Goal: Use online tool/utility: Utilize a website feature to perform a specific function

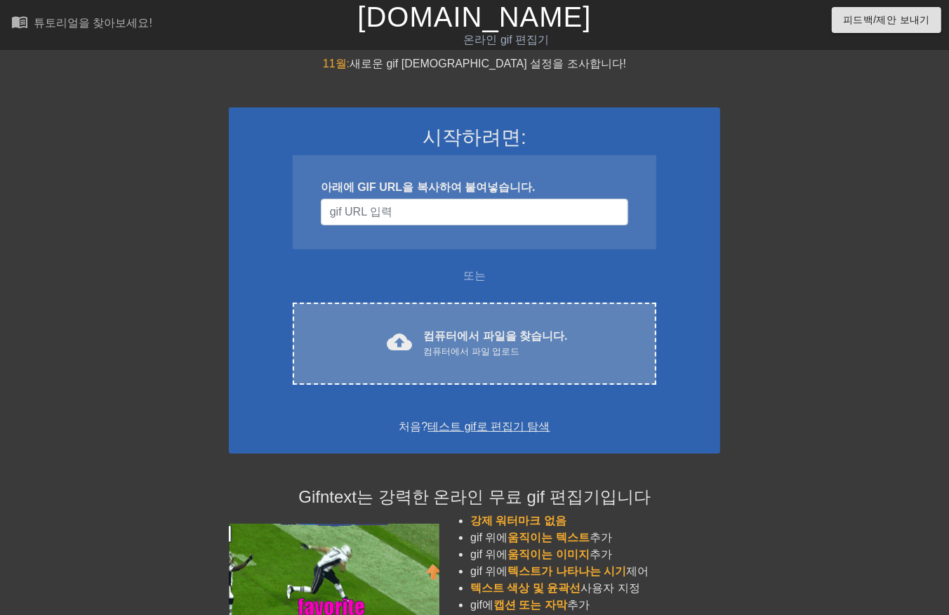
click at [458, 335] on font "컴퓨터에서 파일을 찾습니다." at bounding box center [495, 336] width 144 height 12
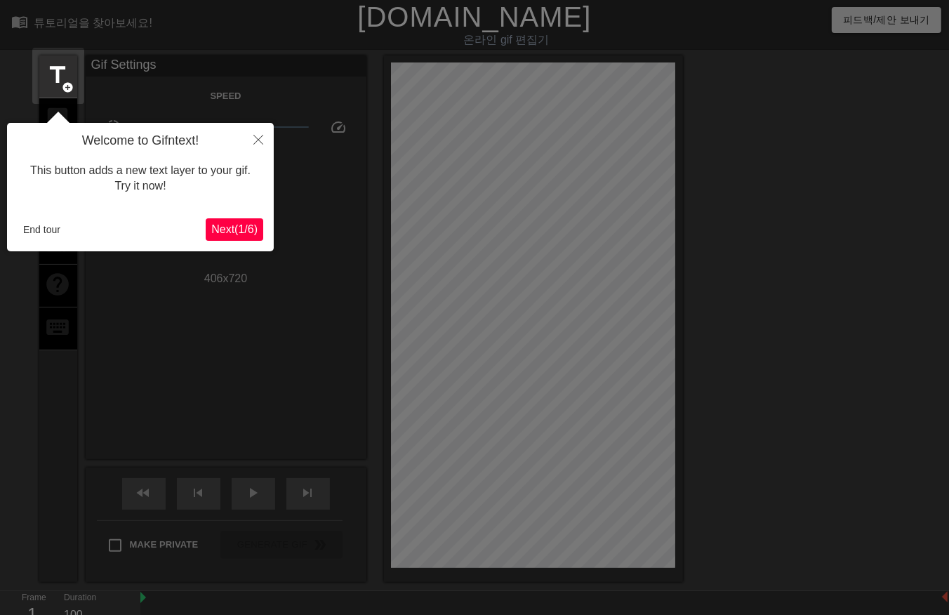
scroll to position [34, 0]
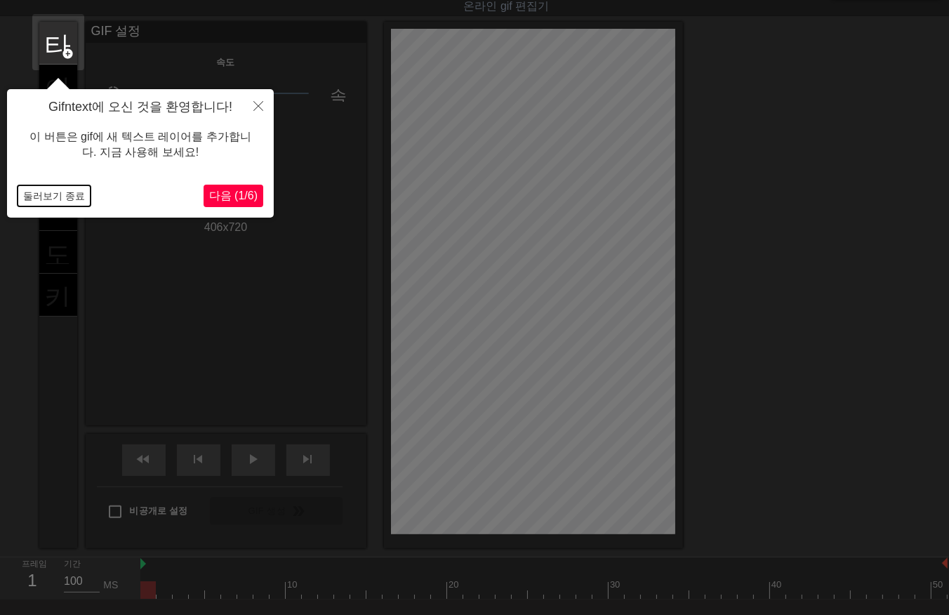
click at [60, 188] on button "둘러보기 종료" at bounding box center [54, 195] width 73 height 21
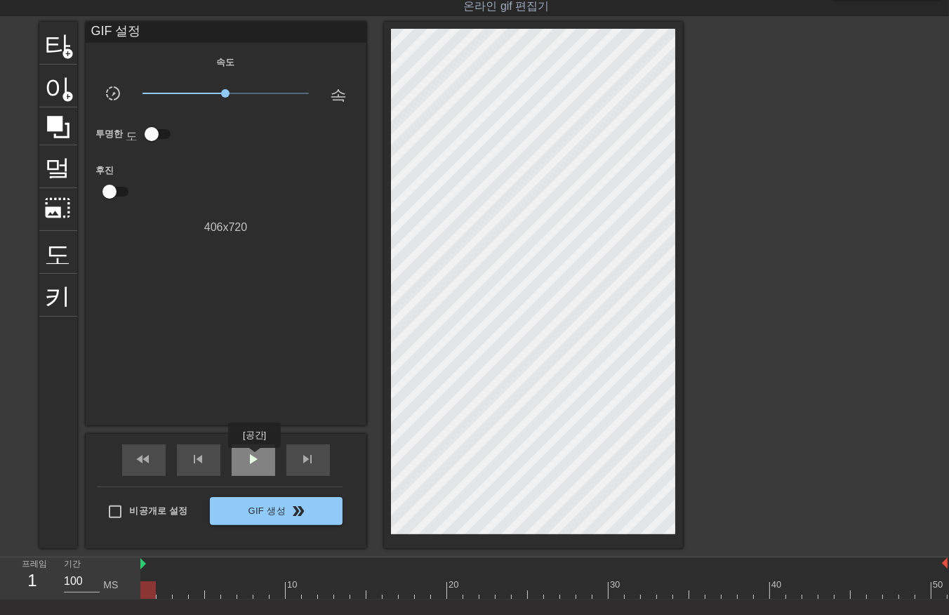
click at [254, 458] on span "play_arrow" at bounding box center [253, 459] width 17 height 17
click at [146, 587] on div at bounding box center [543, 590] width 807 height 18
click at [933, 587] on div at bounding box center [541, 590] width 807 height 18
click at [947, 592] on div "10 20 30 40 50" at bounding box center [544, 578] width 808 height 42
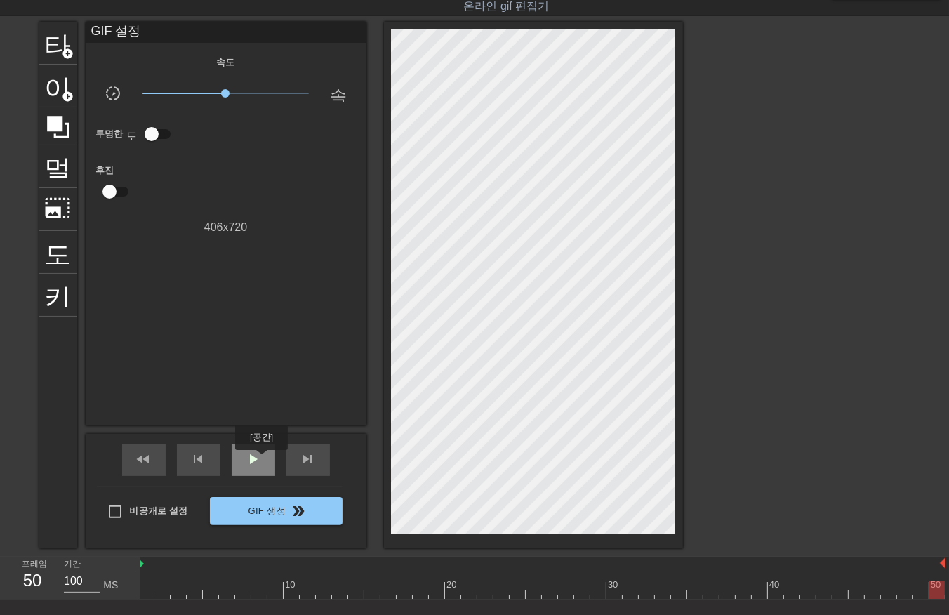
click at [260, 460] on span "play_arrow" at bounding box center [253, 459] width 17 height 17
drag, startPoint x: 246, startPoint y: 462, endPoint x: 213, endPoint y: 513, distance: 61.3
click at [246, 465] on span "일시 중지" at bounding box center [253, 459] width 17 height 17
click at [145, 587] on div at bounding box center [541, 590] width 807 height 18
drag, startPoint x: 156, startPoint y: 585, endPoint x: 167, endPoint y: 587, distance: 10.7
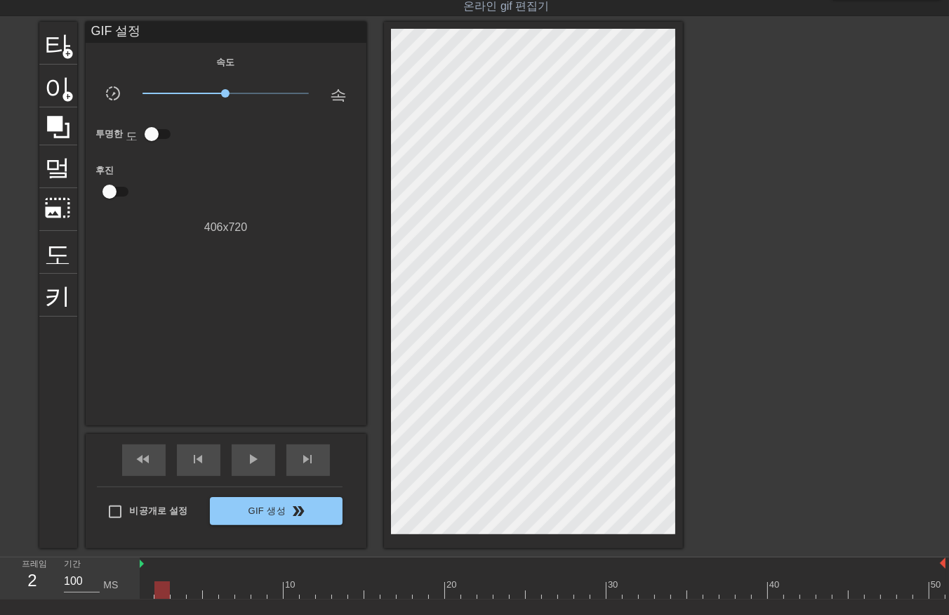
click at [159, 587] on div at bounding box center [541, 590] width 807 height 18
click at [178, 587] on div at bounding box center [541, 590] width 807 height 18
click at [195, 588] on div at bounding box center [541, 590] width 807 height 18
click at [211, 592] on div at bounding box center [541, 590] width 807 height 18
drag, startPoint x: 225, startPoint y: 587, endPoint x: 232, endPoint y: 592, distance: 8.2
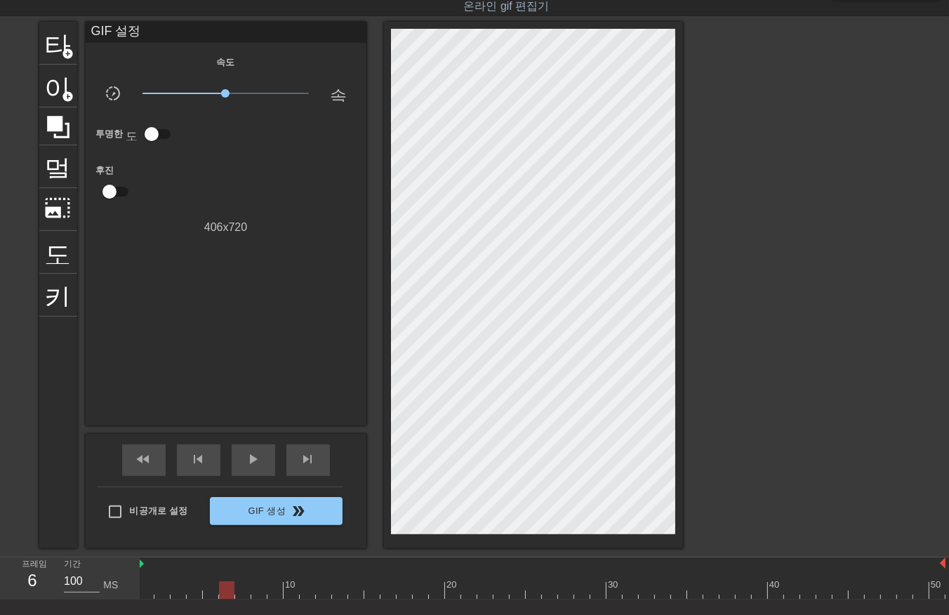
click at [226, 589] on div at bounding box center [541, 590] width 807 height 18
click at [244, 588] on div at bounding box center [541, 590] width 807 height 18
drag, startPoint x: 257, startPoint y: 587, endPoint x: 265, endPoint y: 596, distance: 12.0
click at [257, 588] on div at bounding box center [541, 590] width 807 height 18
drag, startPoint x: 274, startPoint y: 587, endPoint x: 284, endPoint y: 594, distance: 12.7
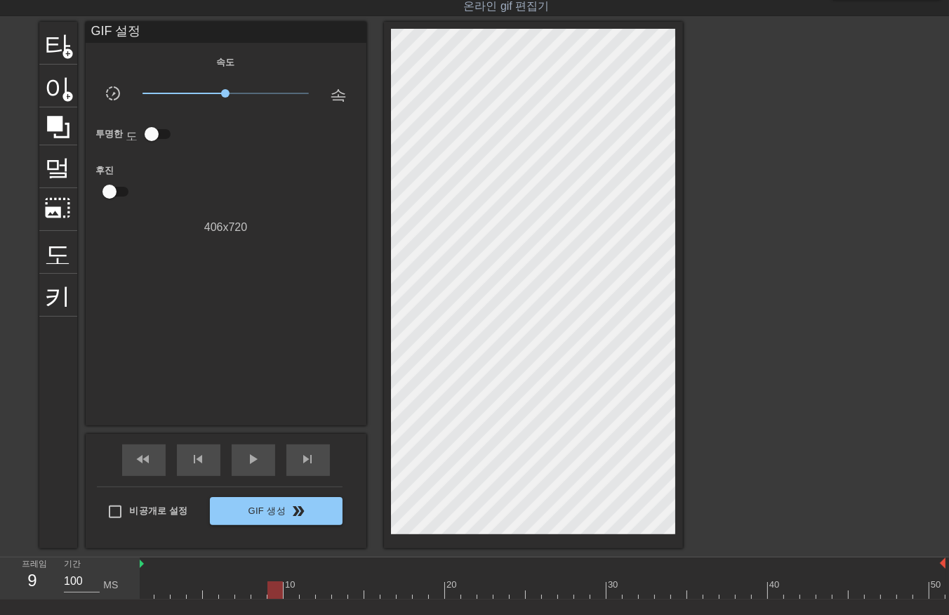
click at [276, 593] on div at bounding box center [541, 590] width 807 height 18
click at [291, 592] on div at bounding box center [541, 590] width 807 height 18
drag, startPoint x: 307, startPoint y: 587, endPoint x: 314, endPoint y: 592, distance: 7.6
click at [307, 589] on div at bounding box center [541, 590] width 807 height 18
click at [321, 592] on div at bounding box center [541, 590] width 807 height 18
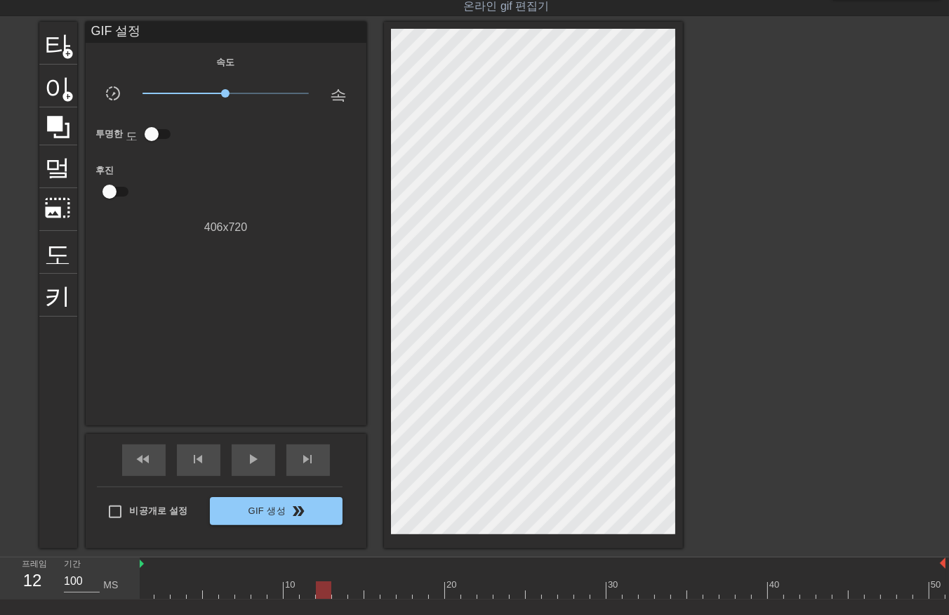
click at [340, 591] on div at bounding box center [541, 590] width 807 height 18
click at [358, 589] on div at bounding box center [541, 590] width 807 height 18
click at [373, 592] on div at bounding box center [541, 590] width 807 height 18
click at [383, 590] on div at bounding box center [541, 590] width 807 height 18
drag, startPoint x: 404, startPoint y: 588, endPoint x: 411, endPoint y: 599, distance: 12.7
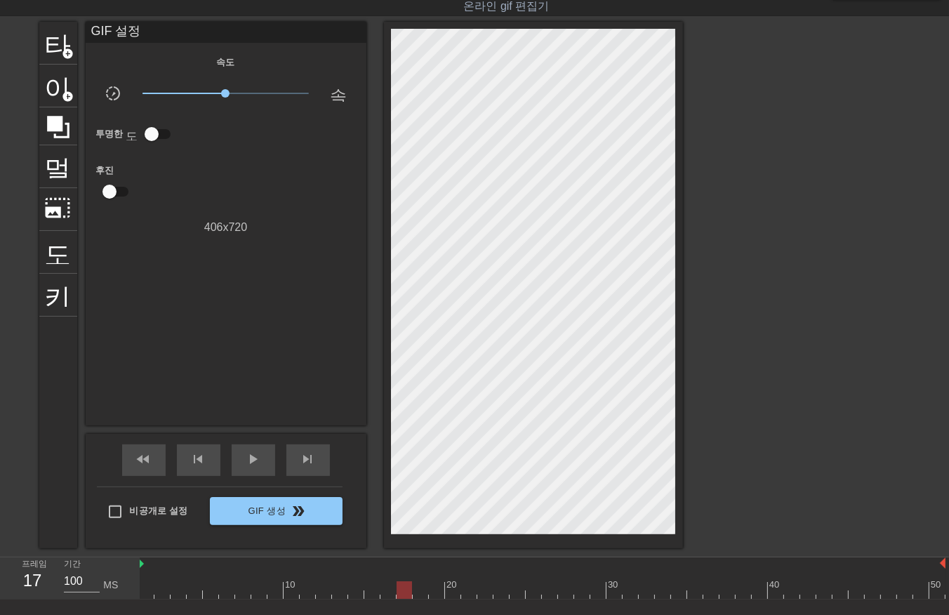
click at [404, 592] on div at bounding box center [541, 590] width 807 height 18
drag, startPoint x: 418, startPoint y: 587, endPoint x: 422, endPoint y: 592, distance: 7.5
click at [420, 592] on div at bounding box center [541, 590] width 807 height 18
drag, startPoint x: 432, startPoint y: 587, endPoint x: 435, endPoint y: 594, distance: 7.6
click at [433, 592] on div at bounding box center [541, 590] width 807 height 18
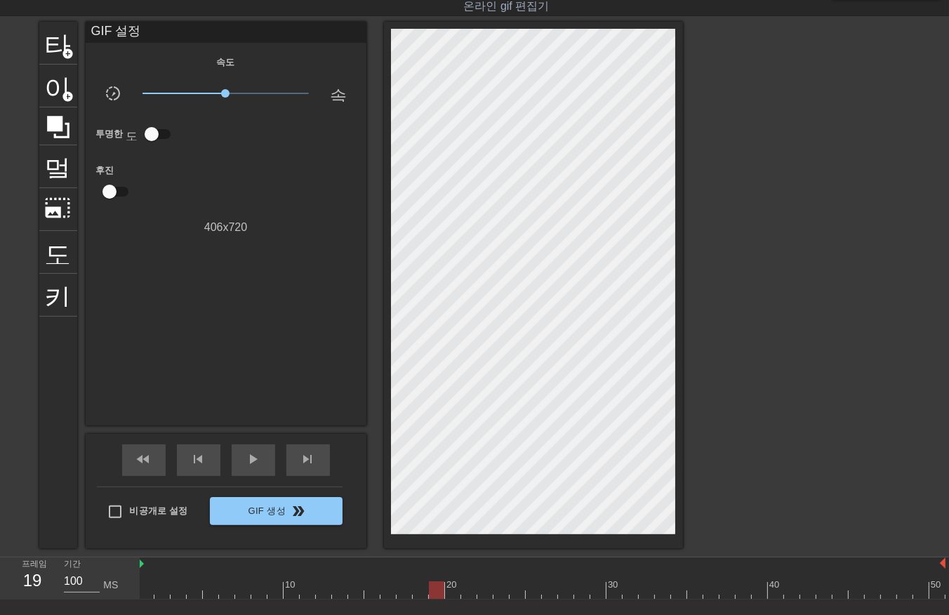
click at [452, 593] on div at bounding box center [541, 590] width 807 height 18
drag, startPoint x: 466, startPoint y: 591, endPoint x: 467, endPoint y: 598, distance: 7.2
click at [467, 597] on div at bounding box center [541, 590] width 807 height 18
click at [486, 590] on div at bounding box center [541, 590] width 807 height 18
click at [500, 592] on div at bounding box center [541, 590] width 807 height 18
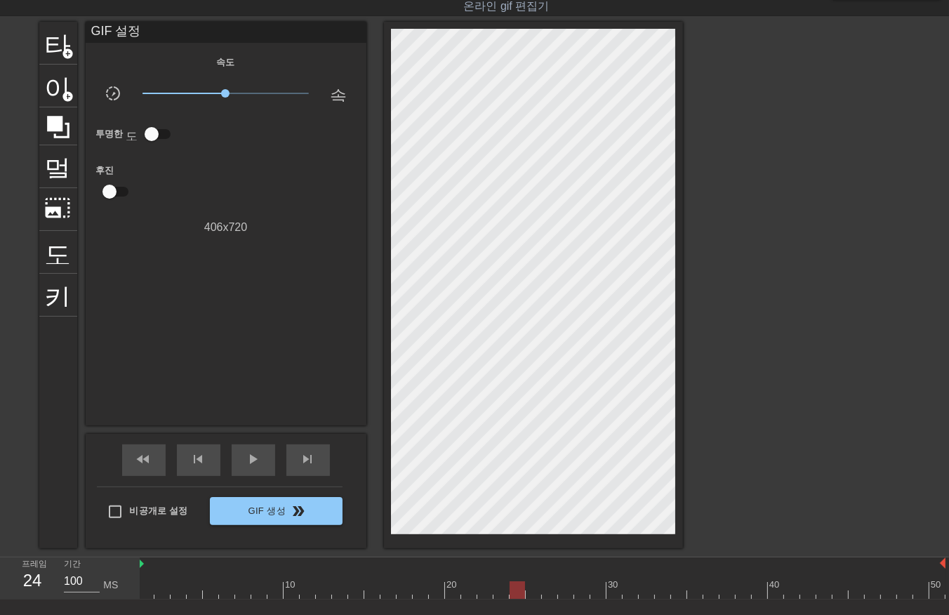
drag, startPoint x: 515, startPoint y: 589, endPoint x: 522, endPoint y: 603, distance: 15.7
click at [515, 594] on div at bounding box center [541, 590] width 807 height 18
drag, startPoint x: 534, startPoint y: 587, endPoint x: 536, endPoint y: 595, distance: 8.7
click at [533, 593] on div at bounding box center [541, 590] width 807 height 18
click at [545, 593] on div at bounding box center [541, 590] width 807 height 18
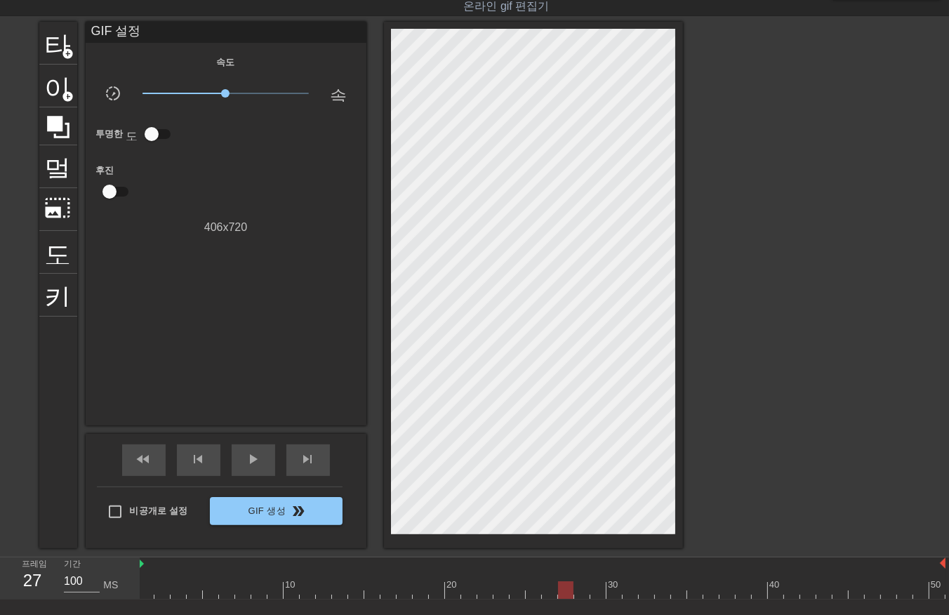
drag, startPoint x: 560, startPoint y: 587, endPoint x: 569, endPoint y: 591, distance: 9.8
click at [560, 591] on div at bounding box center [541, 590] width 807 height 18
click at [578, 591] on div at bounding box center [541, 590] width 807 height 18
drag, startPoint x: 594, startPoint y: 589, endPoint x: 605, endPoint y: 590, distance: 11.2
click at [596, 592] on div at bounding box center [541, 590] width 807 height 18
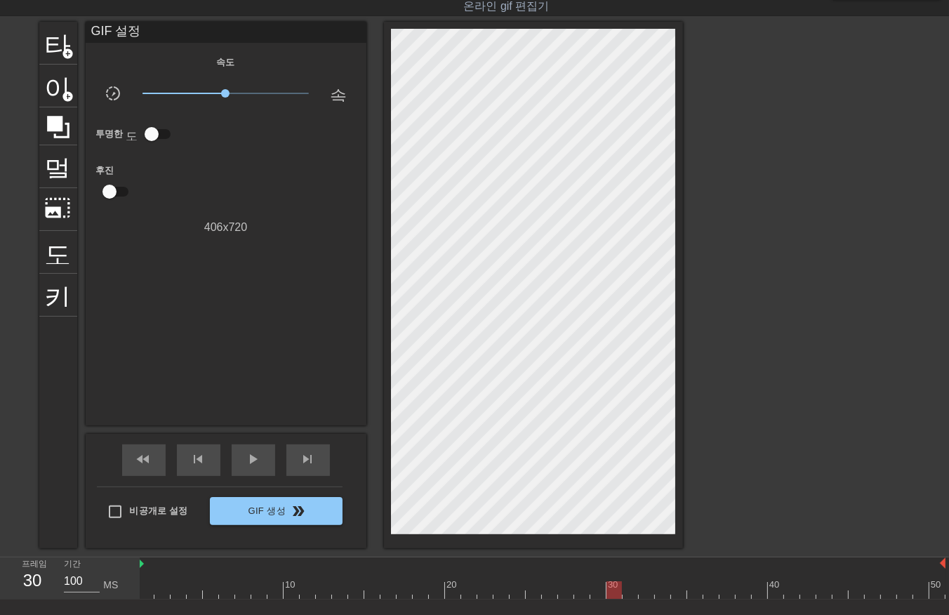
drag, startPoint x: 611, startPoint y: 590, endPoint x: 621, endPoint y: 593, distance: 10.2
click at [612, 592] on div at bounding box center [541, 590] width 807 height 18
drag, startPoint x: 627, startPoint y: 589, endPoint x: 637, endPoint y: 594, distance: 10.7
click at [629, 592] on div at bounding box center [541, 590] width 807 height 18
click at [644, 588] on div at bounding box center [541, 590] width 807 height 18
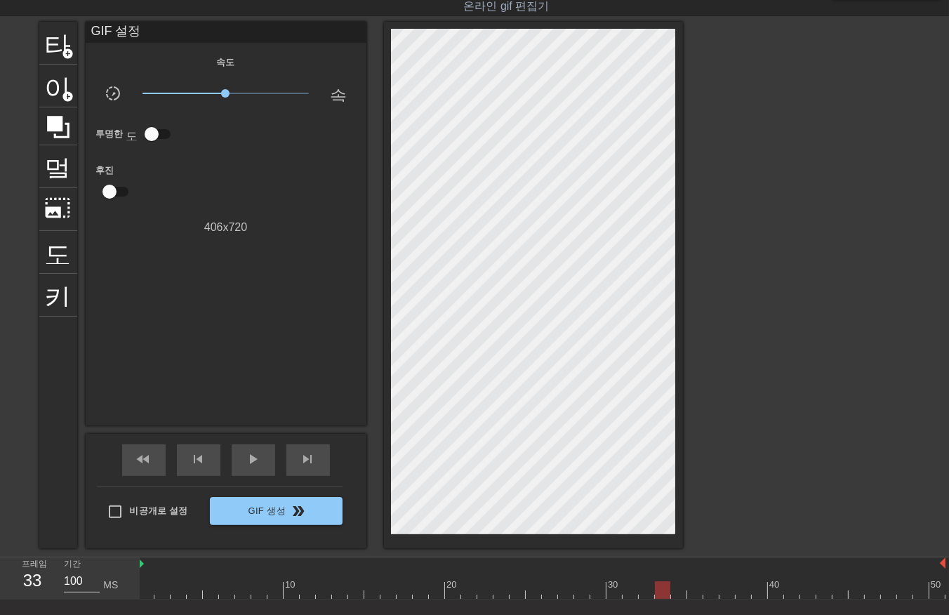
click at [660, 592] on div at bounding box center [541, 590] width 807 height 18
drag, startPoint x: 674, startPoint y: 588, endPoint x: 681, endPoint y: 593, distance: 8.6
click at [679, 593] on div at bounding box center [541, 590] width 807 height 18
drag, startPoint x: 691, startPoint y: 586, endPoint x: 696, endPoint y: 593, distance: 9.0
click at [691, 587] on div at bounding box center [541, 590] width 807 height 18
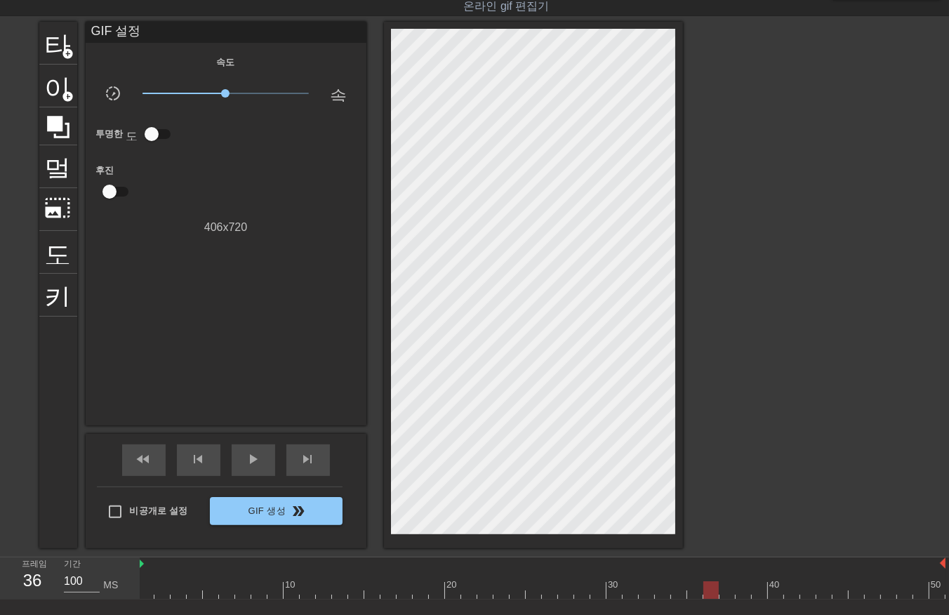
drag, startPoint x: 707, startPoint y: 587, endPoint x: 717, endPoint y: 591, distance: 11.1
click at [707, 590] on div at bounding box center [541, 590] width 807 height 18
drag, startPoint x: 721, startPoint y: 587, endPoint x: 731, endPoint y: 595, distance: 12.4
click at [725, 595] on div at bounding box center [541, 590] width 807 height 18
click at [745, 594] on div at bounding box center [541, 590] width 807 height 18
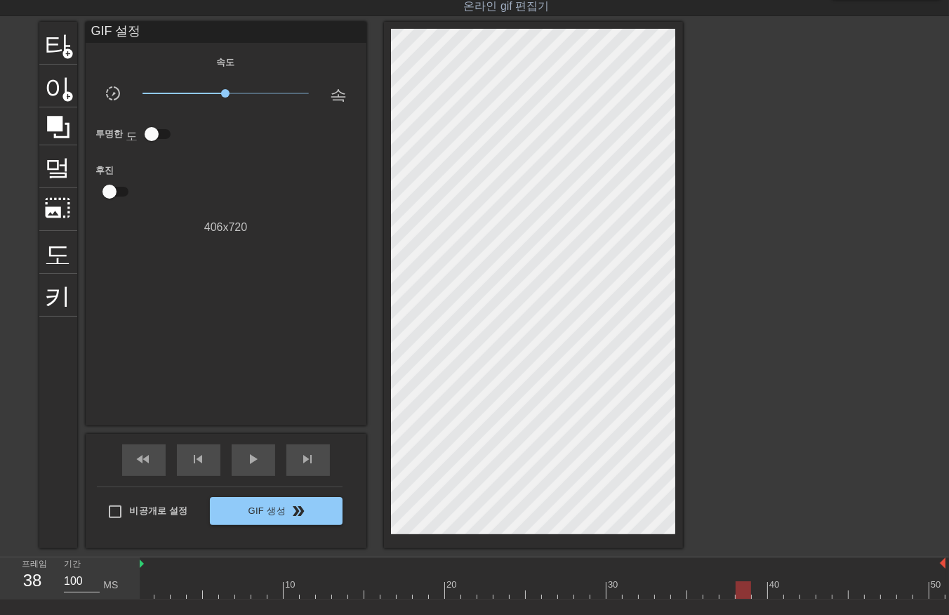
drag, startPoint x: 756, startPoint y: 588, endPoint x: 768, endPoint y: 594, distance: 13.2
click at [759, 592] on div at bounding box center [541, 590] width 807 height 18
drag, startPoint x: 776, startPoint y: 587, endPoint x: 773, endPoint y: 594, distance: 7.6
click at [773, 594] on div at bounding box center [541, 590] width 807 height 18
drag, startPoint x: 789, startPoint y: 592, endPoint x: 796, endPoint y: 593, distance: 7.1
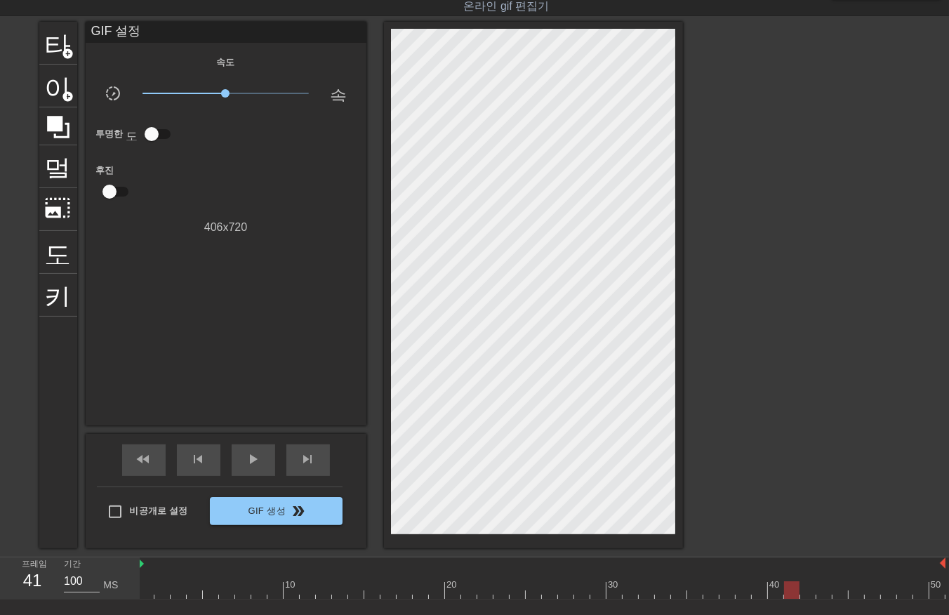
click at [789, 594] on div at bounding box center [541, 590] width 807 height 18
drag, startPoint x: 803, startPoint y: 588, endPoint x: 814, endPoint y: 594, distance: 12.6
click at [803, 592] on div at bounding box center [541, 590] width 807 height 18
click at [818, 592] on div at bounding box center [541, 590] width 807 height 18
click at [839, 592] on div at bounding box center [541, 590] width 807 height 18
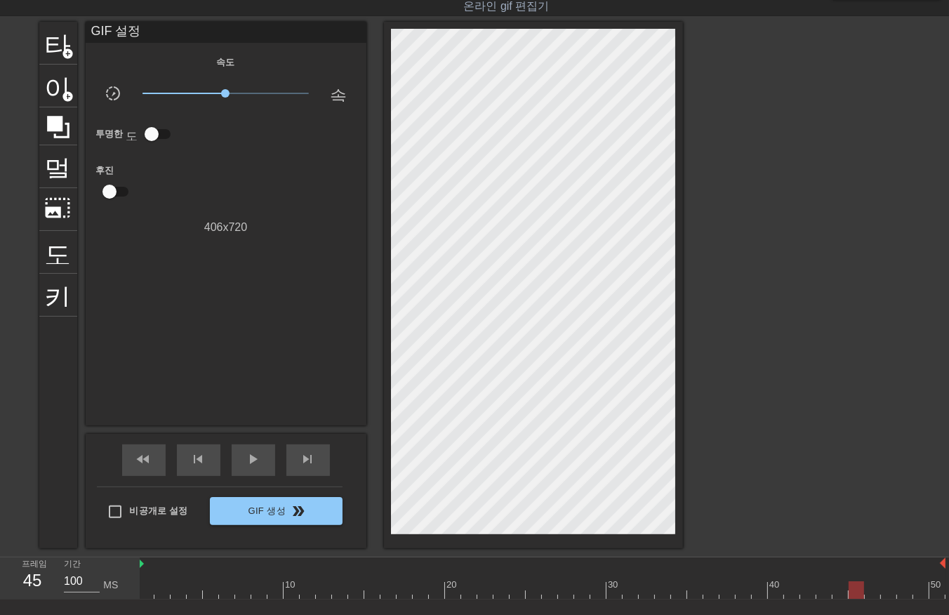
drag, startPoint x: 853, startPoint y: 588, endPoint x: 863, endPoint y: 596, distance: 13.5
click at [853, 592] on div at bounding box center [541, 590] width 807 height 18
click at [868, 593] on div at bounding box center [541, 590] width 807 height 18
click at [888, 594] on div at bounding box center [541, 590] width 807 height 18
drag, startPoint x: 903, startPoint y: 589, endPoint x: 906, endPoint y: 596, distance: 7.6
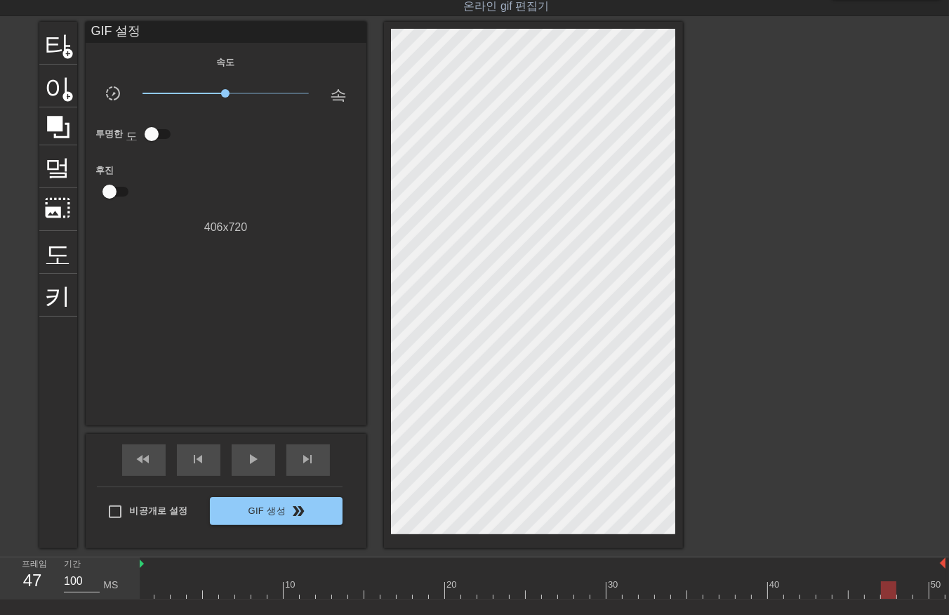
click at [902, 596] on div at bounding box center [541, 590] width 807 height 18
click at [917, 591] on div at bounding box center [541, 590] width 807 height 18
click at [934, 587] on div at bounding box center [541, 590] width 807 height 18
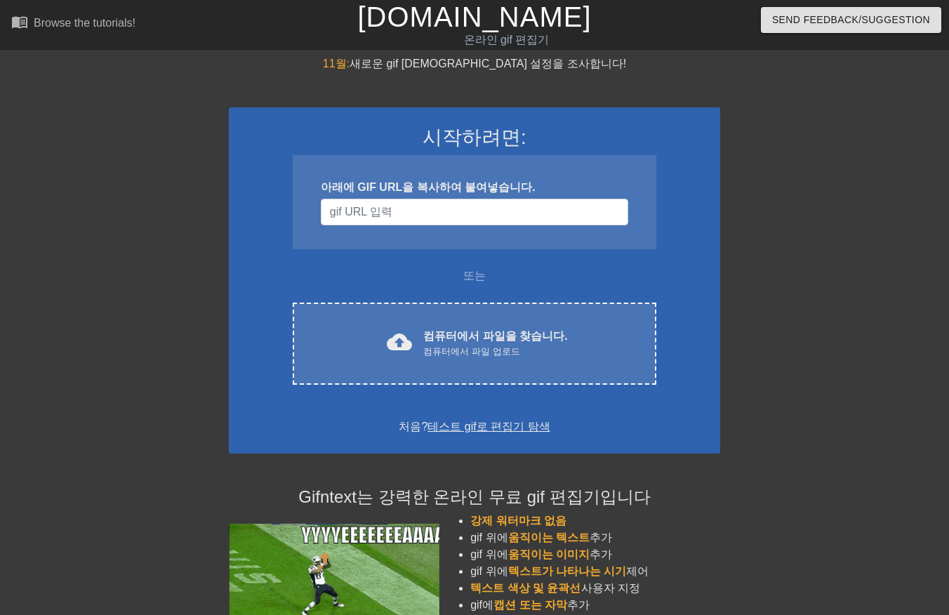
scroll to position [34, 0]
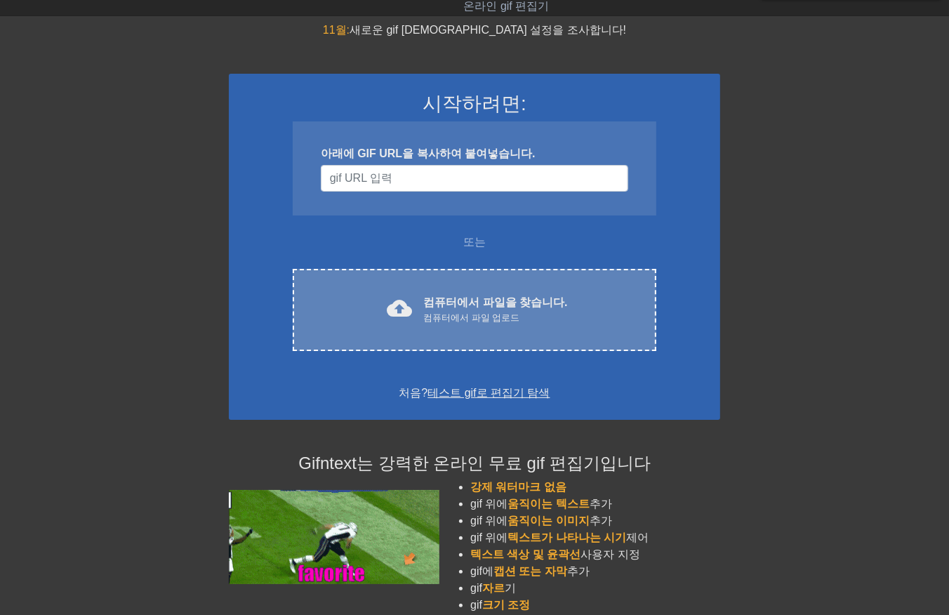
click at [481, 299] on font "컴퓨터에서 파일을 찾습니다." at bounding box center [495, 302] width 144 height 12
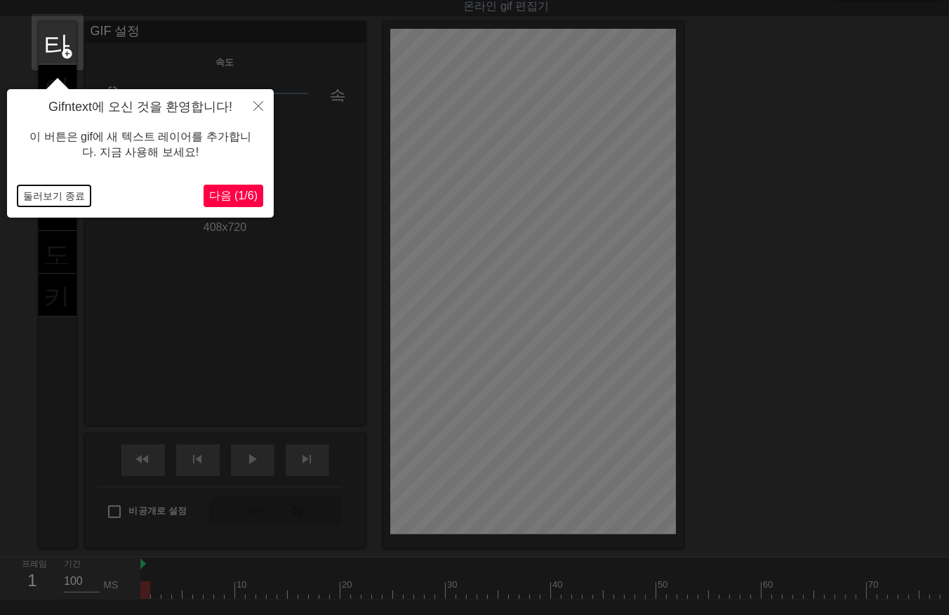
click at [32, 198] on button "둘러보기 종료" at bounding box center [54, 195] width 73 height 21
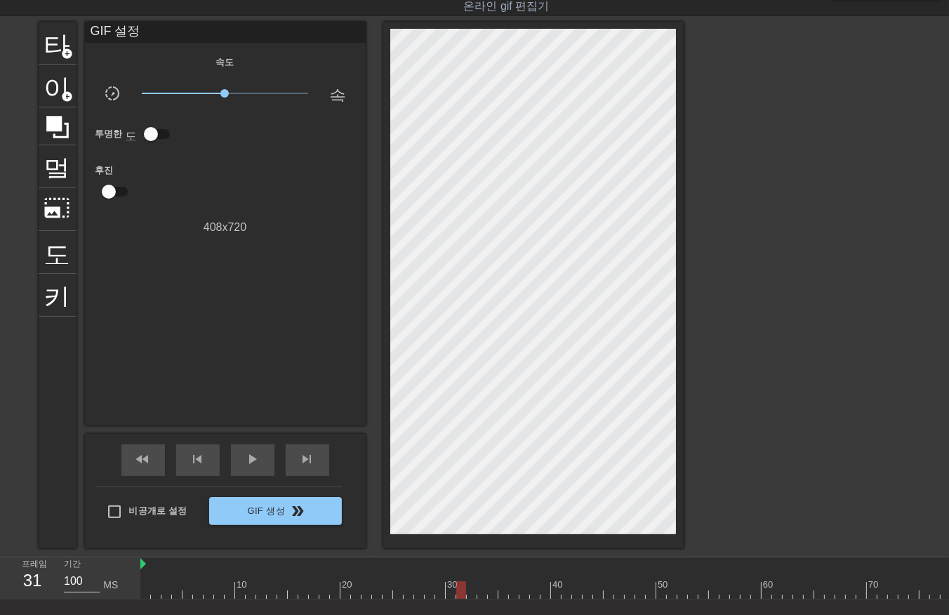
drag, startPoint x: 145, startPoint y: 589, endPoint x: 459, endPoint y: 599, distance: 313.8
click at [459, 599] on div "10 20 30 40 50 60 70 80 90 100 110 120 130 140 150 160" at bounding box center [544, 578] width 808 height 42
drag, startPoint x: 153, startPoint y: 587, endPoint x: 160, endPoint y: 592, distance: 8.2
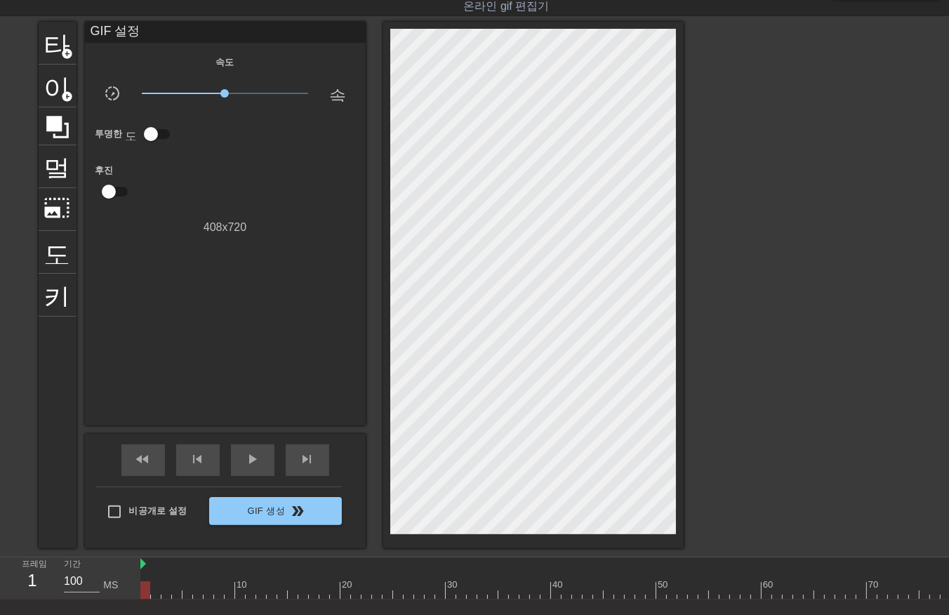
drag, startPoint x: 193, startPoint y: 591, endPoint x: 200, endPoint y: 593, distance: 7.3
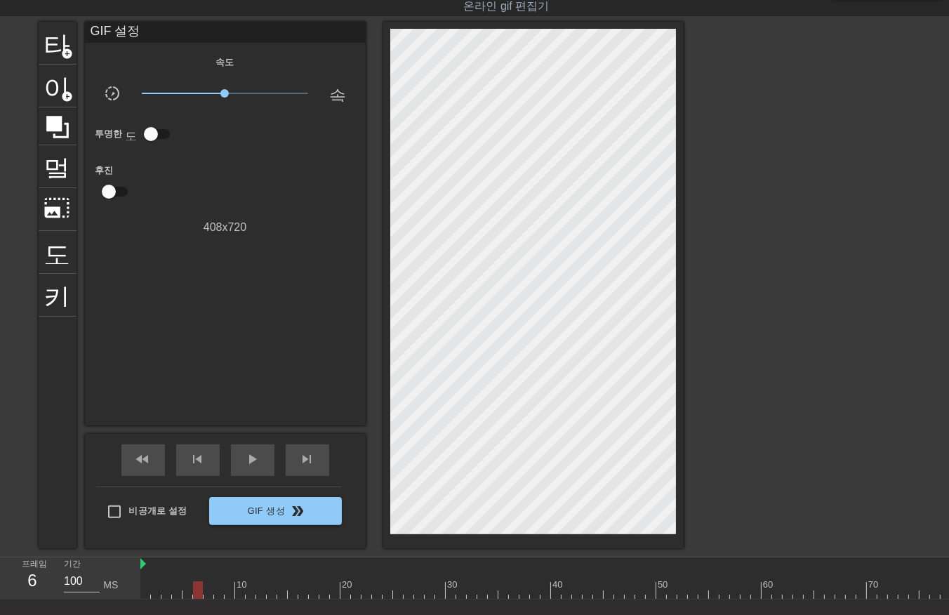
drag, startPoint x: 236, startPoint y: 592, endPoint x: 244, endPoint y: 601, distance: 12.5
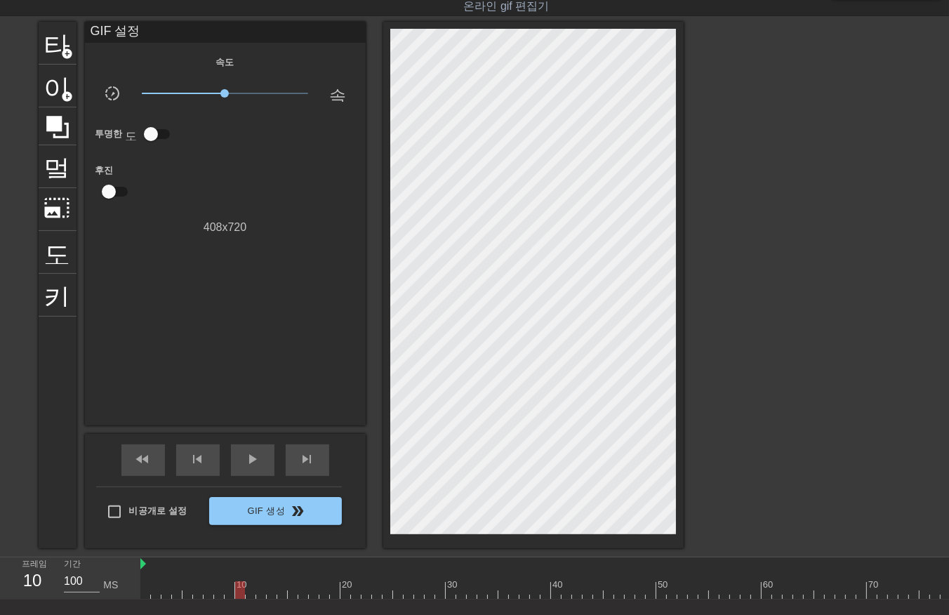
drag, startPoint x: 246, startPoint y: 587, endPoint x: 251, endPoint y: 599, distance: 12.3
drag, startPoint x: 257, startPoint y: 587, endPoint x: 264, endPoint y: 593, distance: 9.0
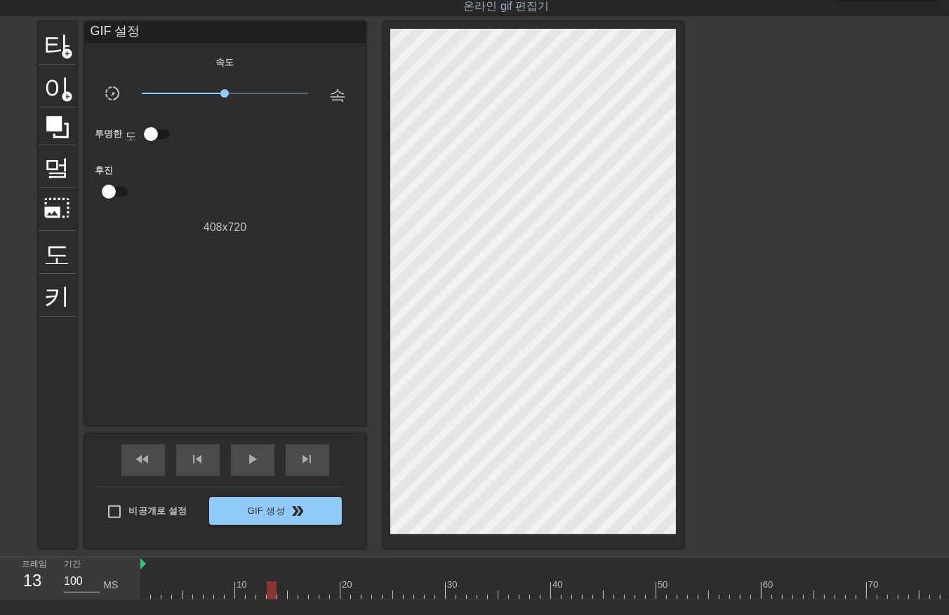
drag, startPoint x: 269, startPoint y: 589, endPoint x: 270, endPoint y: 604, distance: 14.8
drag, startPoint x: 279, startPoint y: 587, endPoint x: 284, endPoint y: 599, distance: 13.2
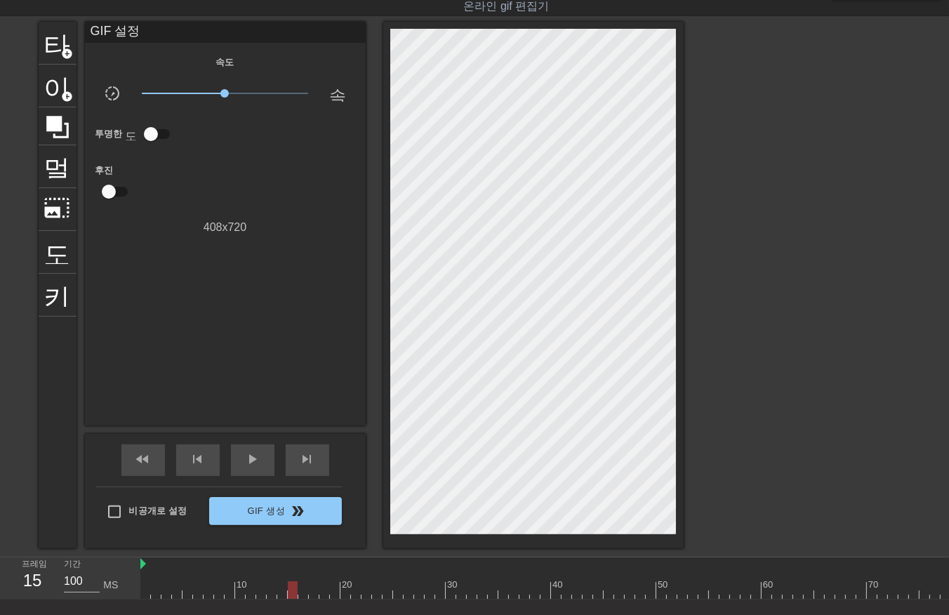
drag, startPoint x: 309, startPoint y: 591, endPoint x: 311, endPoint y: 599, distance: 7.8
drag, startPoint x: 333, startPoint y: 591, endPoint x: 341, endPoint y: 592, distance: 8.5
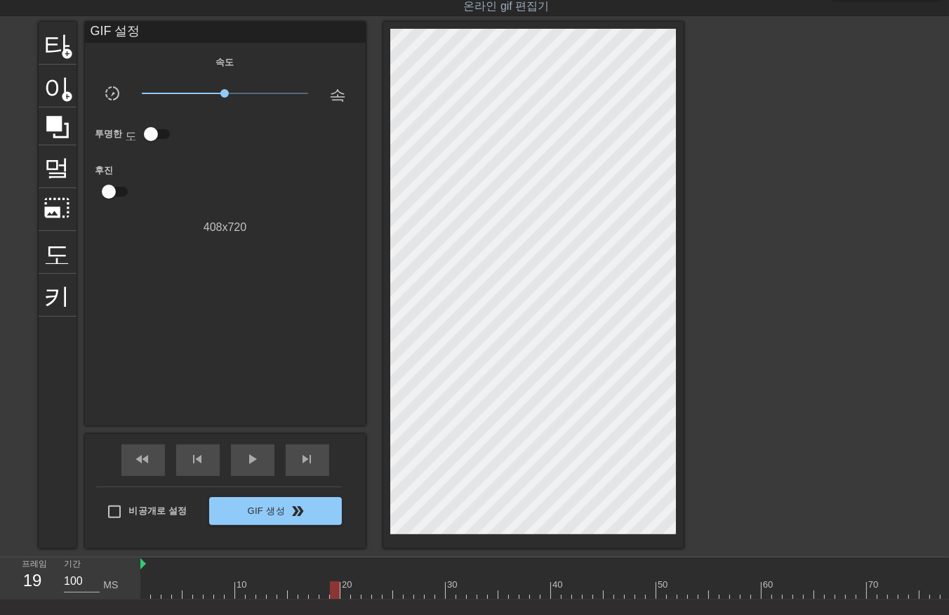
drag, startPoint x: 354, startPoint y: 590, endPoint x: 361, endPoint y: 604, distance: 16.0
drag, startPoint x: 361, startPoint y: 588, endPoint x: 373, endPoint y: 597, distance: 15.6
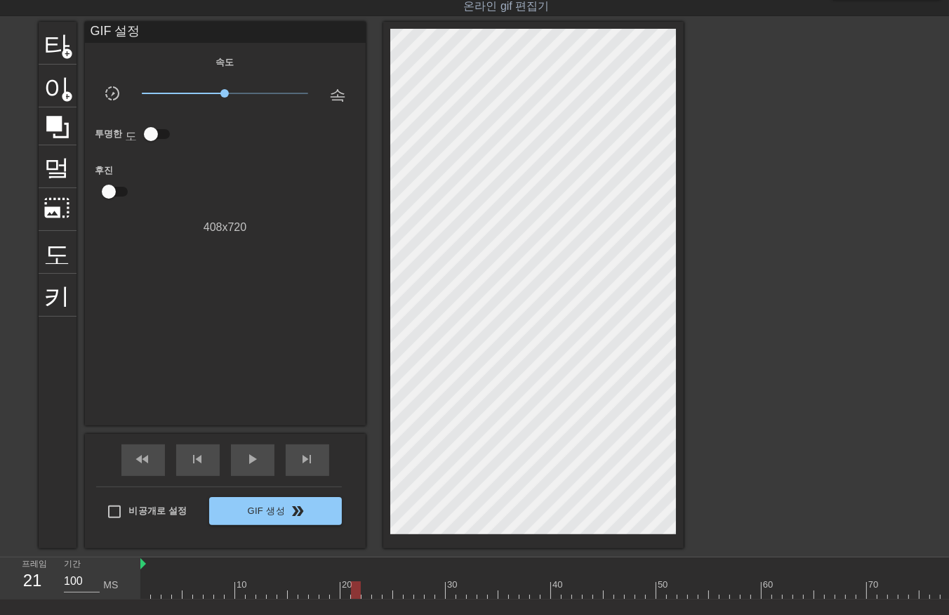
drag, startPoint x: 384, startPoint y: 593, endPoint x: 386, endPoint y: 601, distance: 8.0
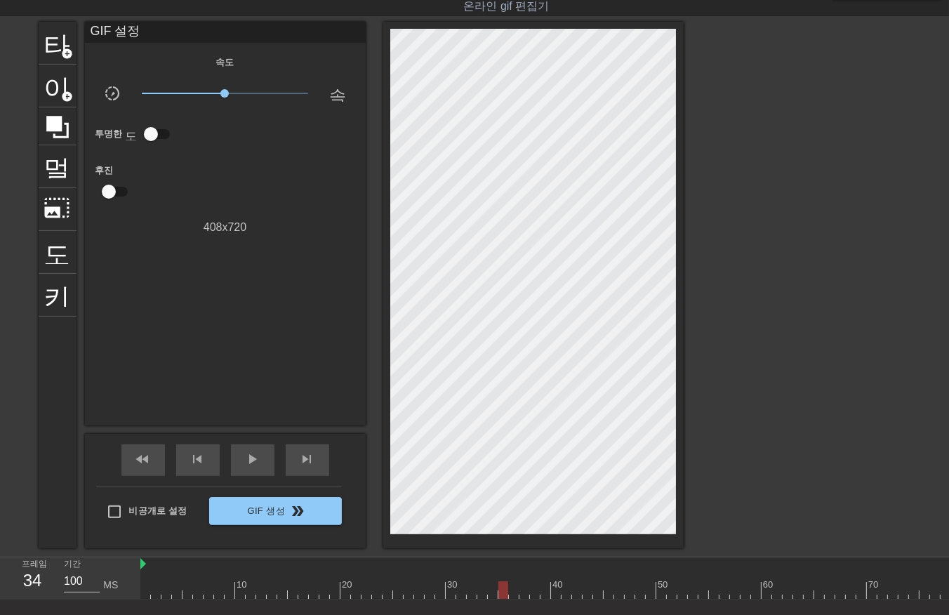
drag, startPoint x: 453, startPoint y: 592, endPoint x: 494, endPoint y: 593, distance: 41.4
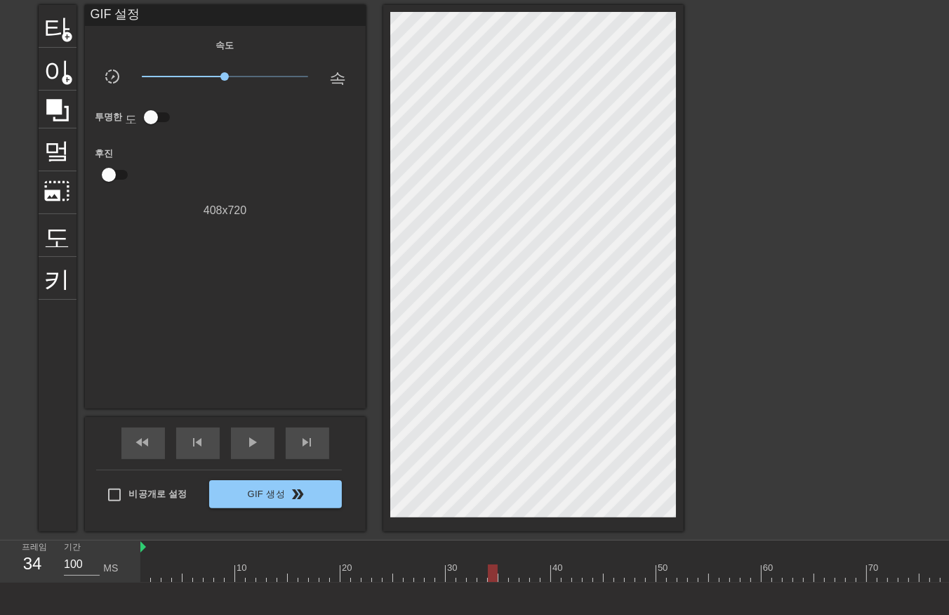
scroll to position [56, 0]
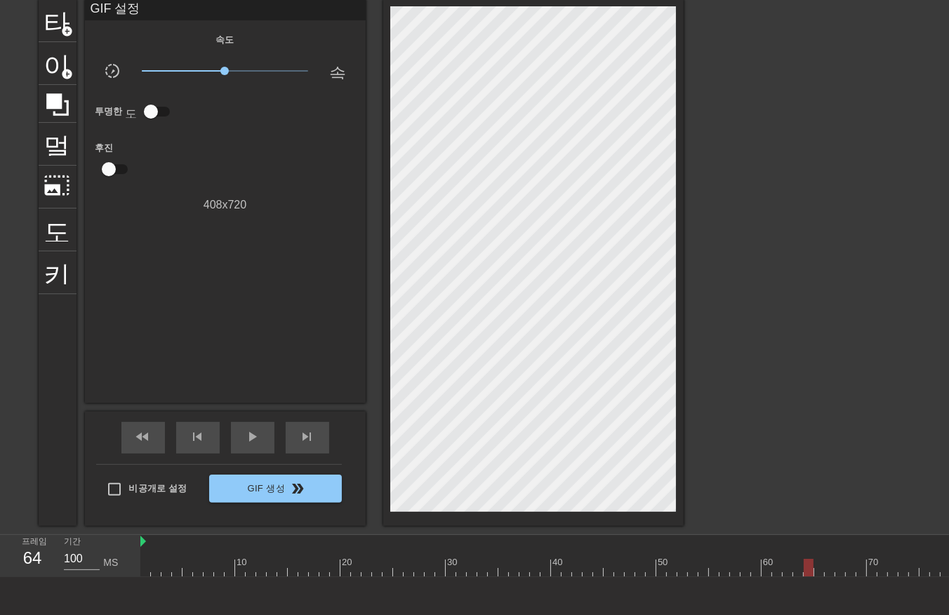
drag, startPoint x: 487, startPoint y: 571, endPoint x: 787, endPoint y: 544, distance: 301.6
drag, startPoint x: 168, startPoint y: 566, endPoint x: 408, endPoint y: 558, distance: 239.4
click at [408, 559] on div at bounding box center [411, 568] width 10 height 18
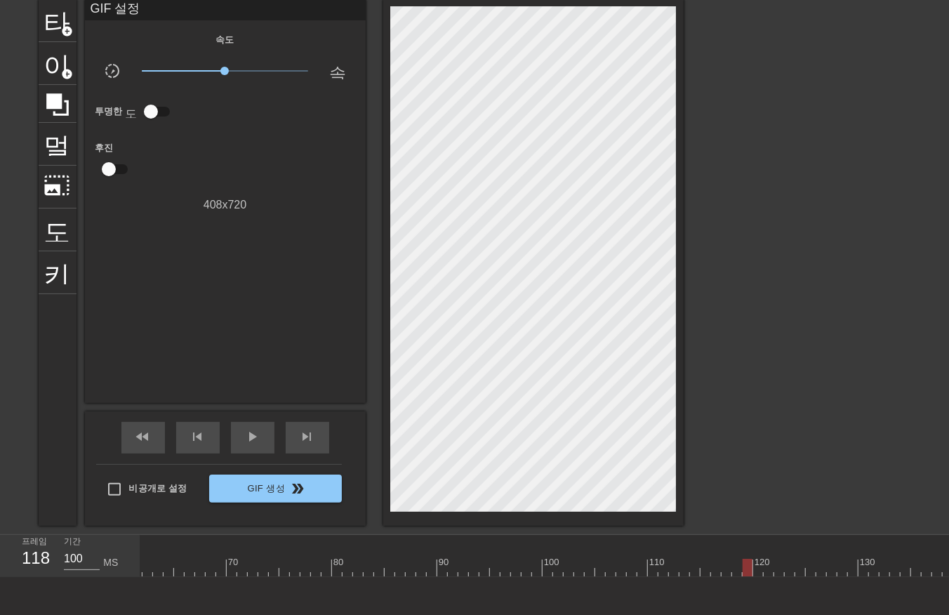
drag, startPoint x: 411, startPoint y: 567, endPoint x: 739, endPoint y: 580, distance: 328.0
click at [739, 577] on div "10 20 30 40 50 60 70 80 90 100 110 120 130 140 150 160" at bounding box center [544, 556] width 808 height 42
drag, startPoint x: 732, startPoint y: 567, endPoint x: 749, endPoint y: 572, distance: 18.2
click at [749, 572] on div at bounding box center [394, 568] width 1789 height 18
click at [518, 570] on div at bounding box center [394, 568] width 1789 height 18
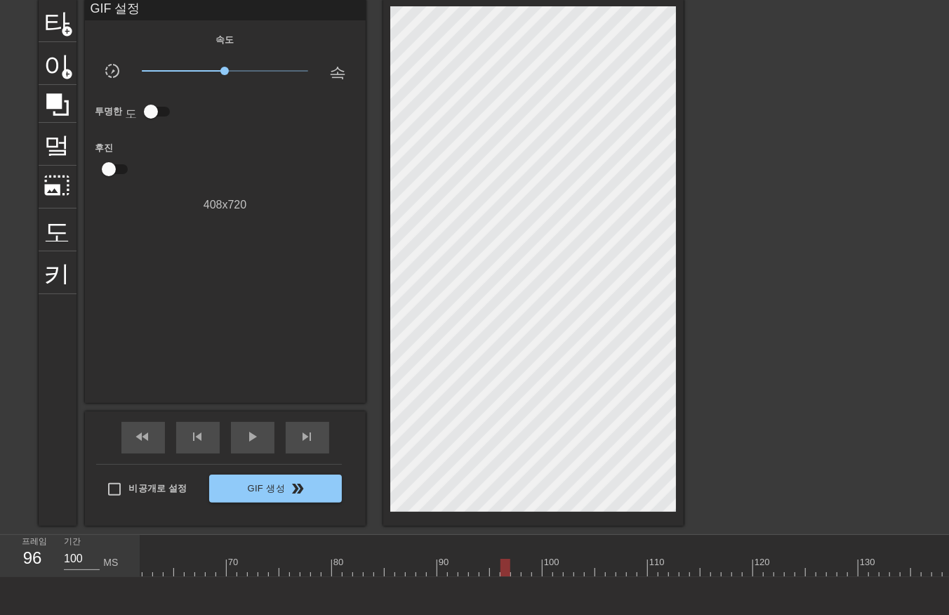
click at [507, 571] on div at bounding box center [394, 568] width 1789 height 18
click at [422, 569] on div at bounding box center [394, 568] width 1789 height 18
click at [407, 569] on div at bounding box center [394, 568] width 1789 height 18
click at [396, 566] on div at bounding box center [394, 568] width 1789 height 18
click at [407, 569] on div at bounding box center [394, 568] width 1789 height 18
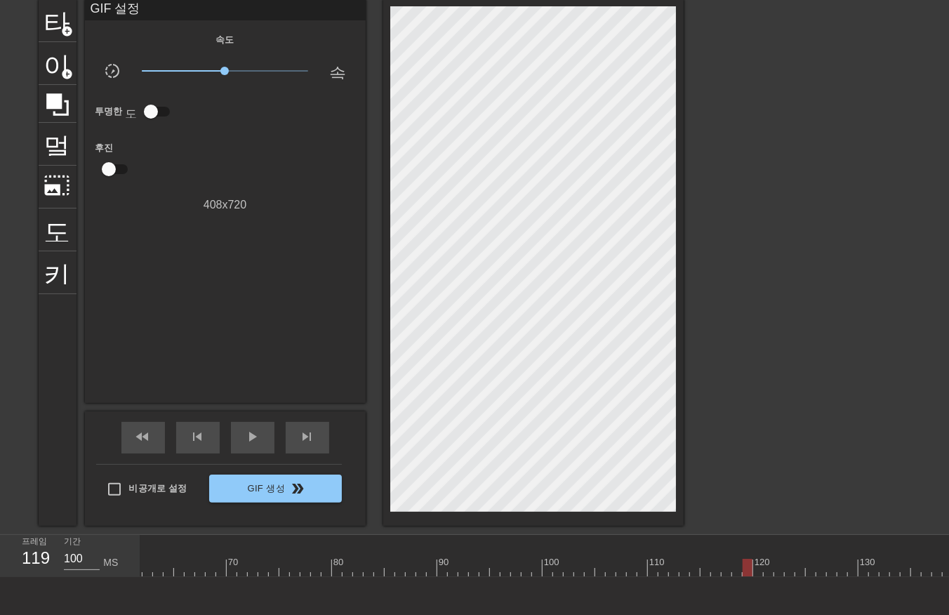
drag, startPoint x: 407, startPoint y: 569, endPoint x: 746, endPoint y: 589, distance: 339.6
click at [747, 588] on div "menu_book 튜토리얼을 찾아보세요! [DOMAIN_NAME] 온라인 gif 편집기 피드백/제안 보내기 타이틀 add_circle 이미지 …" at bounding box center [474, 309] width 949 height 731
click at [409, 570] on div at bounding box center [394, 568] width 1789 height 18
click at [394, 566] on div at bounding box center [394, 568] width 1789 height 18
click at [411, 570] on div at bounding box center [394, 568] width 1789 height 18
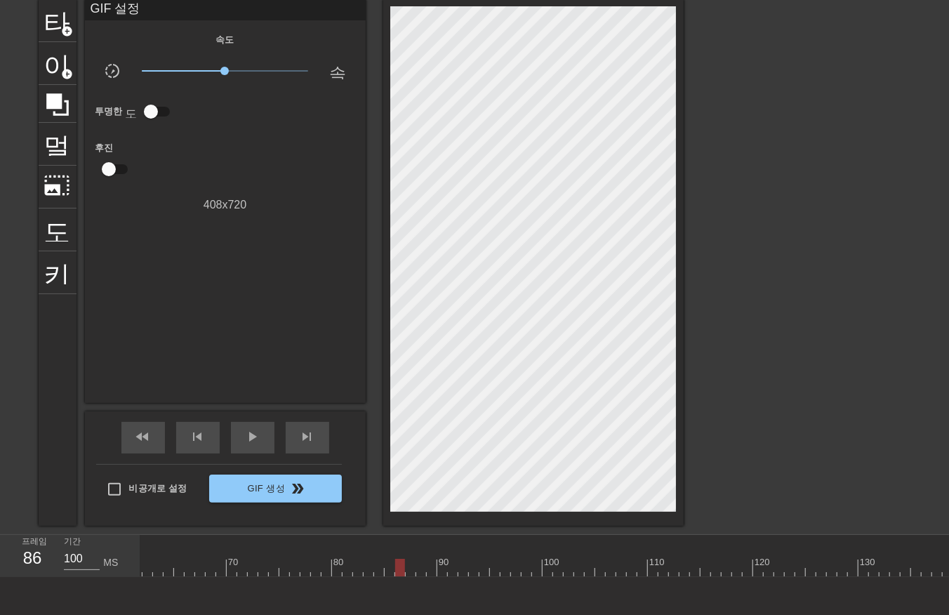
click at [399, 570] on div at bounding box center [394, 568] width 1789 height 18
click at [408, 569] on div at bounding box center [394, 568] width 1789 height 18
click at [420, 567] on div at bounding box center [394, 568] width 1789 height 18
drag, startPoint x: 429, startPoint y: 564, endPoint x: 442, endPoint y: 574, distance: 16.0
click at [429, 567] on div at bounding box center [394, 568] width 1789 height 18
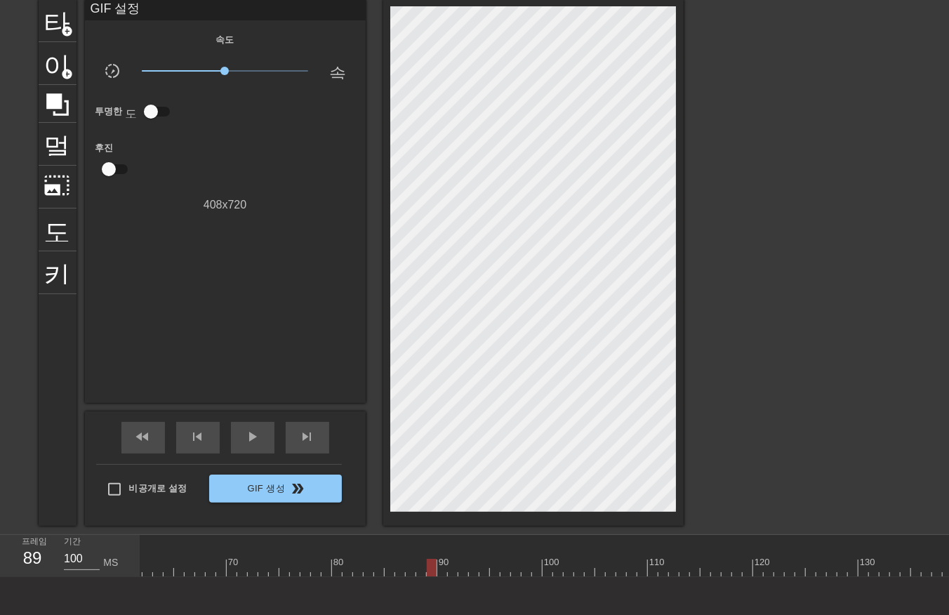
drag, startPoint x: 442, startPoint y: 570, endPoint x: 451, endPoint y: 577, distance: 11.0
click at [445, 574] on div at bounding box center [394, 568] width 1789 height 18
click at [450, 571] on div at bounding box center [394, 568] width 1789 height 18
click at [462, 574] on div at bounding box center [394, 568] width 1789 height 18
click at [473, 572] on div at bounding box center [394, 568] width 1789 height 18
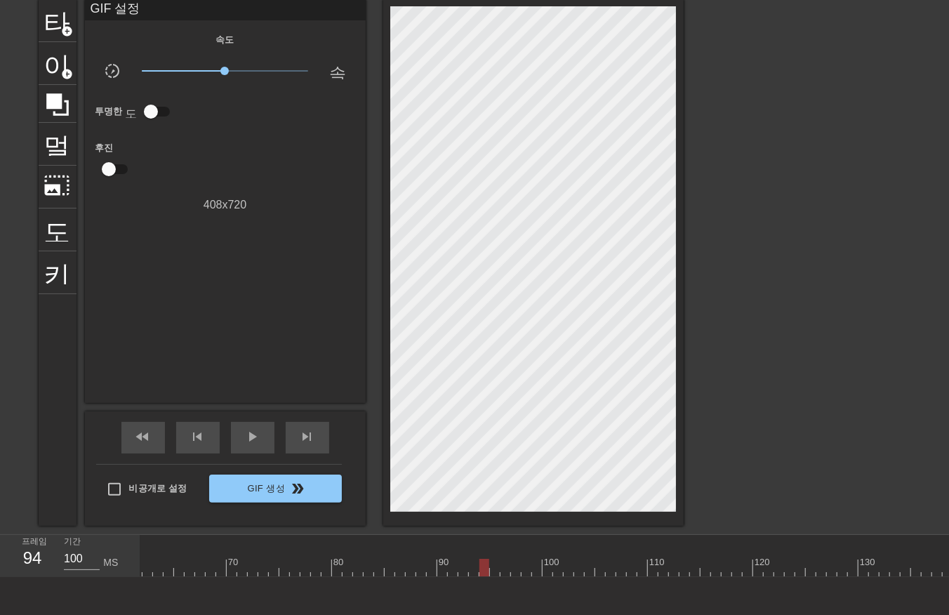
click at [481, 571] on div at bounding box center [394, 568] width 1789 height 18
click at [493, 569] on div at bounding box center [394, 568] width 1789 height 18
drag, startPoint x: 501, startPoint y: 566, endPoint x: 509, endPoint y: 574, distance: 11.4
click at [503, 571] on div at bounding box center [394, 568] width 1789 height 18
drag, startPoint x: 512, startPoint y: 571, endPoint x: 521, endPoint y: 573, distance: 9.5
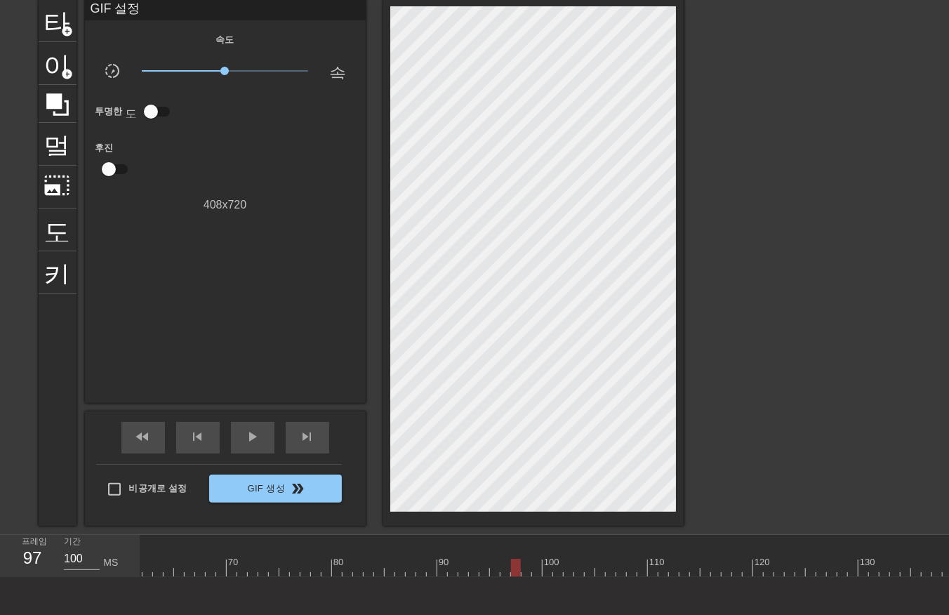
click at [515, 573] on div at bounding box center [394, 568] width 1789 height 18
drag, startPoint x: 523, startPoint y: 567, endPoint x: 535, endPoint y: 570, distance: 11.6
click at [524, 568] on div at bounding box center [394, 568] width 1789 height 18
click at [535, 570] on div at bounding box center [394, 568] width 1789 height 18
drag, startPoint x: 549, startPoint y: 568, endPoint x: 556, endPoint y: 576, distance: 10.9
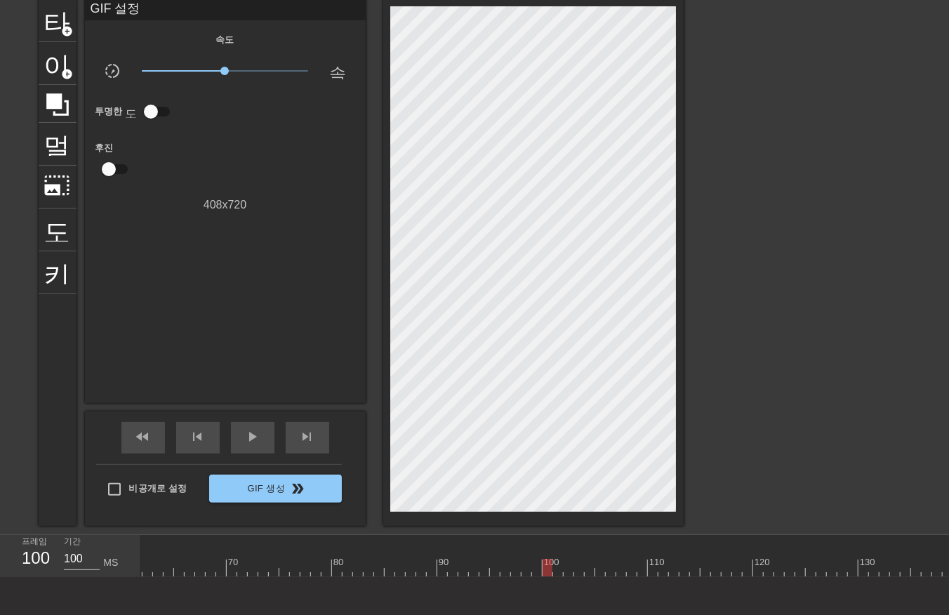
click at [548, 571] on div at bounding box center [394, 568] width 1789 height 18
drag, startPoint x: 557, startPoint y: 567, endPoint x: 563, endPoint y: 574, distance: 9.4
click at [559, 573] on div at bounding box center [394, 568] width 1789 height 18
drag, startPoint x: 566, startPoint y: 566, endPoint x: 574, endPoint y: 575, distance: 12.4
click at [567, 573] on div at bounding box center [394, 568] width 1789 height 18
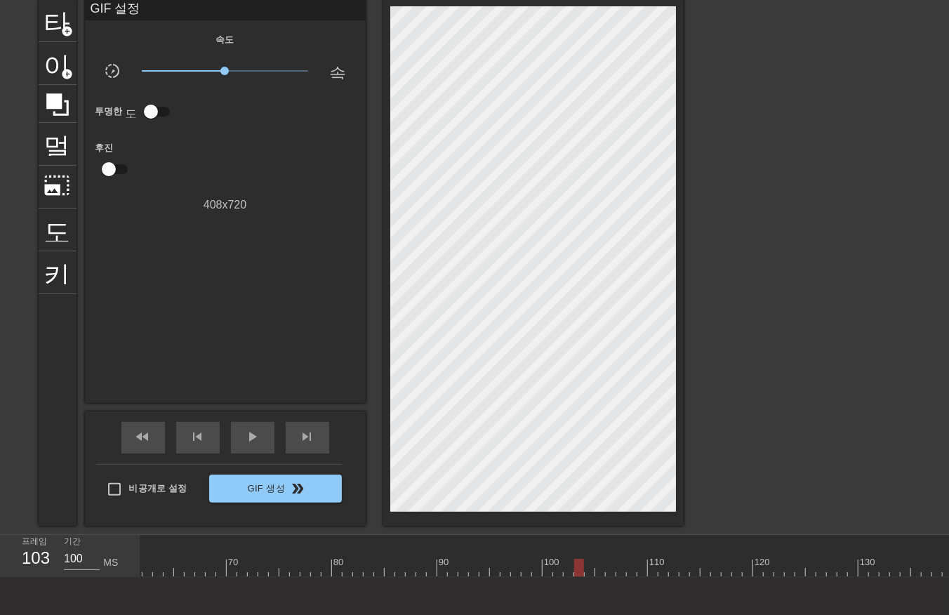
drag, startPoint x: 577, startPoint y: 569, endPoint x: 587, endPoint y: 572, distance: 10.2
click at [578, 571] on div at bounding box center [394, 568] width 1789 height 18
drag, startPoint x: 587, startPoint y: 567, endPoint x: 589, endPoint y: 576, distance: 9.5
click at [587, 572] on div at bounding box center [394, 568] width 1789 height 18
drag, startPoint x: 599, startPoint y: 566, endPoint x: 612, endPoint y: 573, distance: 15.1
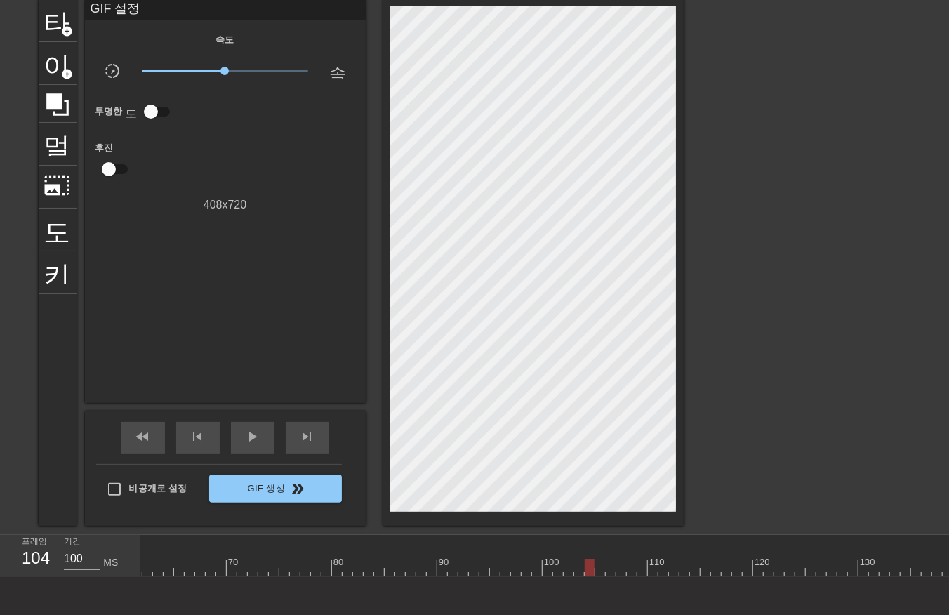
click at [602, 571] on div at bounding box center [394, 568] width 1789 height 18
drag, startPoint x: 608, startPoint y: 566, endPoint x: 620, endPoint y: 578, distance: 16.4
click at [611, 570] on div at bounding box center [394, 568] width 1789 height 18
click at [619, 569] on div at bounding box center [394, 568] width 1789 height 18
drag, startPoint x: 628, startPoint y: 566, endPoint x: 639, endPoint y: 571, distance: 11.6
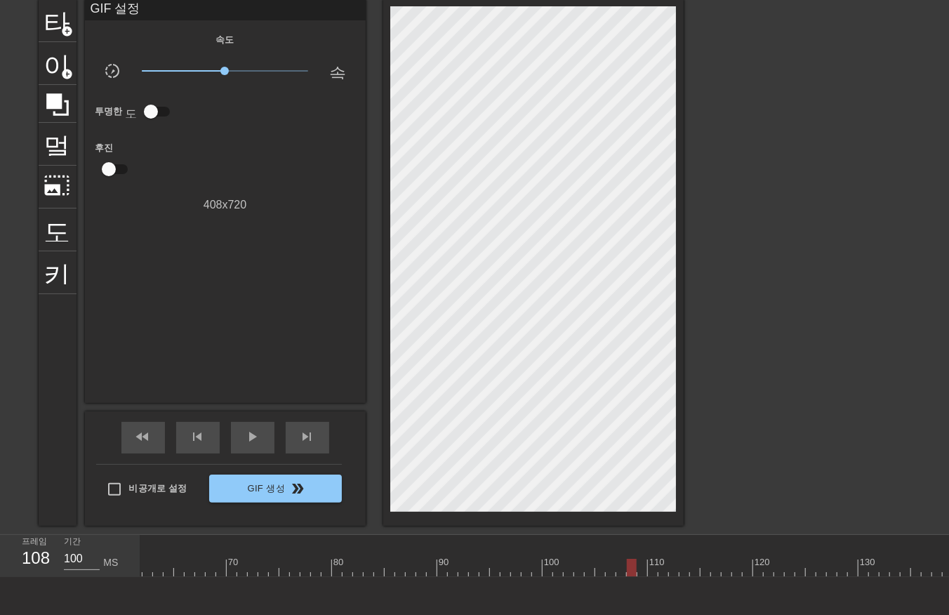
click at [630, 568] on div at bounding box center [394, 568] width 1789 height 18
click at [641, 571] on div at bounding box center [394, 568] width 1789 height 18
drag, startPoint x: 651, startPoint y: 569, endPoint x: 654, endPoint y: 575, distance: 7.2
click at [650, 570] on div at bounding box center [394, 568] width 1789 height 18
drag, startPoint x: 663, startPoint y: 565, endPoint x: 676, endPoint y: 573, distance: 14.8
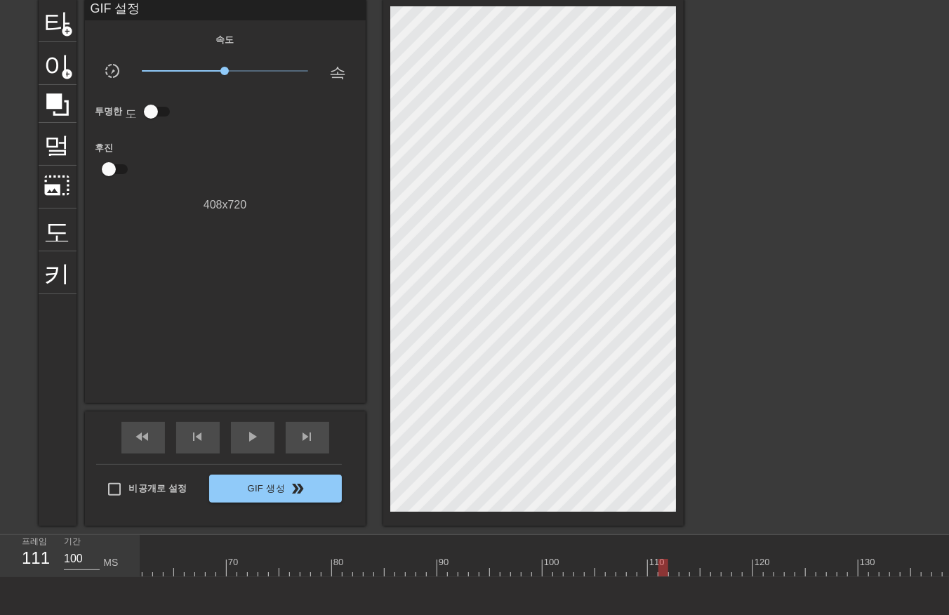
click at [663, 566] on div at bounding box center [394, 568] width 1789 height 18
click at [674, 568] on div at bounding box center [394, 568] width 1789 height 18
click at [682, 570] on div at bounding box center [394, 568] width 1789 height 18
click at [695, 574] on div at bounding box center [394, 568] width 1789 height 18
drag, startPoint x: 702, startPoint y: 567, endPoint x: 704, endPoint y: 575, distance: 8.5
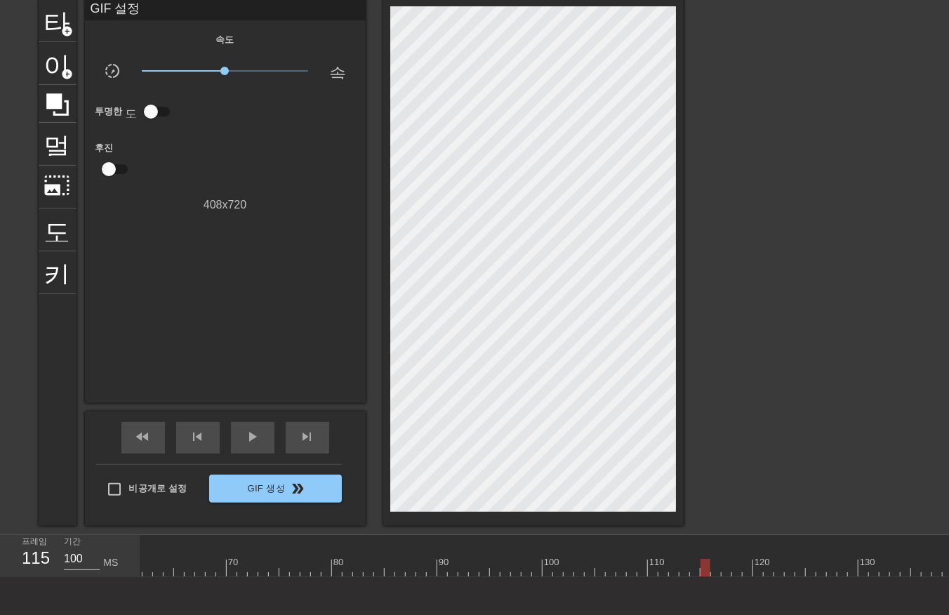
click at [703, 573] on div at bounding box center [394, 568] width 1789 height 18
click at [712, 569] on div at bounding box center [394, 568] width 1789 height 18
drag, startPoint x: 726, startPoint y: 565, endPoint x: 739, endPoint y: 580, distance: 19.9
click at [730, 570] on div at bounding box center [394, 568] width 1789 height 18
drag, startPoint x: 733, startPoint y: 567, endPoint x: 742, endPoint y: 572, distance: 10.4
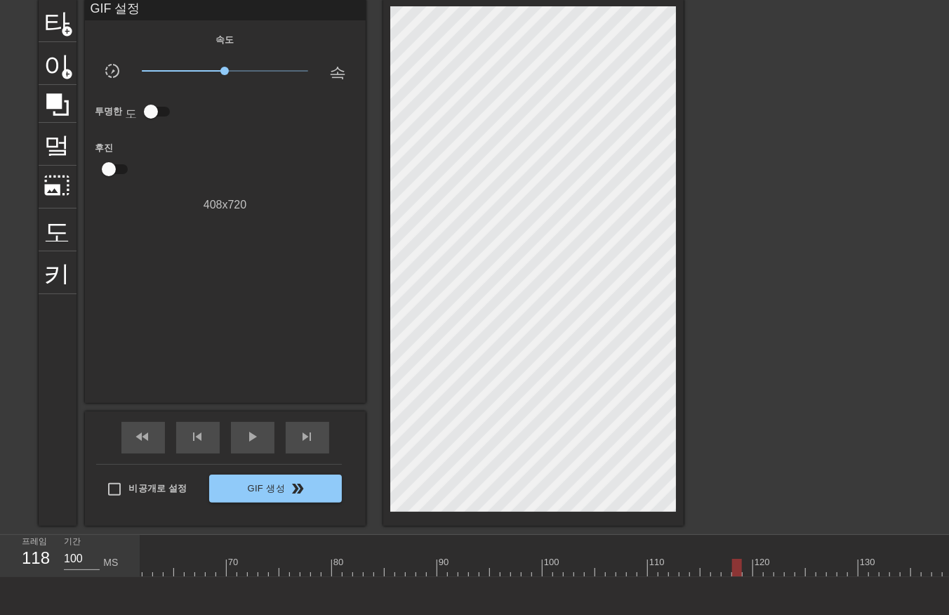
click at [734, 570] on div at bounding box center [394, 568] width 1789 height 18
drag, startPoint x: 742, startPoint y: 567, endPoint x: 747, endPoint y: 578, distance: 11.3
click at [742, 573] on div at bounding box center [394, 568] width 1789 height 18
click at [758, 560] on div at bounding box center [394, 568] width 1789 height 18
drag, startPoint x: 759, startPoint y: 570, endPoint x: 820, endPoint y: 581, distance: 61.4
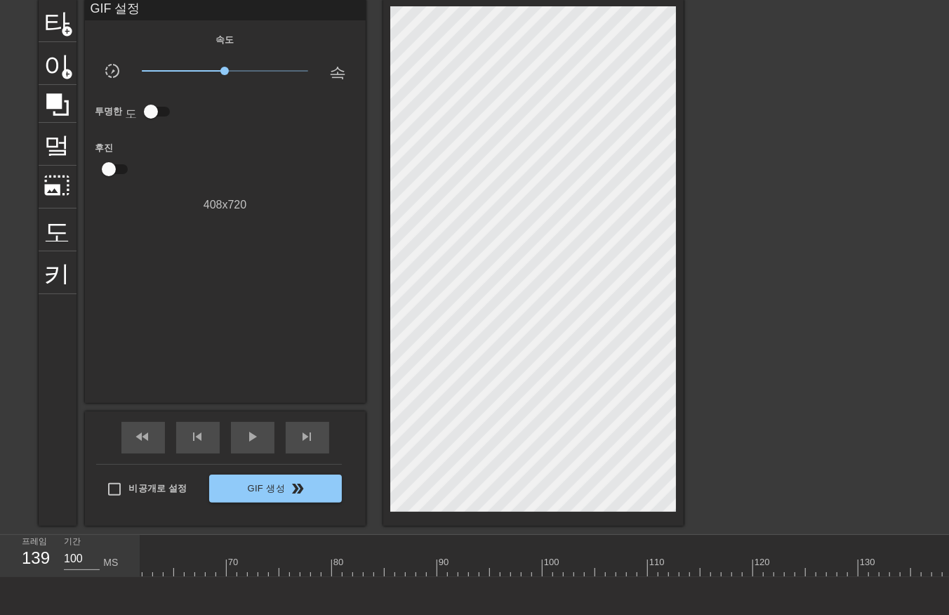
click at [946, 574] on div at bounding box center [394, 568] width 1789 height 18
drag, startPoint x: 601, startPoint y: 571, endPoint x: 509, endPoint y: 568, distance: 91.3
click at [507, 573] on div at bounding box center [505, 568] width 10 height 18
drag, startPoint x: 500, startPoint y: 566, endPoint x: 443, endPoint y: 563, distance: 56.9
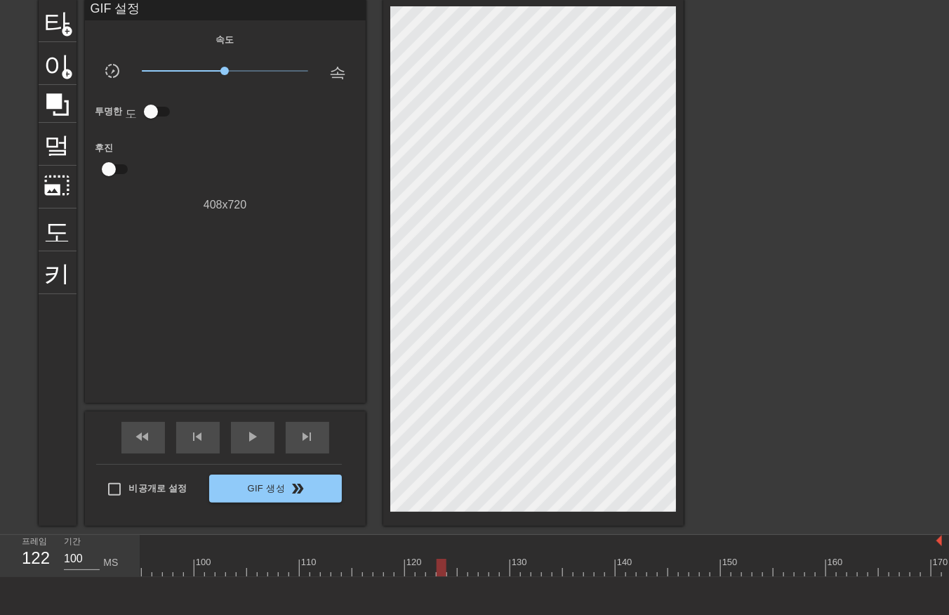
click at [443, 563] on div at bounding box center [441, 568] width 10 height 18
drag, startPoint x: 426, startPoint y: 568, endPoint x: 994, endPoint y: 548, distance: 568.1
click at [948, 548] on html "menu_book 튜토리얼을 찾아보세요! [DOMAIN_NAME] 온라인 gif 편집기 피드백/제안 보내기 타이틀 add_circle 이미지 …" at bounding box center [474, 309] width 949 height 731
click at [419, 570] on div at bounding box center [46, 568] width 1789 height 18
click at [431, 570] on div at bounding box center [46, 568] width 1789 height 18
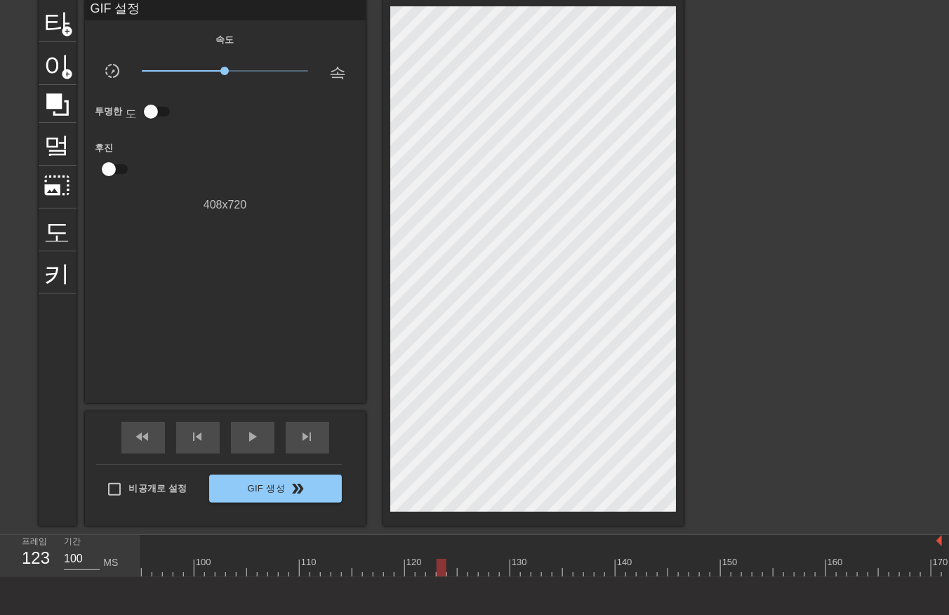
click at [442, 570] on div at bounding box center [46, 568] width 1789 height 18
click at [425, 564] on div at bounding box center [46, 568] width 1789 height 18
click at [428, 567] on div at bounding box center [46, 568] width 1789 height 18
click at [438, 568] on div at bounding box center [46, 568] width 1789 height 18
click at [431, 569] on div at bounding box center [46, 568] width 1789 height 18
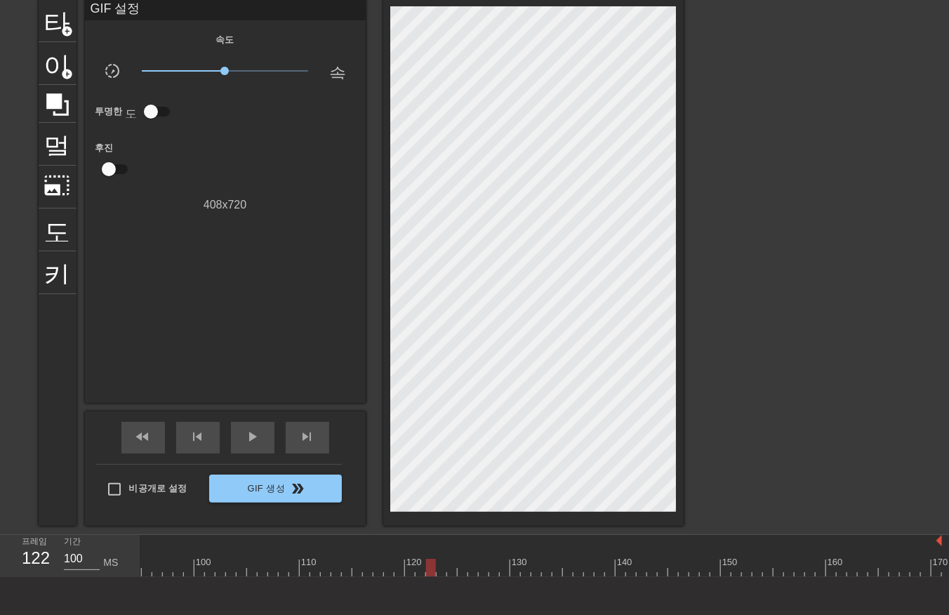
click at [440, 569] on div at bounding box center [46, 568] width 1789 height 18
click at [448, 569] on div at bounding box center [46, 568] width 1789 height 18
click at [463, 568] on div at bounding box center [46, 568] width 1789 height 18
click at [472, 570] on div at bounding box center [46, 568] width 1789 height 18
click at [482, 568] on div at bounding box center [46, 568] width 1789 height 18
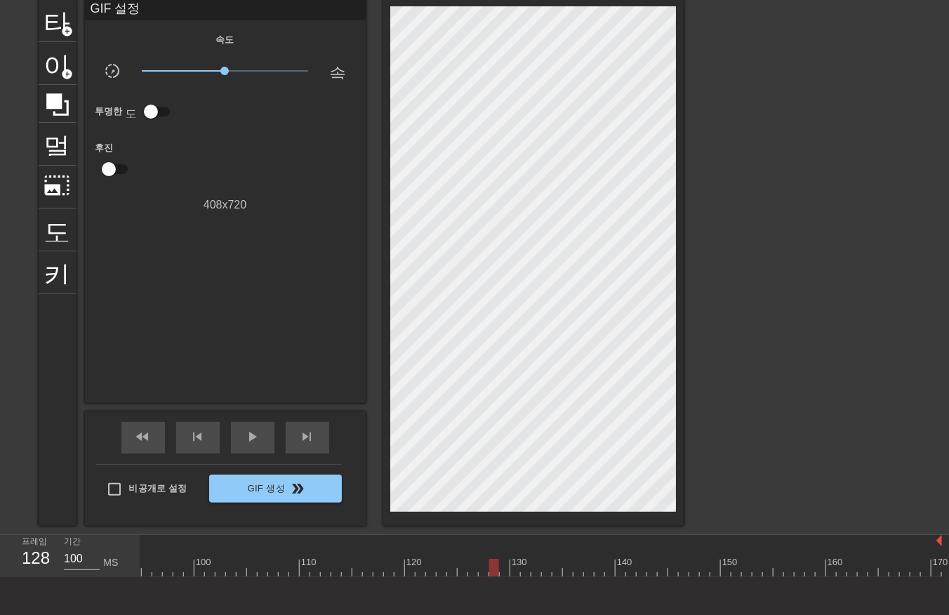
click at [492, 571] on div at bounding box center [46, 568] width 1789 height 18
click at [504, 566] on div at bounding box center [46, 568] width 1789 height 18
click at [423, 568] on div at bounding box center [46, 568] width 1789 height 18
click at [428, 568] on div at bounding box center [46, 568] width 1789 height 18
click at [439, 569] on div at bounding box center [46, 568] width 1789 height 18
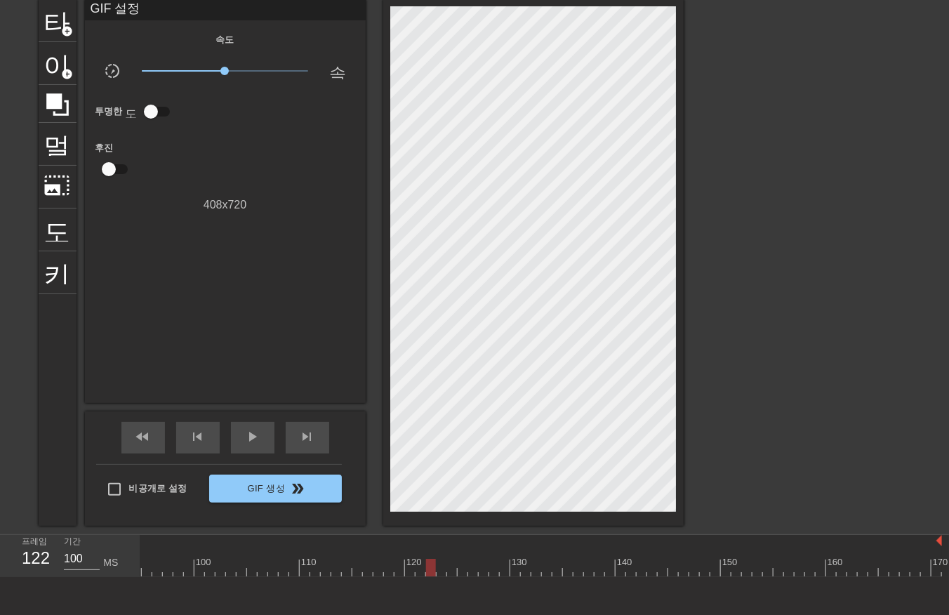
click at [428, 569] on div at bounding box center [46, 568] width 1789 height 18
drag, startPoint x: 439, startPoint y: 567, endPoint x: 448, endPoint y: 589, distance: 24.0
click at [440, 571] on div at bounding box center [46, 568] width 1789 height 18
click at [451, 571] on div at bounding box center [46, 568] width 1789 height 18
click at [461, 571] on div at bounding box center [46, 568] width 1789 height 18
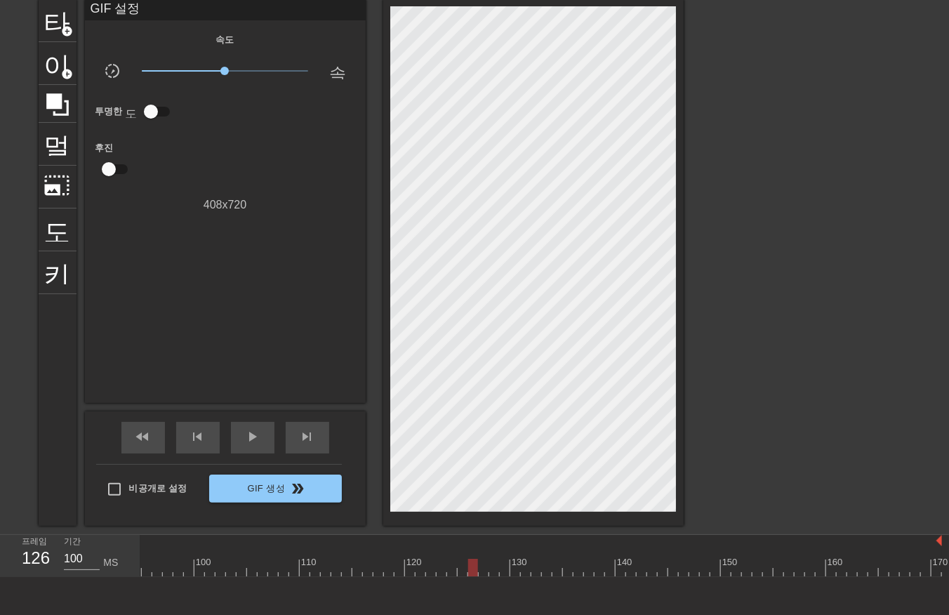
click at [471, 571] on div at bounding box center [46, 568] width 1789 height 18
click at [481, 571] on div at bounding box center [46, 568] width 1789 height 18
drag, startPoint x: 493, startPoint y: 571, endPoint x: 500, endPoint y: 574, distance: 7.8
click at [493, 571] on div at bounding box center [46, 568] width 1789 height 18
click at [501, 571] on div at bounding box center [46, 568] width 1789 height 18
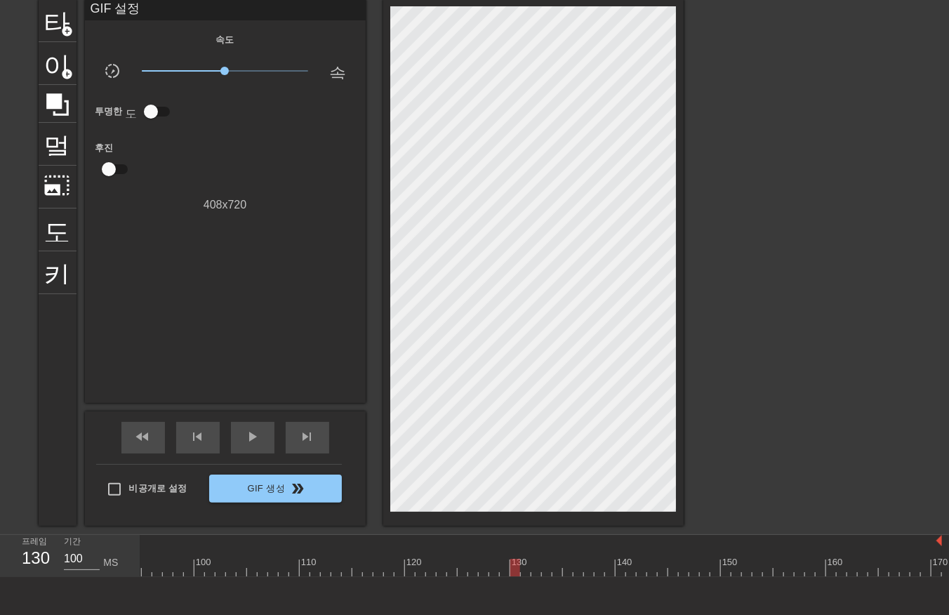
click at [514, 572] on div at bounding box center [46, 568] width 1789 height 18
click at [521, 571] on div at bounding box center [46, 568] width 1789 height 18
drag, startPoint x: 534, startPoint y: 568, endPoint x: 541, endPoint y: 573, distance: 8.6
click at [535, 571] on div at bounding box center [46, 568] width 1789 height 18
click at [544, 569] on div at bounding box center [46, 568] width 1789 height 18
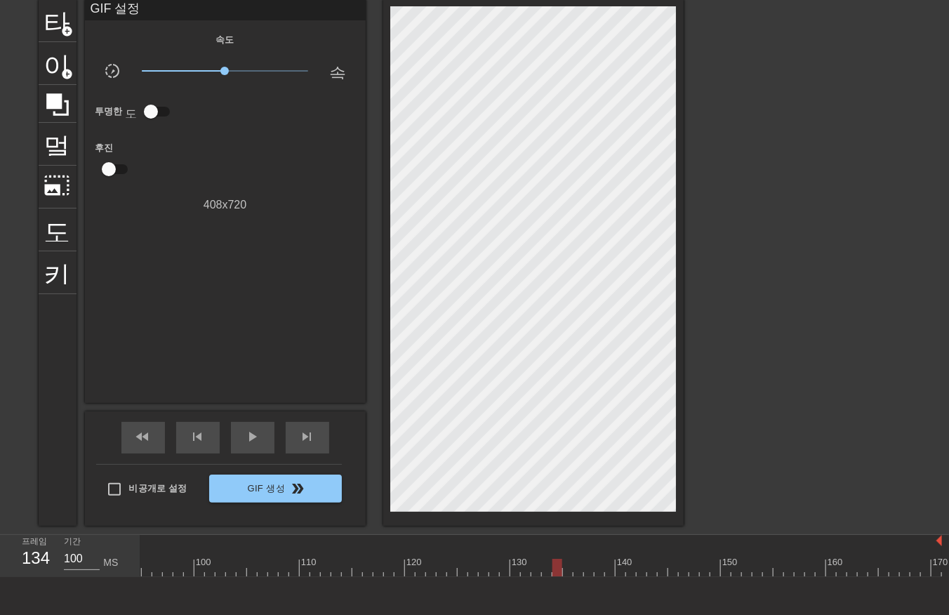
drag, startPoint x: 553, startPoint y: 567, endPoint x: 563, endPoint y: 577, distance: 13.9
click at [553, 570] on div at bounding box center [46, 568] width 1789 height 18
click at [569, 567] on div at bounding box center [46, 568] width 1789 height 18
drag, startPoint x: 574, startPoint y: 568, endPoint x: 581, endPoint y: 570, distance: 7.2
click at [576, 571] on div at bounding box center [46, 568] width 1789 height 18
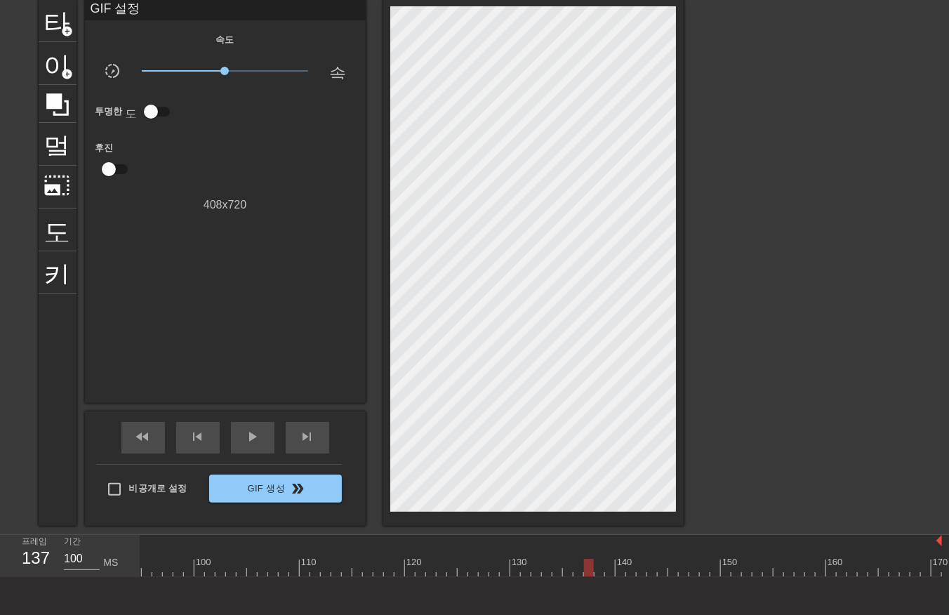
click at [587, 572] on div at bounding box center [46, 568] width 1789 height 18
drag, startPoint x: 595, startPoint y: 571, endPoint x: 607, endPoint y: 573, distance: 12.3
click at [595, 571] on div at bounding box center [46, 568] width 1789 height 18
click at [609, 570] on div at bounding box center [46, 568] width 1789 height 18
click at [622, 570] on div at bounding box center [46, 568] width 1789 height 18
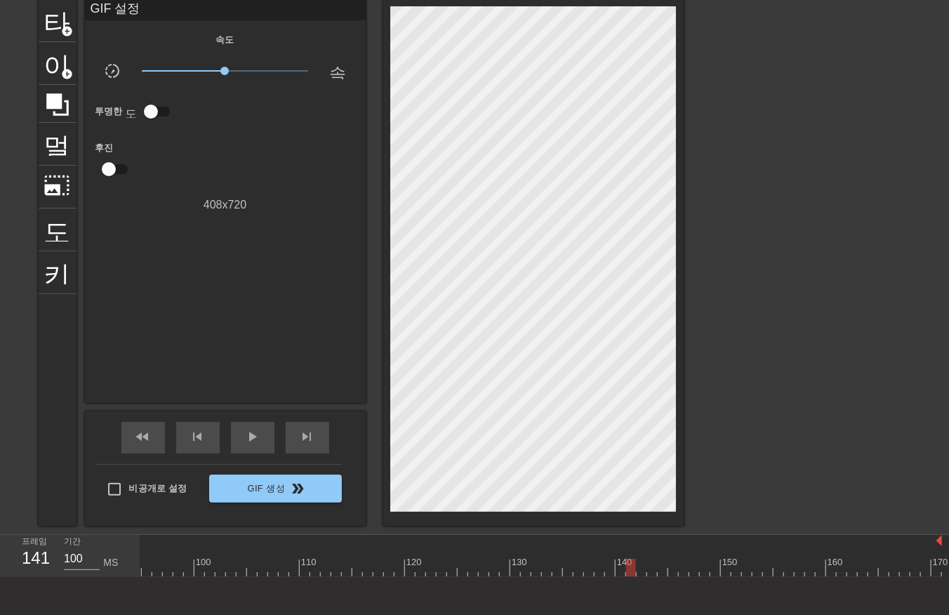
drag, startPoint x: 629, startPoint y: 566, endPoint x: 634, endPoint y: 573, distance: 9.5
click at [629, 571] on div at bounding box center [46, 568] width 1789 height 18
click at [639, 570] on div at bounding box center [46, 568] width 1789 height 18
click at [651, 567] on div at bounding box center [46, 568] width 1789 height 18
drag, startPoint x: 660, startPoint y: 563, endPoint x: 668, endPoint y: 571, distance: 10.9
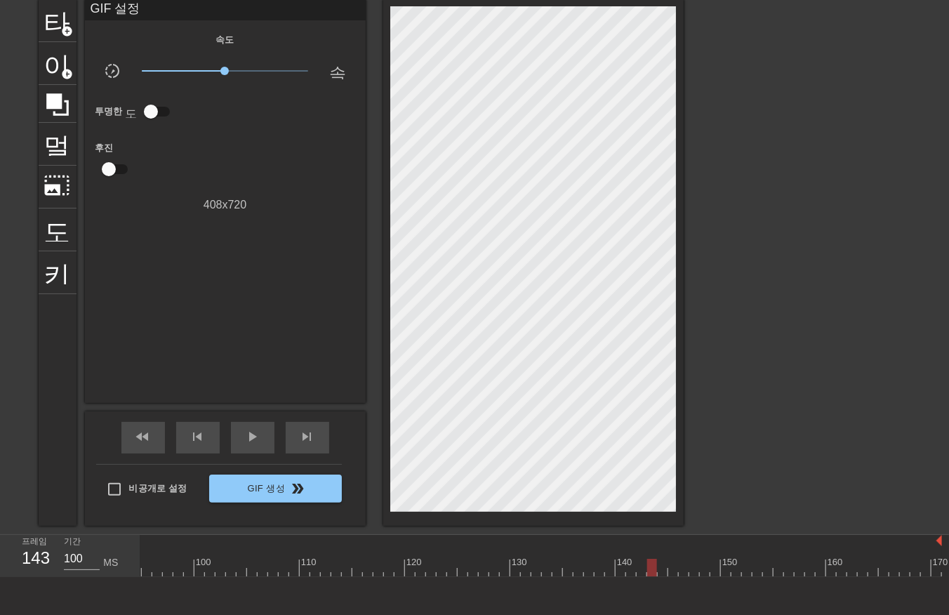
click at [661, 566] on div at bounding box center [46, 568] width 1789 height 18
drag, startPoint x: 672, startPoint y: 566, endPoint x: 683, endPoint y: 575, distance: 14.5
click at [672, 569] on div at bounding box center [46, 568] width 1789 height 18
drag, startPoint x: 681, startPoint y: 568, endPoint x: 690, endPoint y: 574, distance: 10.1
click at [683, 573] on div at bounding box center [46, 568] width 1789 height 18
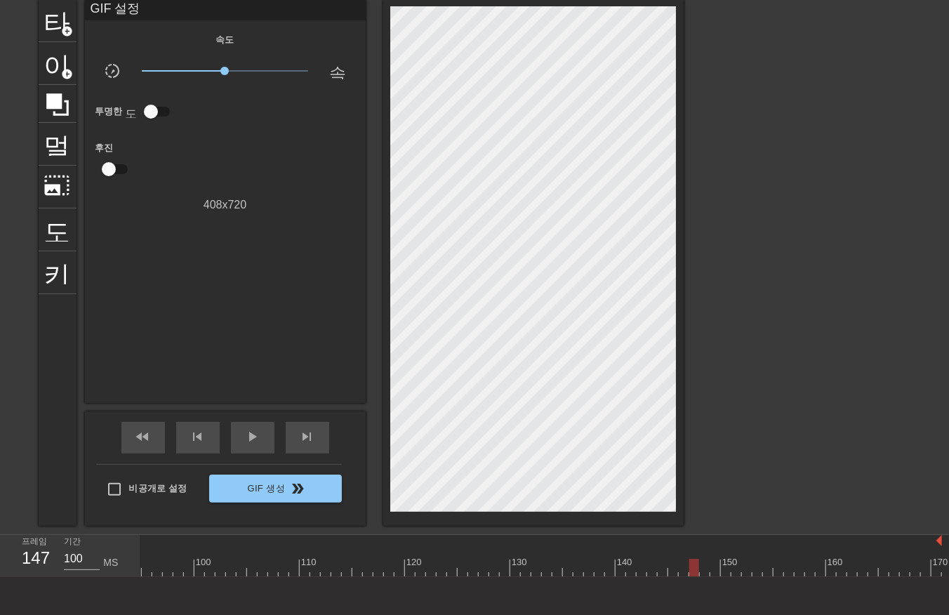
drag, startPoint x: 691, startPoint y: 571, endPoint x: 699, endPoint y: 578, distance: 11.0
click at [693, 576] on div "10 20 30 40 50 60 70 80 90 100 110 120 130 140 150 160" at bounding box center [46, 556] width 1789 height 42
click at [700, 571] on div at bounding box center [46, 568] width 1789 height 18
drag, startPoint x: 713, startPoint y: 567, endPoint x: 726, endPoint y: 581, distance: 18.9
click at [713, 571] on div at bounding box center [46, 568] width 1789 height 18
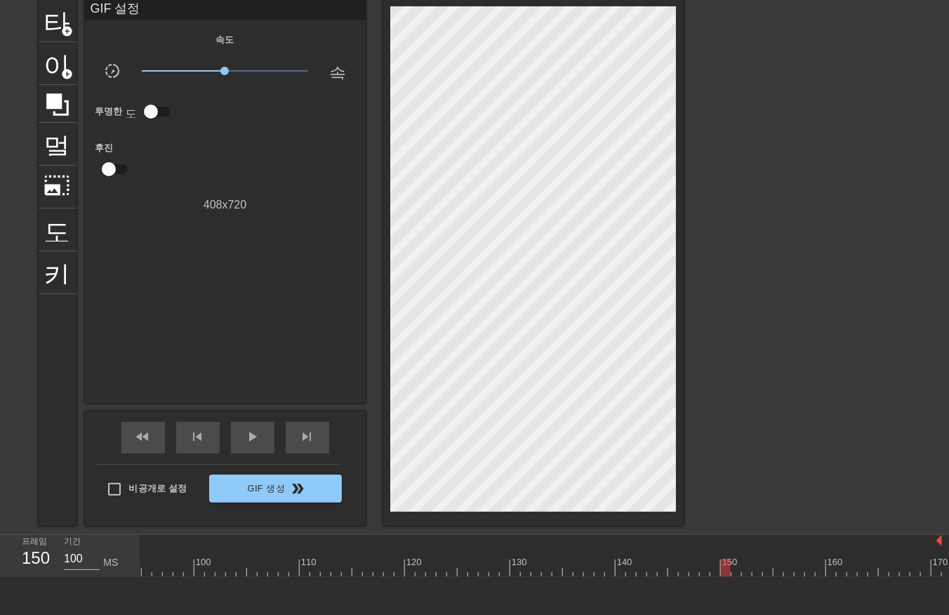
drag, startPoint x: 723, startPoint y: 566, endPoint x: 733, endPoint y: 583, distance: 20.1
click at [727, 572] on div at bounding box center [46, 568] width 1789 height 18
drag, startPoint x: 734, startPoint y: 566, endPoint x: 738, endPoint y: 574, distance: 8.5
click at [735, 570] on div at bounding box center [46, 568] width 1789 height 18
drag, startPoint x: 741, startPoint y: 565, endPoint x: 745, endPoint y: 575, distance: 11.1
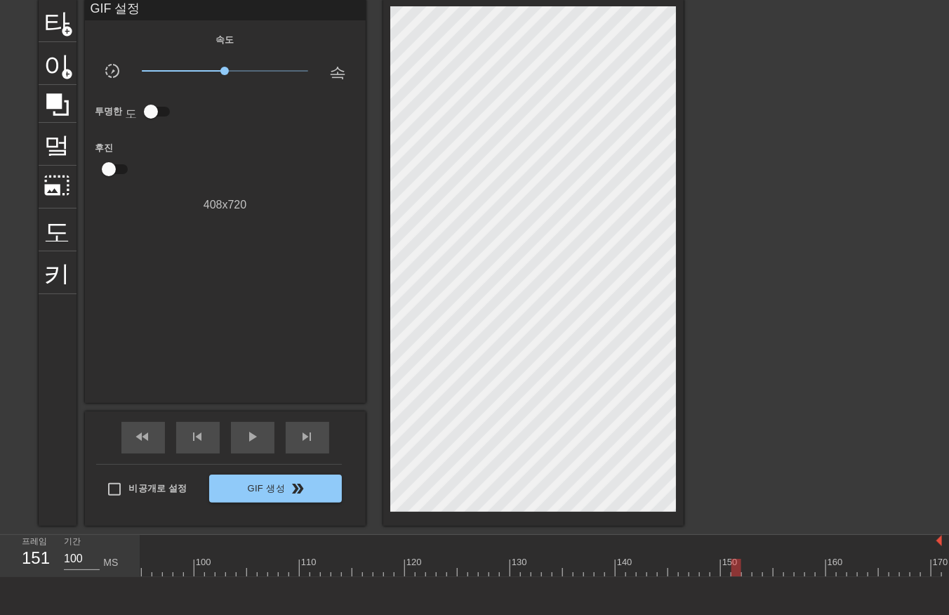
click at [742, 570] on div at bounding box center [46, 568] width 1789 height 18
click at [754, 566] on div at bounding box center [46, 568] width 1789 height 18
drag, startPoint x: 765, startPoint y: 568, endPoint x: 771, endPoint y: 579, distance: 11.9
click at [766, 573] on div at bounding box center [46, 568] width 1789 height 18
click at [775, 569] on div at bounding box center [46, 568] width 1789 height 18
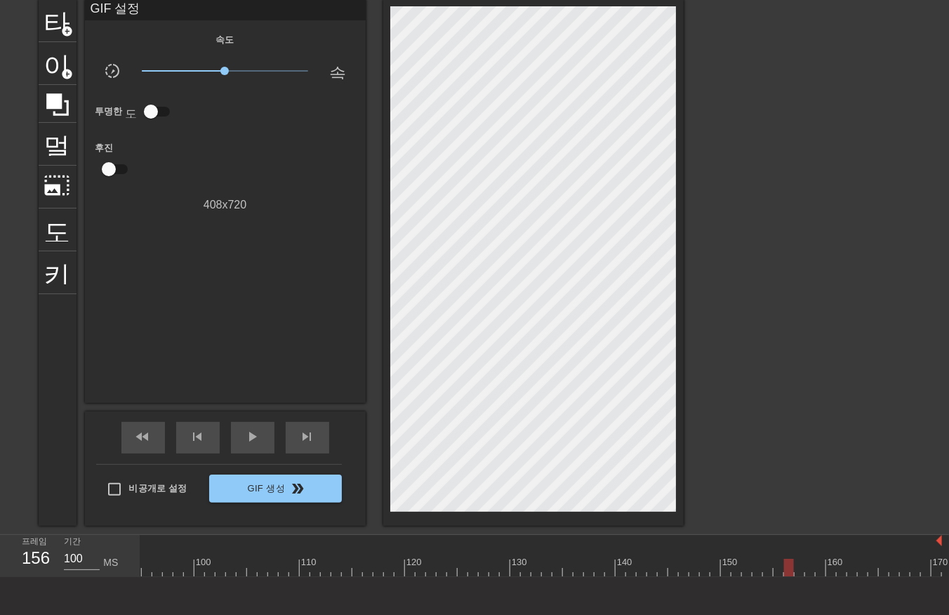
drag, startPoint x: 786, startPoint y: 562, endPoint x: 791, endPoint y: 577, distance: 15.5
click at [787, 570] on div at bounding box center [46, 568] width 1789 height 18
drag, startPoint x: 796, startPoint y: 566, endPoint x: 802, endPoint y: 573, distance: 9.4
click at [796, 571] on div at bounding box center [46, 568] width 1789 height 18
drag, startPoint x: 806, startPoint y: 568, endPoint x: 814, endPoint y: 578, distance: 12.9
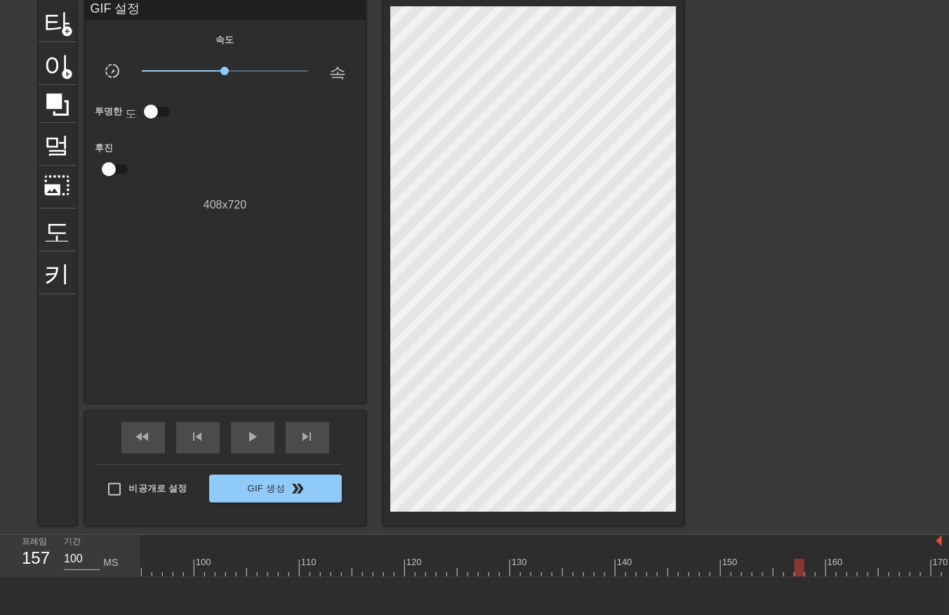
click at [807, 571] on div at bounding box center [46, 568] width 1789 height 18
drag, startPoint x: 815, startPoint y: 569, endPoint x: 822, endPoint y: 580, distance: 13.2
click at [815, 570] on div at bounding box center [46, 568] width 1789 height 18
drag, startPoint x: 831, startPoint y: 563, endPoint x: 849, endPoint y: 578, distance: 23.0
click at [836, 570] on div at bounding box center [46, 568] width 1789 height 18
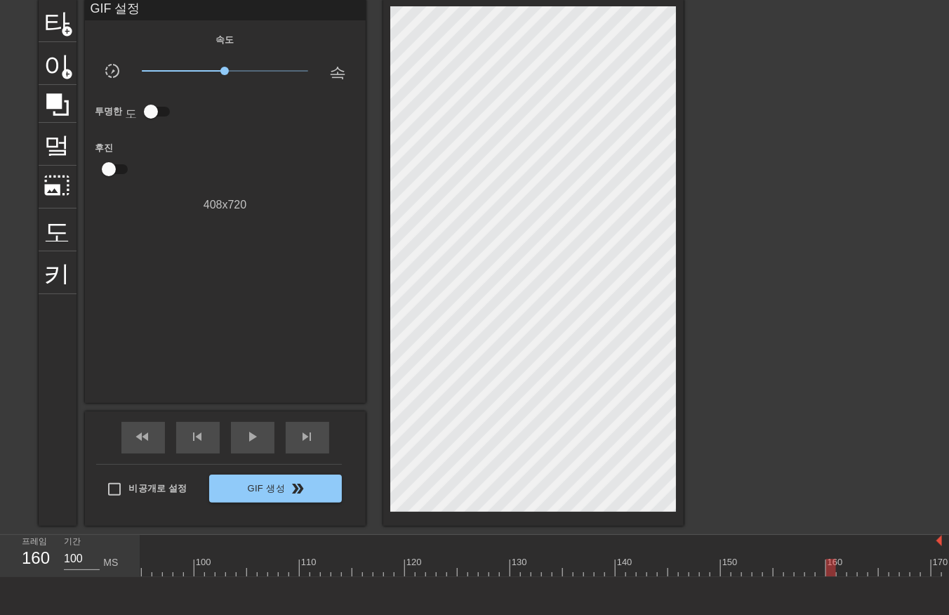
drag, startPoint x: 827, startPoint y: 564, endPoint x: 837, endPoint y: 573, distance: 13.5
click at [826, 564] on div at bounding box center [46, 568] width 1789 height 18
click at [847, 570] on div at bounding box center [46, 568] width 1789 height 18
click at [858, 574] on div at bounding box center [46, 568] width 1789 height 18
click at [865, 572] on div at bounding box center [46, 568] width 1789 height 18
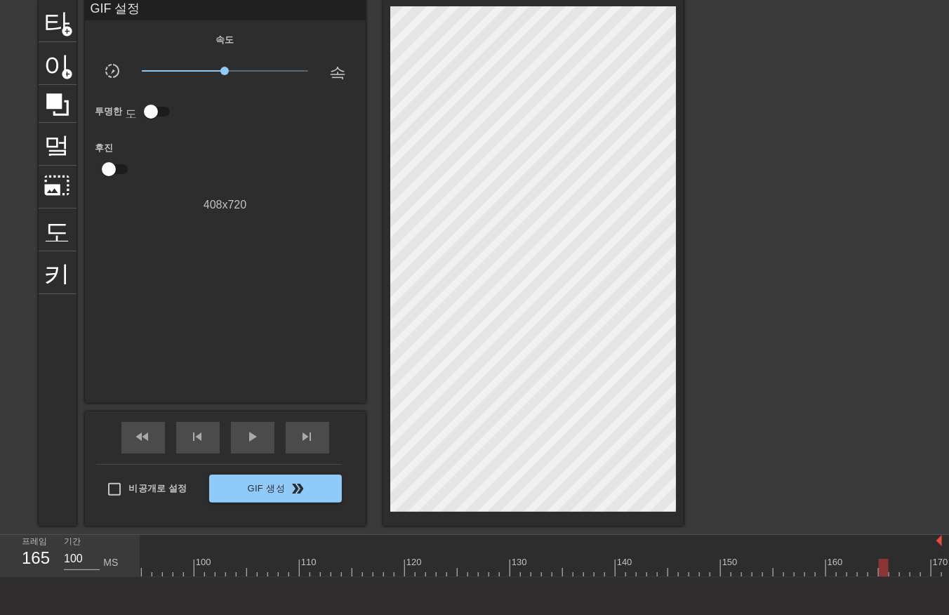
drag, startPoint x: 881, startPoint y: 566, endPoint x: 881, endPoint y: 578, distance: 12.6
click at [881, 566] on div at bounding box center [46, 568] width 1789 height 18
drag, startPoint x: 890, startPoint y: 566, endPoint x: 903, endPoint y: 578, distance: 18.4
click at [890, 566] on div at bounding box center [46, 568] width 1789 height 18
click at [899, 570] on div at bounding box center [46, 568] width 1789 height 18
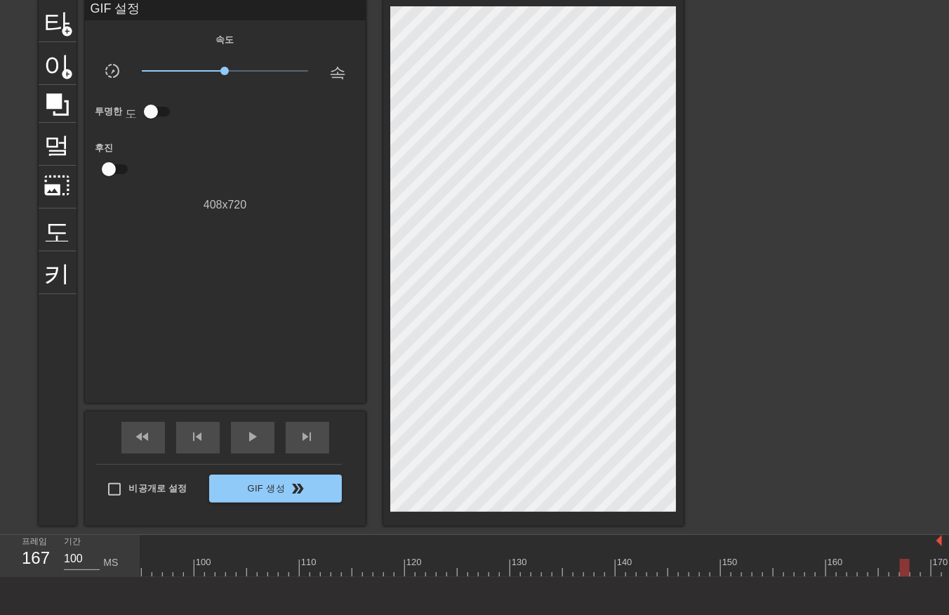
drag, startPoint x: 905, startPoint y: 567, endPoint x: 916, endPoint y: 580, distance: 16.4
click at [906, 571] on div at bounding box center [46, 568] width 1789 height 18
drag, startPoint x: 909, startPoint y: 564, endPoint x: 914, endPoint y: 572, distance: 9.1
click at [913, 571] on div at bounding box center [46, 568] width 1789 height 18
click at [922, 561] on div at bounding box center [46, 568] width 1789 height 18
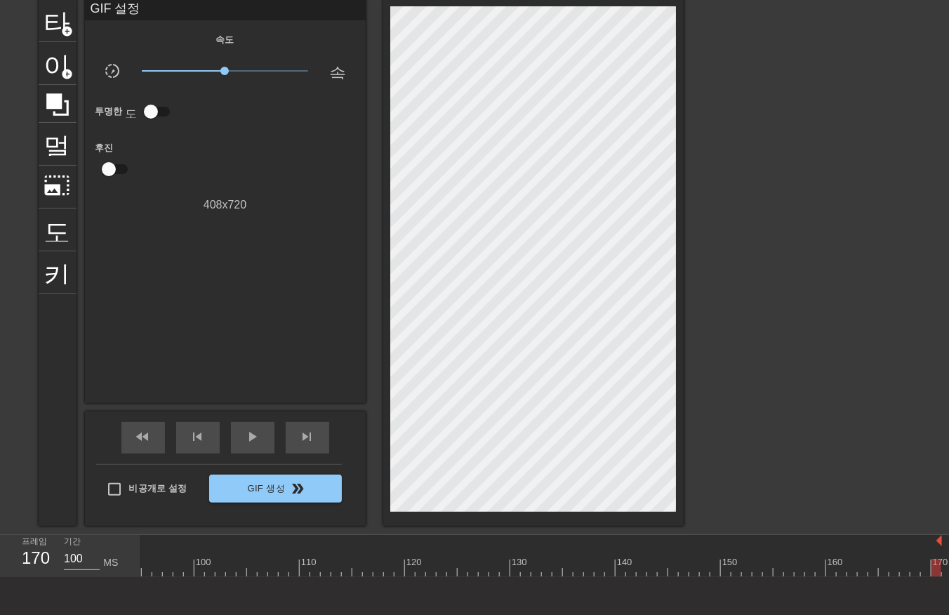
click at [935, 565] on div at bounding box center [46, 568] width 1789 height 18
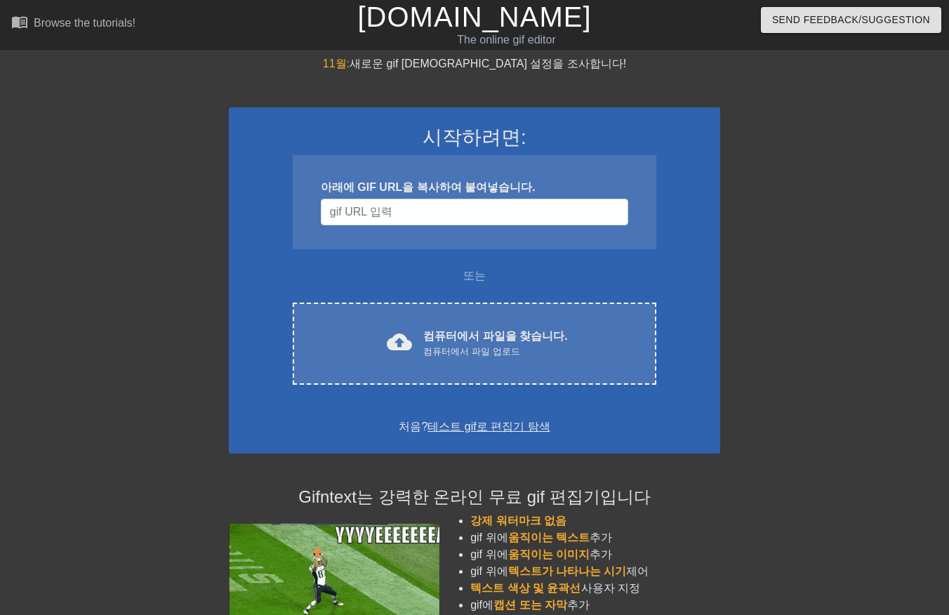
scroll to position [56, 0]
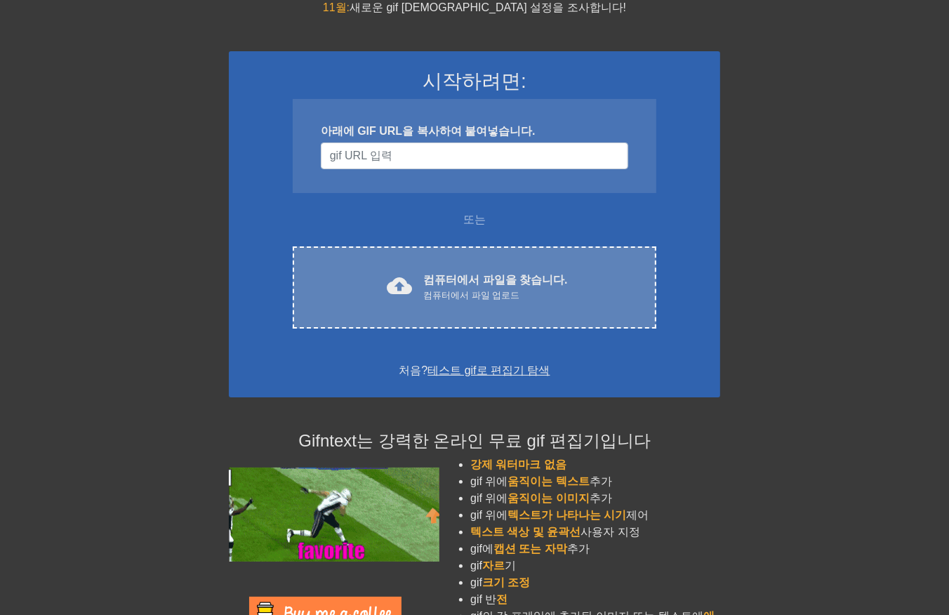
click at [456, 288] on div "컴퓨터에서 파일 업로드" at bounding box center [495, 295] width 144 height 14
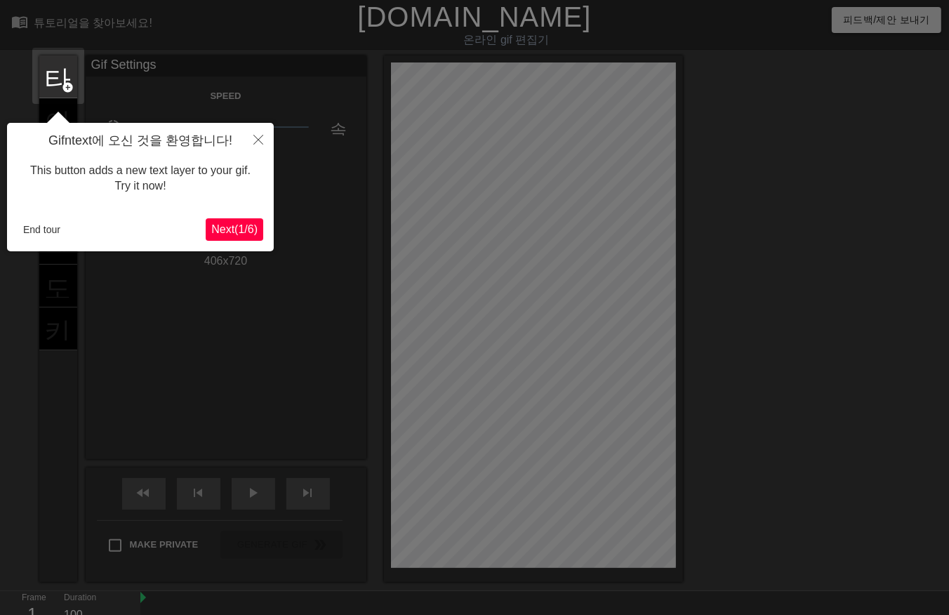
scroll to position [34, 0]
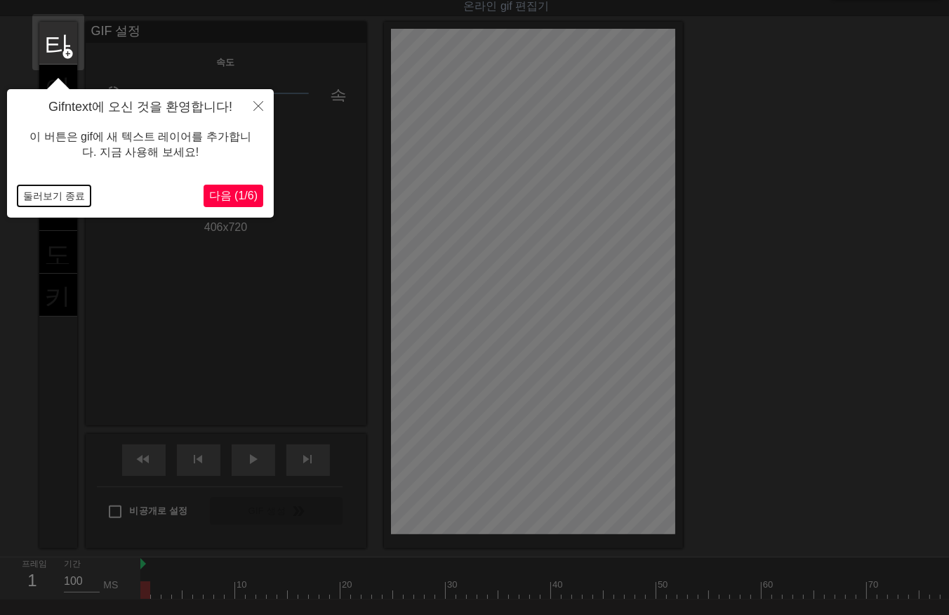
click at [71, 191] on button "둘러보기 종료" at bounding box center [54, 195] width 73 height 21
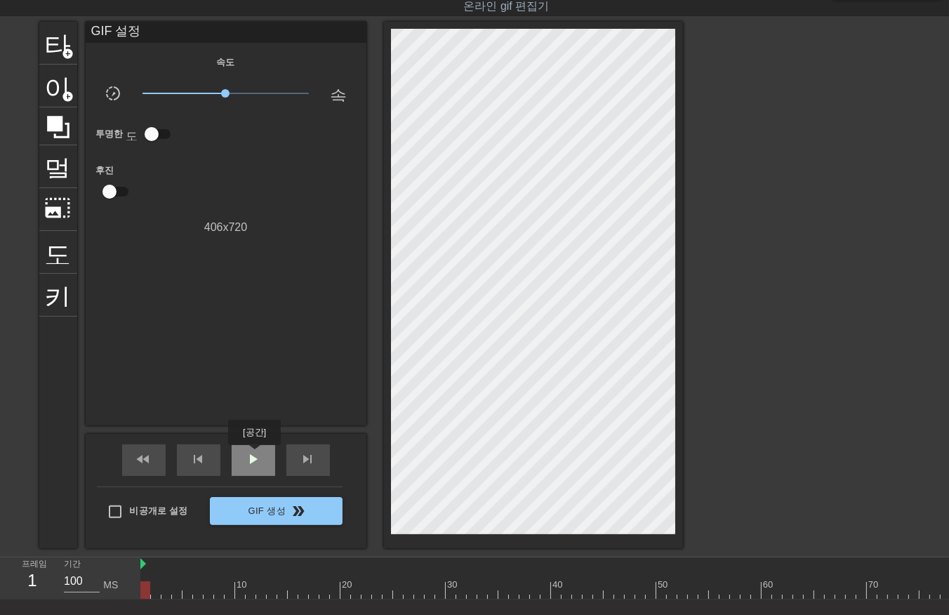
click at [254, 455] on span "play_arrow" at bounding box center [253, 459] width 17 height 17
click at [251, 463] on span "일시 중지" at bounding box center [253, 459] width 17 height 17
click at [935, 592] on div at bounding box center [415, 590] width 1053 height 18
click at [945, 589] on div "100" at bounding box center [942, 585] width 18 height 14
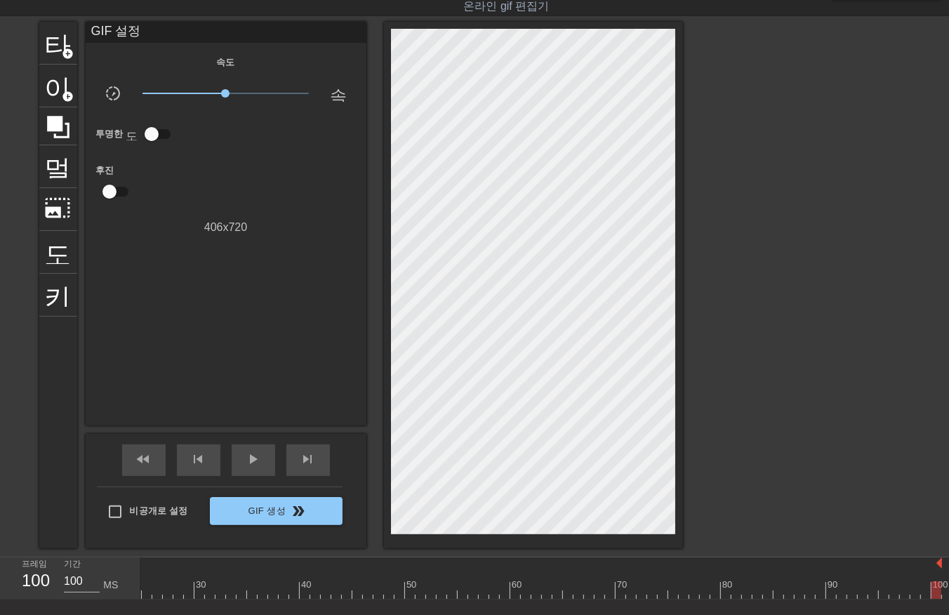
click at [942, 589] on div "100" at bounding box center [942, 585] width 18 height 14
drag, startPoint x: 142, startPoint y: 589, endPoint x: 148, endPoint y: 596, distance: 9.4
click at [142, 591] on div at bounding box center [666, 590] width 1053 height 18
click at [258, 458] on span "play_arrow" at bounding box center [253, 459] width 17 height 17
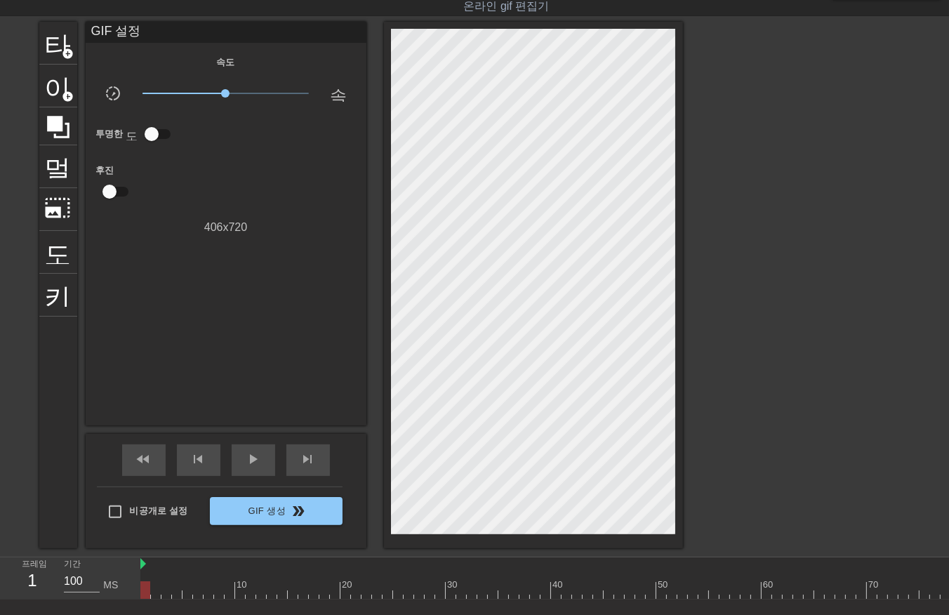
click at [150, 591] on div at bounding box center [666, 590] width 1053 height 18
click at [157, 592] on div at bounding box center [666, 590] width 1053 height 18
click at [166, 588] on div at bounding box center [666, 590] width 1053 height 18
click at [177, 590] on div at bounding box center [666, 590] width 1053 height 18
click at [185, 589] on div at bounding box center [666, 590] width 1053 height 18
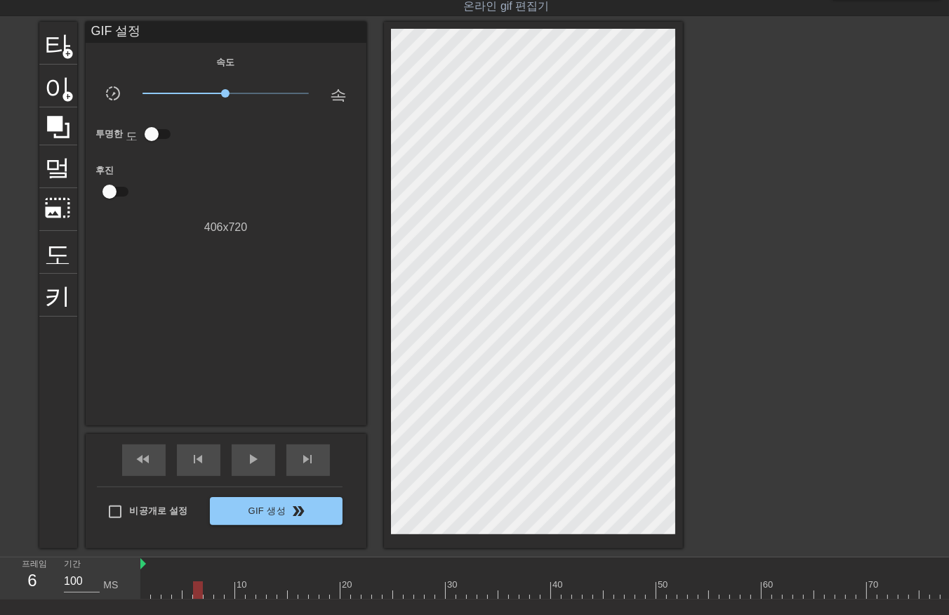
click at [196, 592] on div at bounding box center [666, 590] width 1053 height 18
click at [206, 594] on div at bounding box center [666, 590] width 1053 height 18
drag, startPoint x: 215, startPoint y: 590, endPoint x: 219, endPoint y: 597, distance: 8.2
click at [215, 591] on div at bounding box center [666, 590] width 1053 height 18
click at [225, 591] on div at bounding box center [666, 590] width 1053 height 18
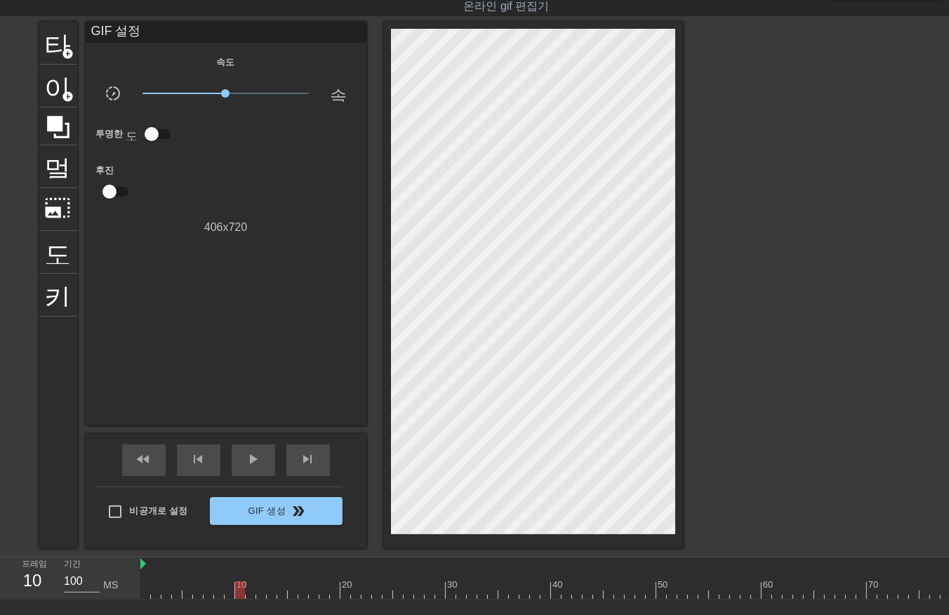
click at [237, 588] on div at bounding box center [666, 590] width 1053 height 18
drag, startPoint x: 251, startPoint y: 587, endPoint x: 248, endPoint y: 601, distance: 13.6
click at [251, 588] on div at bounding box center [666, 590] width 1053 height 18
drag, startPoint x: 261, startPoint y: 590, endPoint x: 265, endPoint y: 598, distance: 8.5
click at [262, 590] on div at bounding box center [666, 590] width 1053 height 18
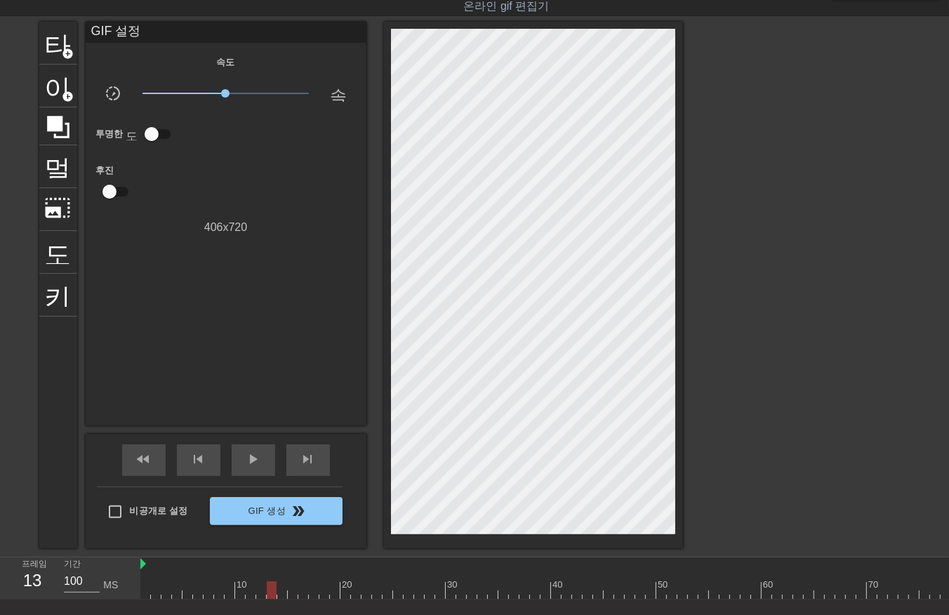
click at [272, 590] on div at bounding box center [666, 590] width 1053 height 18
click at [281, 592] on div at bounding box center [666, 590] width 1053 height 18
click at [292, 592] on div at bounding box center [666, 590] width 1053 height 18
click at [300, 592] on div at bounding box center [666, 590] width 1053 height 18
drag, startPoint x: 312, startPoint y: 591, endPoint x: 314, endPoint y: 598, distance: 7.6
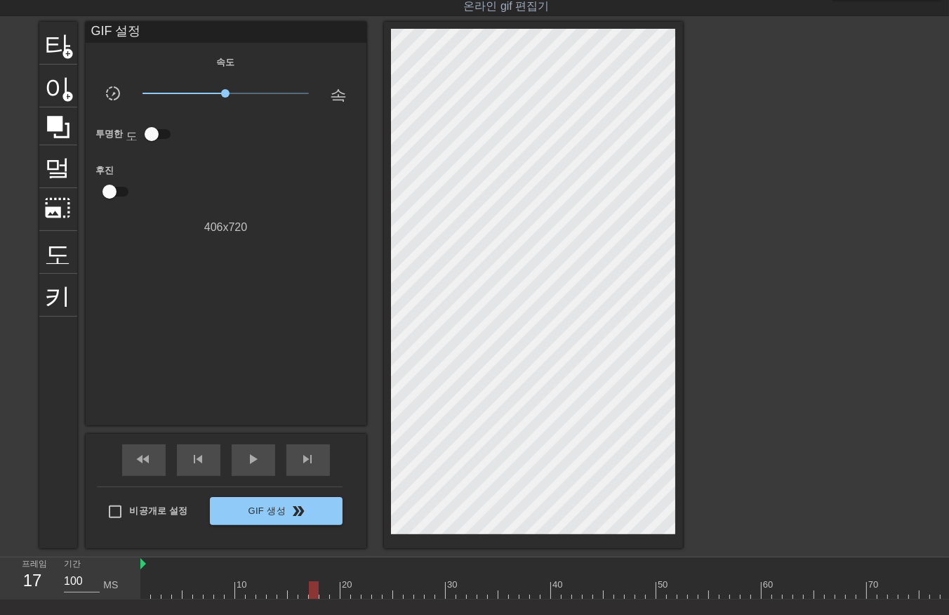
click at [312, 594] on div at bounding box center [666, 590] width 1053 height 18
drag, startPoint x: 323, startPoint y: 589, endPoint x: 321, endPoint y: 598, distance: 8.5
click at [321, 594] on div at bounding box center [666, 590] width 1053 height 18
drag, startPoint x: 335, startPoint y: 585, endPoint x: 335, endPoint y: 592, distance: 7.8
click at [335, 589] on div at bounding box center [666, 590] width 1053 height 18
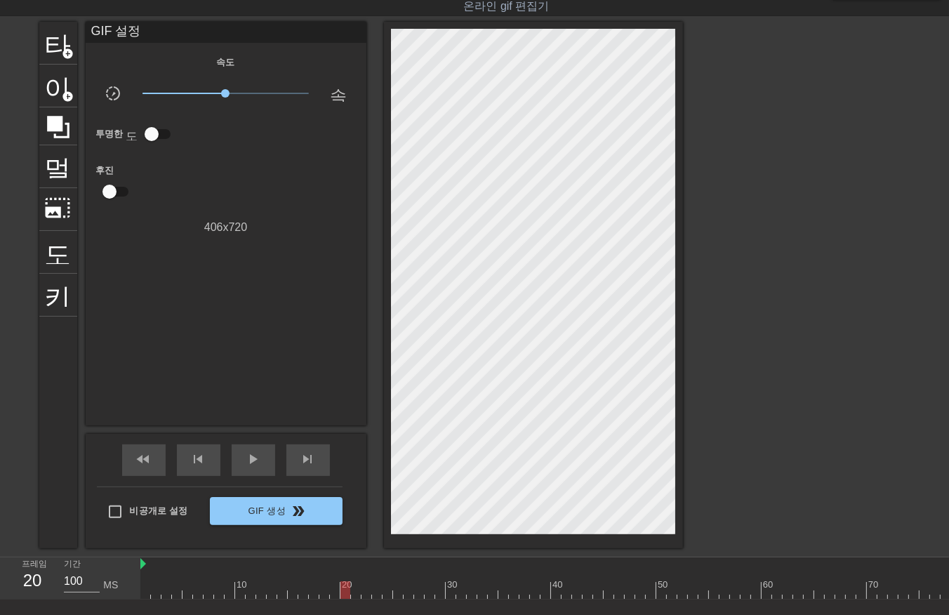
drag, startPoint x: 344, startPoint y: 589, endPoint x: 344, endPoint y: 599, distance: 9.1
click at [342, 594] on div at bounding box center [666, 590] width 1053 height 18
drag, startPoint x: 356, startPoint y: 589, endPoint x: 355, endPoint y: 599, distance: 9.2
click at [355, 594] on div at bounding box center [666, 590] width 1053 height 18
drag, startPoint x: 365, startPoint y: 588, endPoint x: 365, endPoint y: 599, distance: 10.5
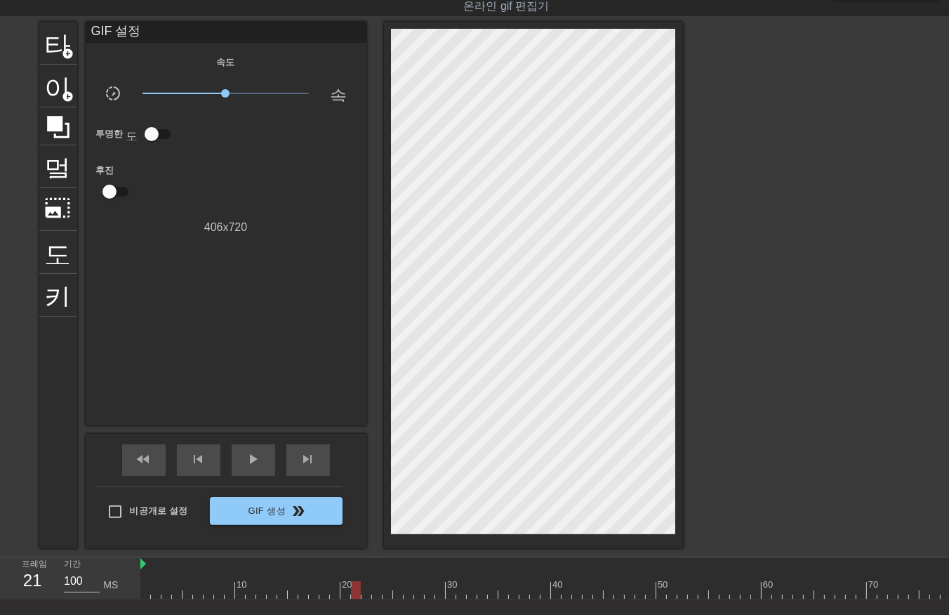
click at [365, 591] on div at bounding box center [666, 590] width 1053 height 18
click at [375, 593] on div at bounding box center [666, 590] width 1053 height 18
drag, startPoint x: 387, startPoint y: 588, endPoint x: 395, endPoint y: 598, distance: 12.9
click at [387, 592] on div at bounding box center [666, 590] width 1053 height 18
click at [395, 593] on div at bounding box center [666, 590] width 1053 height 18
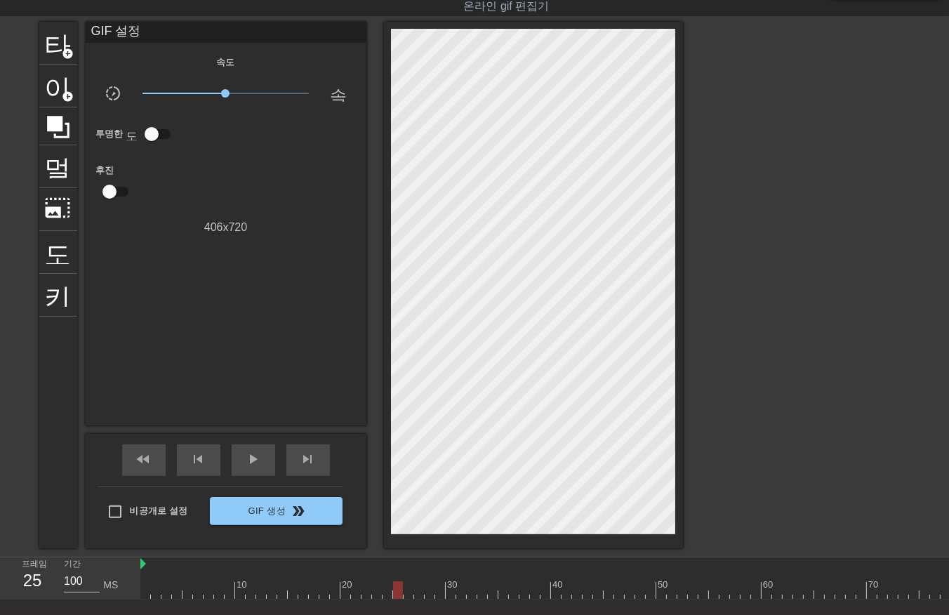
click at [407, 591] on div at bounding box center [666, 590] width 1053 height 18
click at [417, 592] on div at bounding box center [666, 590] width 1053 height 18
click at [428, 592] on div at bounding box center [666, 590] width 1053 height 18
drag, startPoint x: 437, startPoint y: 587, endPoint x: 453, endPoint y: 597, distance: 18.9
click at [437, 591] on div at bounding box center [666, 590] width 1053 height 18
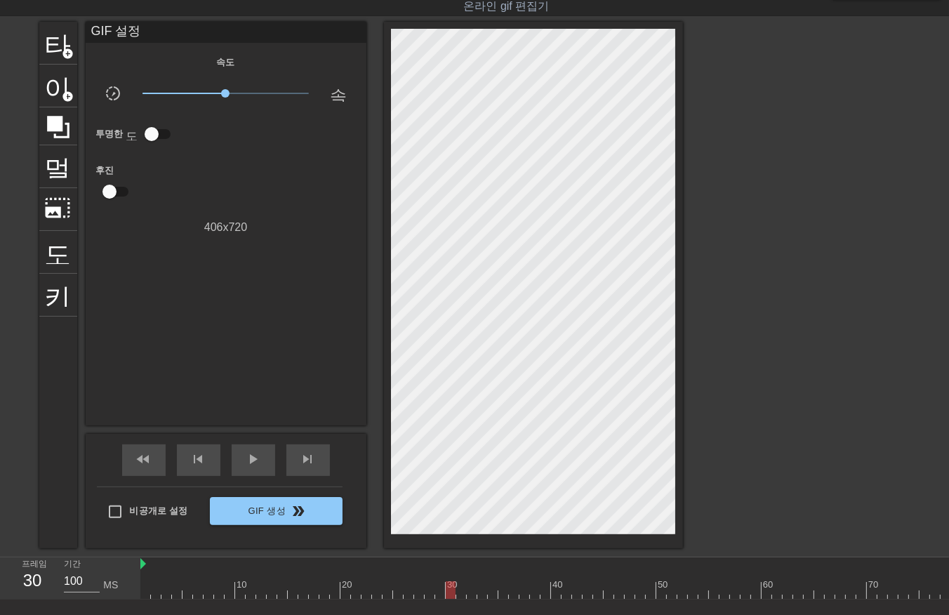
click at [451, 595] on div at bounding box center [666, 590] width 1053 height 18
drag, startPoint x: 458, startPoint y: 588, endPoint x: 461, endPoint y: 599, distance: 11.1
click at [458, 594] on div at bounding box center [666, 590] width 1053 height 18
click at [470, 590] on div at bounding box center [666, 590] width 1053 height 18
click at [481, 592] on div at bounding box center [666, 590] width 1053 height 18
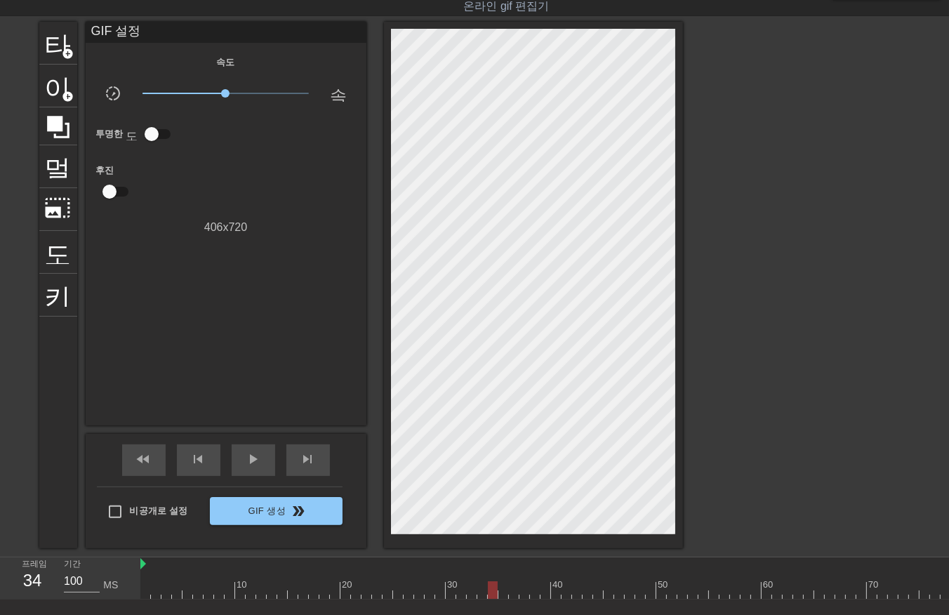
drag, startPoint x: 492, startPoint y: 587, endPoint x: 498, endPoint y: 594, distance: 10.0
click at [492, 589] on div at bounding box center [666, 590] width 1053 height 18
click at [500, 596] on div at bounding box center [666, 590] width 1053 height 18
drag, startPoint x: 509, startPoint y: 588, endPoint x: 514, endPoint y: 594, distance: 8.0
click at [509, 592] on div at bounding box center [666, 590] width 1053 height 18
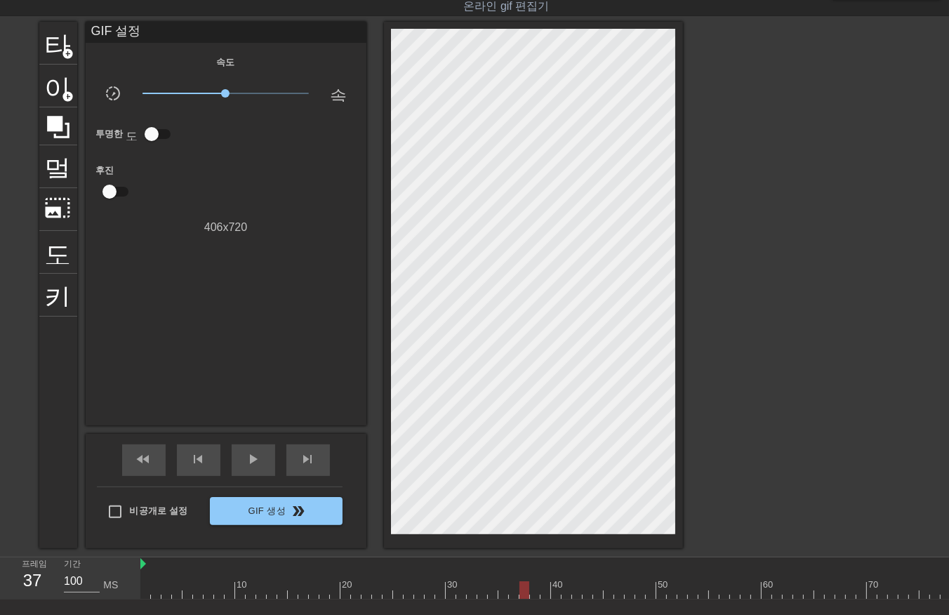
drag, startPoint x: 523, startPoint y: 592, endPoint x: 531, endPoint y: 594, distance: 8.0
click at [524, 593] on div at bounding box center [666, 590] width 1053 height 18
click at [533, 592] on div at bounding box center [666, 590] width 1053 height 18
drag, startPoint x: 542, startPoint y: 588, endPoint x: 545, endPoint y: 597, distance: 9.8
click at [542, 594] on div at bounding box center [666, 590] width 1053 height 18
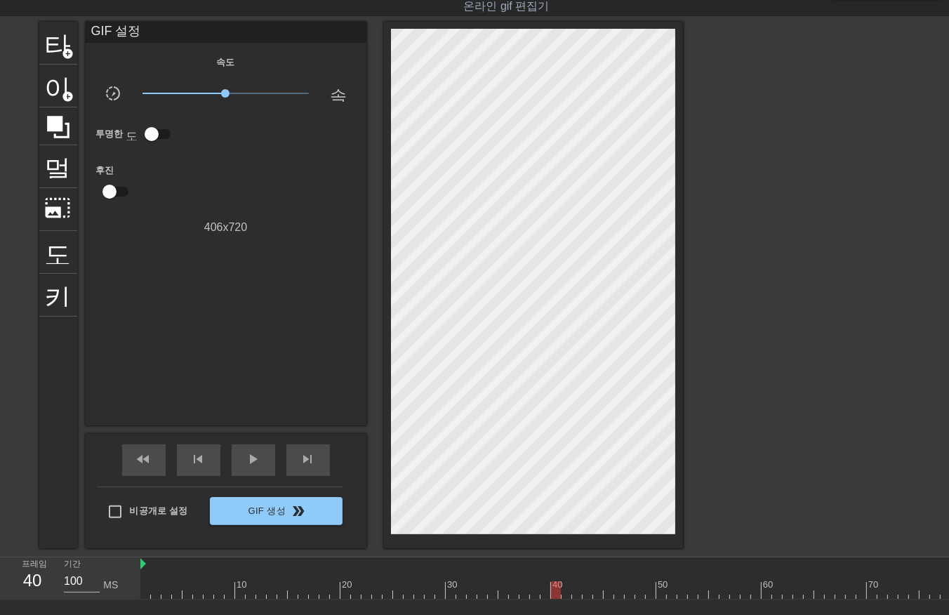
drag, startPoint x: 551, startPoint y: 587, endPoint x: 557, endPoint y: 594, distance: 8.9
click at [554, 594] on div at bounding box center [666, 590] width 1053 height 18
drag, startPoint x: 563, startPoint y: 588, endPoint x: 568, endPoint y: 594, distance: 8.0
click at [566, 594] on div at bounding box center [666, 590] width 1053 height 18
drag, startPoint x: 572, startPoint y: 589, endPoint x: 580, endPoint y: 599, distance: 12.9
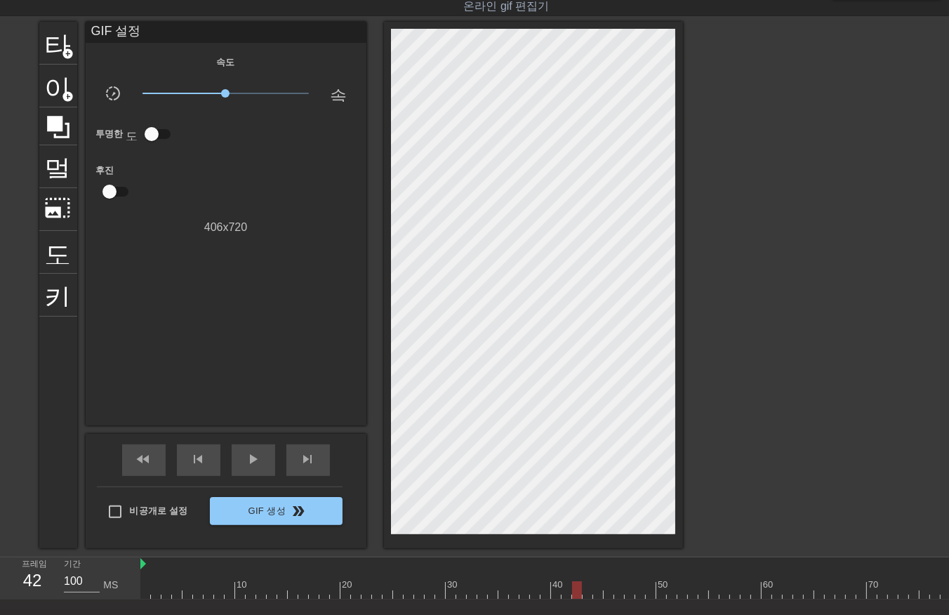
click at [573, 595] on div at bounding box center [666, 590] width 1053 height 18
drag, startPoint x: 585, startPoint y: 589, endPoint x: 587, endPoint y: 596, distance: 7.3
click at [587, 594] on div at bounding box center [666, 590] width 1053 height 18
drag, startPoint x: 595, startPoint y: 587, endPoint x: 594, endPoint y: 594, distance: 7.8
click at [594, 594] on div at bounding box center [666, 590] width 1053 height 18
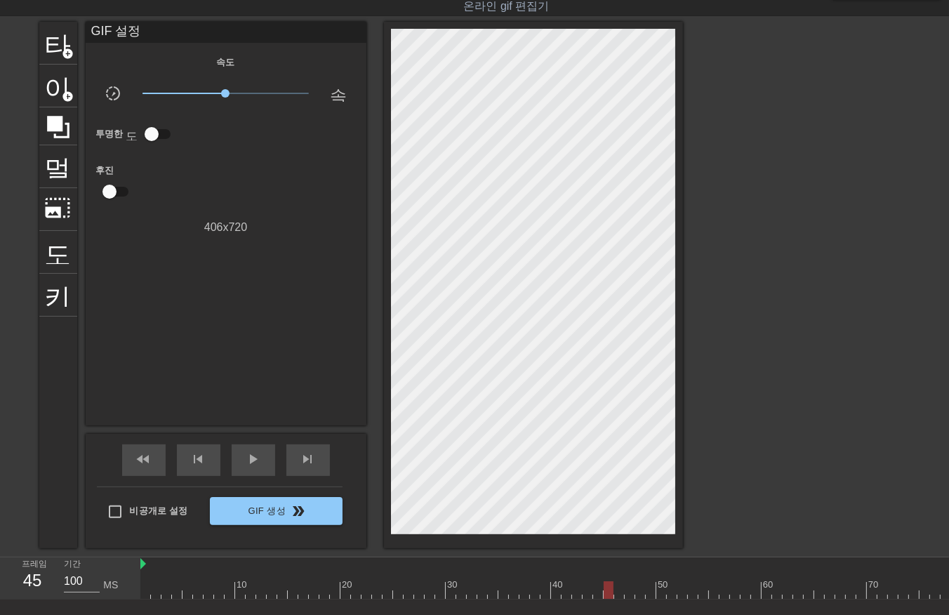
drag, startPoint x: 605, startPoint y: 588, endPoint x: 614, endPoint y: 599, distance: 13.9
click at [606, 592] on div at bounding box center [666, 590] width 1053 height 18
click at [618, 593] on div at bounding box center [666, 590] width 1053 height 18
click at [627, 592] on div at bounding box center [666, 590] width 1053 height 18
click at [636, 591] on div at bounding box center [666, 590] width 1053 height 18
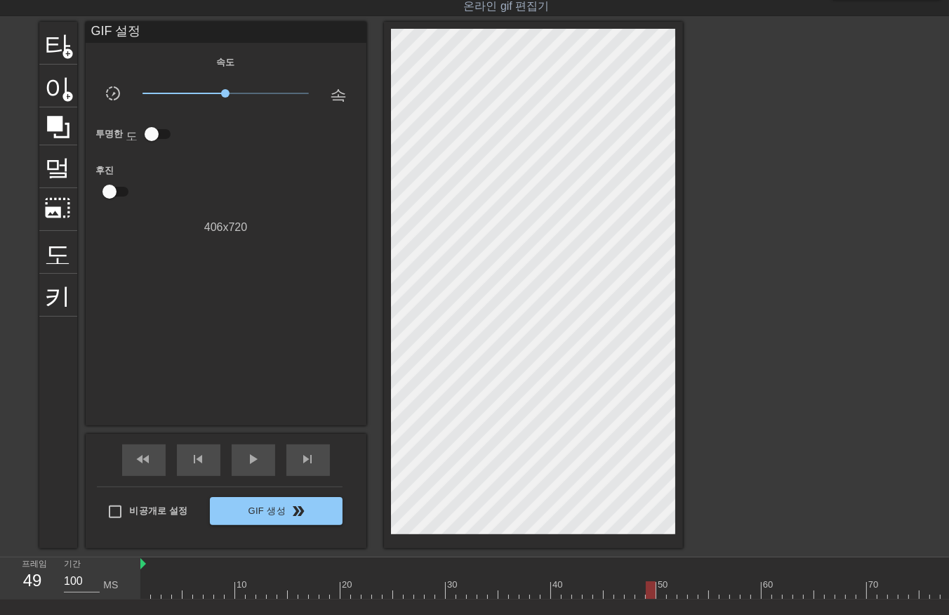
drag, startPoint x: 648, startPoint y: 585, endPoint x: 653, endPoint y: 592, distance: 8.6
click at [648, 590] on div at bounding box center [666, 590] width 1053 height 18
drag, startPoint x: 658, startPoint y: 587, endPoint x: 663, endPoint y: 602, distance: 16.4
click at [660, 592] on div at bounding box center [666, 590] width 1053 height 18
click at [251, 453] on span "play_arrow" at bounding box center [253, 459] width 17 height 17
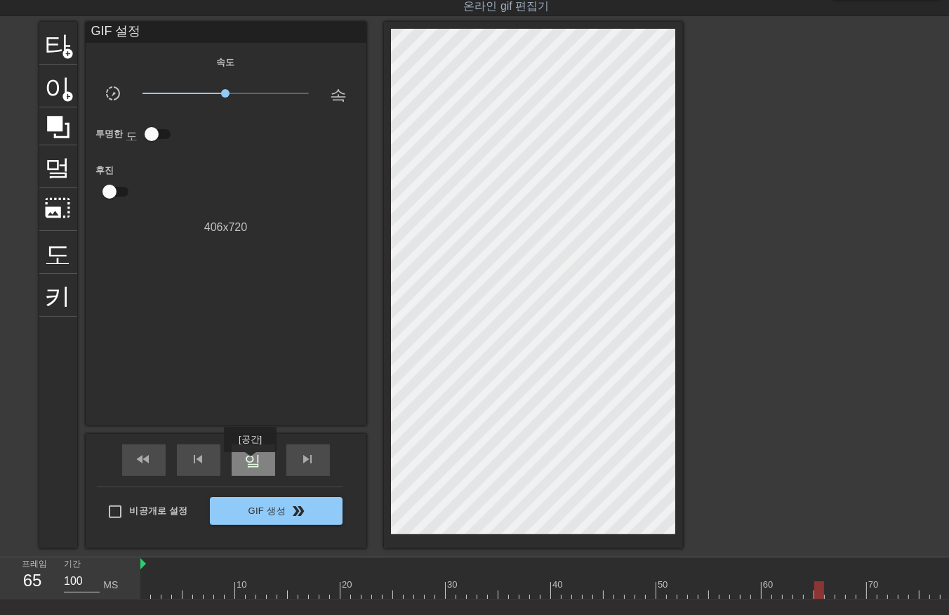
drag, startPoint x: 250, startPoint y: 460, endPoint x: 254, endPoint y: 470, distance: 11.3
click at [254, 470] on div "일시 중지" at bounding box center [254, 460] width 44 height 32
click at [658, 592] on div at bounding box center [666, 590] width 1053 height 18
drag, startPoint x: 419, startPoint y: 590, endPoint x: 420, endPoint y: 601, distance: 10.5
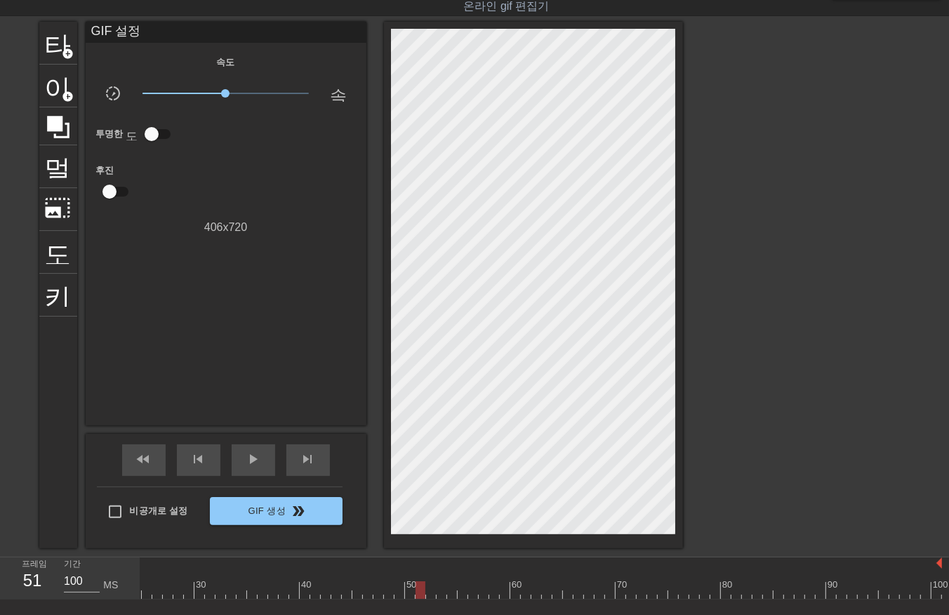
click at [419, 595] on div at bounding box center [415, 590] width 1053 height 18
click at [428, 590] on div at bounding box center [415, 590] width 1053 height 18
click at [437, 594] on div at bounding box center [415, 590] width 1053 height 18
click at [448, 592] on div at bounding box center [415, 590] width 1053 height 18
click at [461, 587] on div at bounding box center [415, 590] width 1053 height 18
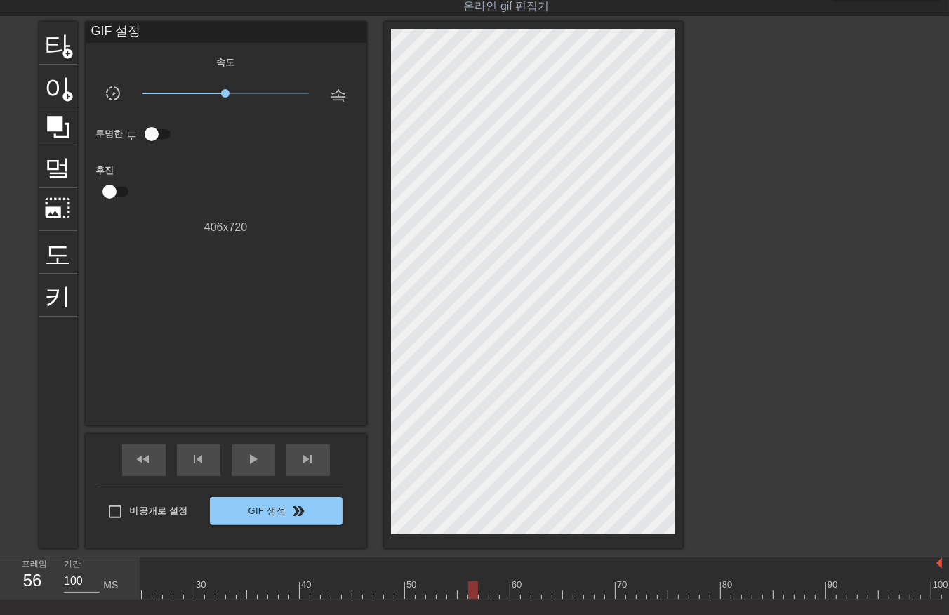
drag, startPoint x: 470, startPoint y: 588, endPoint x: 470, endPoint y: 596, distance: 8.4
click at [469, 592] on div at bounding box center [415, 590] width 1053 height 18
drag, startPoint x: 479, startPoint y: 589, endPoint x: 479, endPoint y: 597, distance: 7.7
click at [479, 594] on div at bounding box center [415, 590] width 1053 height 18
click at [490, 592] on div at bounding box center [415, 590] width 1053 height 18
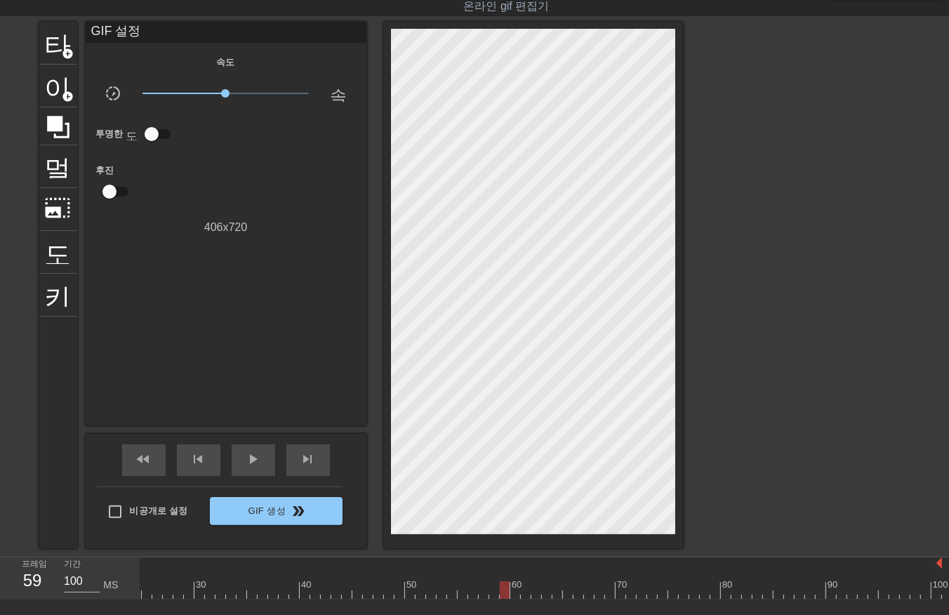
click at [501, 593] on div at bounding box center [415, 590] width 1053 height 18
click at [509, 596] on div at bounding box center [415, 590] width 1053 height 18
drag, startPoint x: 521, startPoint y: 588, endPoint x: 525, endPoint y: 594, distance: 7.2
click at [523, 590] on div at bounding box center [415, 590] width 1053 height 18
drag, startPoint x: 533, startPoint y: 589, endPoint x: 535, endPoint y: 599, distance: 9.2
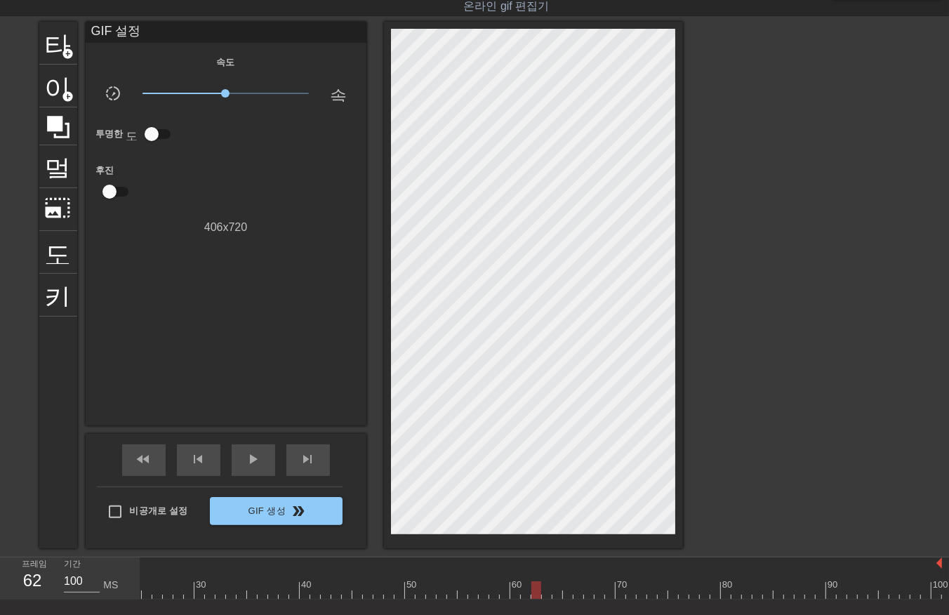
click at [533, 593] on div at bounding box center [415, 590] width 1053 height 18
click at [543, 592] on div at bounding box center [415, 590] width 1053 height 18
drag, startPoint x: 556, startPoint y: 586, endPoint x: 555, endPoint y: 594, distance: 7.8
click at [555, 594] on div at bounding box center [415, 590] width 1053 height 18
drag, startPoint x: 564, startPoint y: 591, endPoint x: 566, endPoint y: 600, distance: 9.4
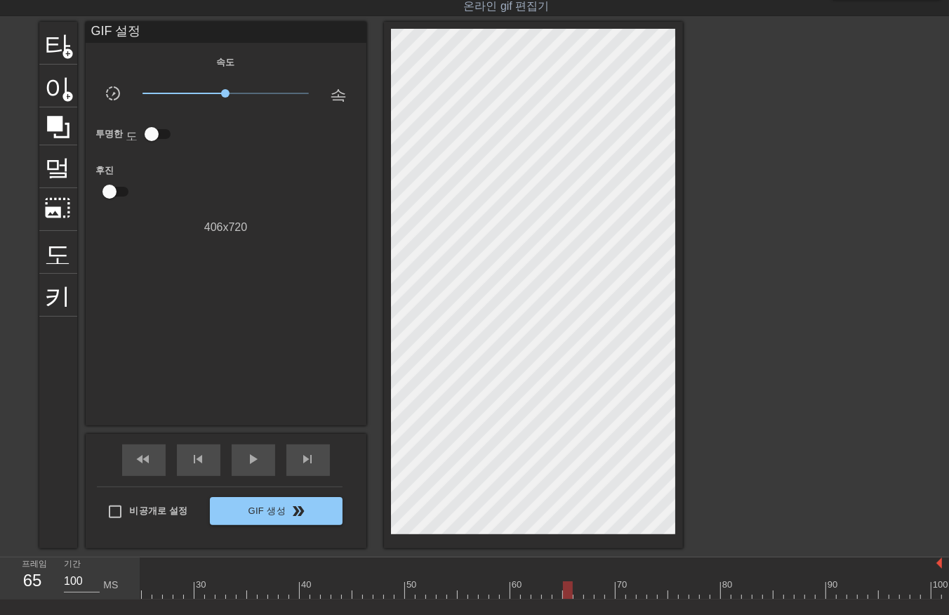
click at [564, 592] on div at bounding box center [415, 590] width 1053 height 18
drag, startPoint x: 573, startPoint y: 592, endPoint x: 577, endPoint y: 599, distance: 7.2
click at [574, 597] on div at bounding box center [415, 590] width 1053 height 18
drag, startPoint x: 585, startPoint y: 590, endPoint x: 587, endPoint y: 601, distance: 10.9
click at [585, 595] on div at bounding box center [415, 590] width 1053 height 18
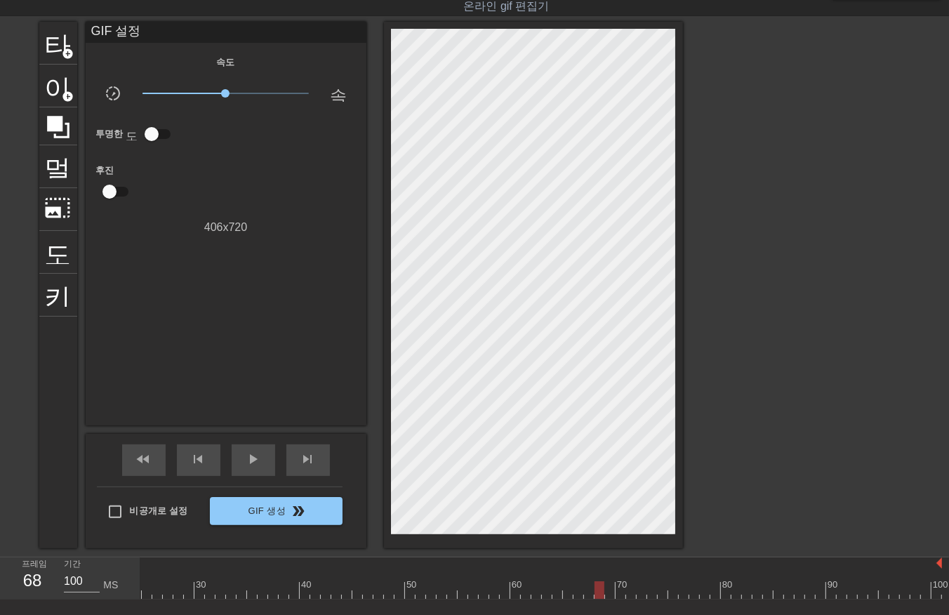
click at [594, 592] on div at bounding box center [415, 590] width 1053 height 18
click at [608, 592] on div at bounding box center [415, 590] width 1053 height 18
drag, startPoint x: 620, startPoint y: 587, endPoint x: 621, endPoint y: 594, distance: 7.1
click at [621, 594] on div at bounding box center [415, 590] width 1053 height 18
drag, startPoint x: 627, startPoint y: 586, endPoint x: 635, endPoint y: 600, distance: 16.0
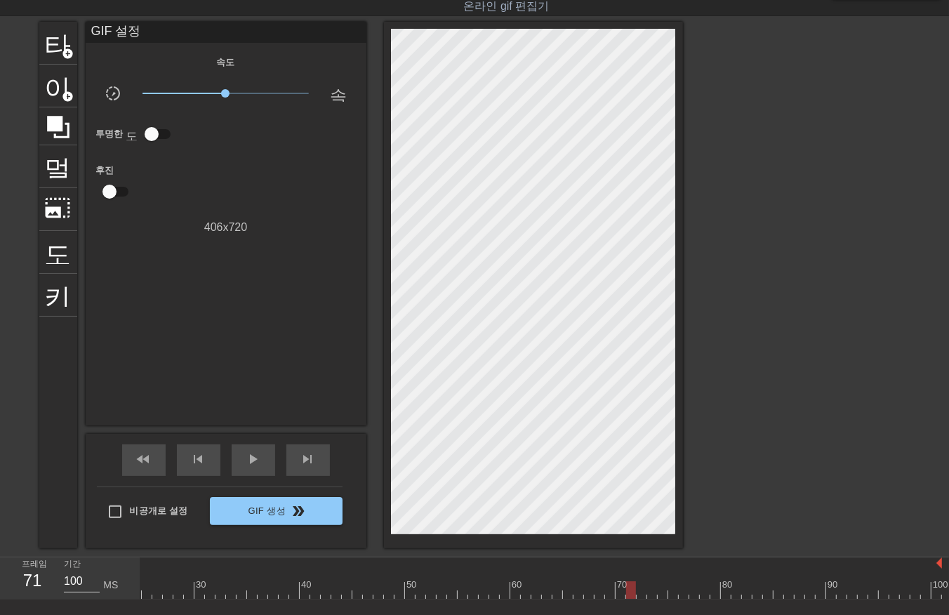
click at [627, 592] on div at bounding box center [415, 590] width 1053 height 18
drag, startPoint x: 635, startPoint y: 591, endPoint x: 643, endPoint y: 596, distance: 10.1
click at [636, 595] on div at bounding box center [415, 590] width 1053 height 18
drag, startPoint x: 651, startPoint y: 587, endPoint x: 656, endPoint y: 597, distance: 11.3
click at [654, 594] on div at bounding box center [415, 590] width 1053 height 18
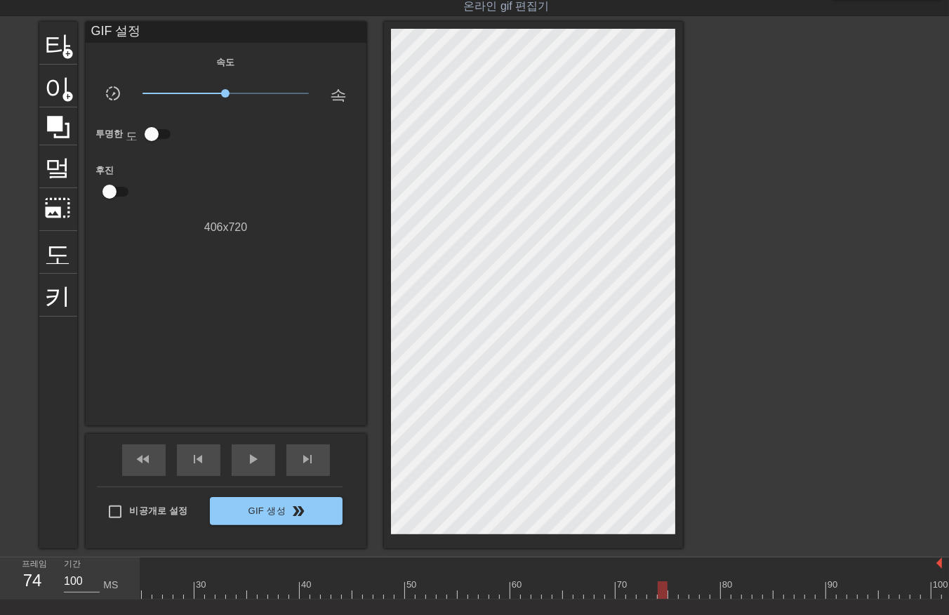
drag, startPoint x: 660, startPoint y: 589, endPoint x: 669, endPoint y: 600, distance: 13.5
click at [662, 593] on div at bounding box center [415, 590] width 1053 height 18
click at [671, 593] on div at bounding box center [415, 590] width 1053 height 18
drag, startPoint x: 679, startPoint y: 590, endPoint x: 683, endPoint y: 597, distance: 7.8
click at [681, 593] on div at bounding box center [415, 590] width 1053 height 18
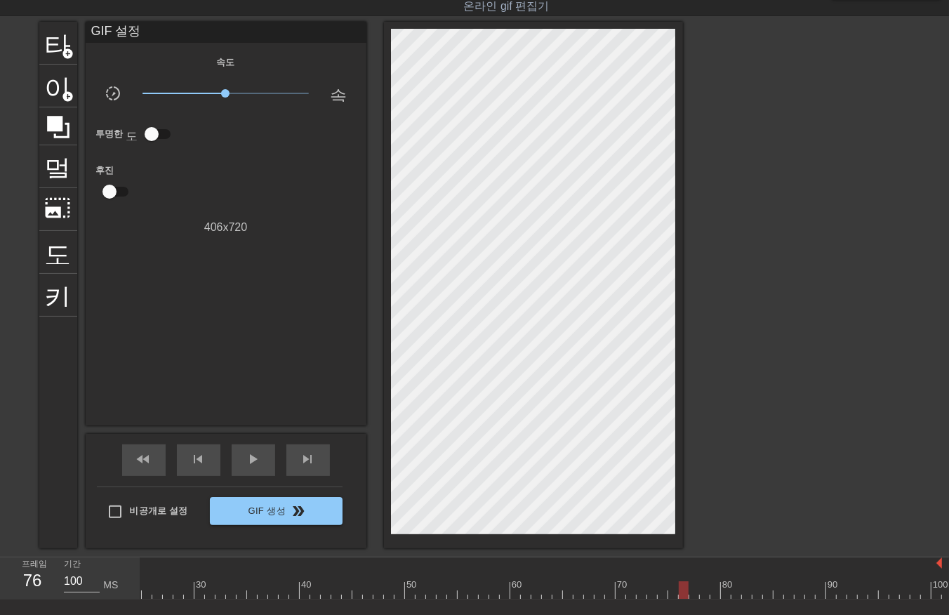
click at [692, 592] on div at bounding box center [415, 590] width 1053 height 18
click at [700, 592] on div at bounding box center [415, 590] width 1053 height 18
click at [712, 588] on div at bounding box center [415, 590] width 1053 height 18
click at [723, 594] on div at bounding box center [415, 590] width 1053 height 18
drag, startPoint x: 732, startPoint y: 590, endPoint x: 738, endPoint y: 596, distance: 8.5
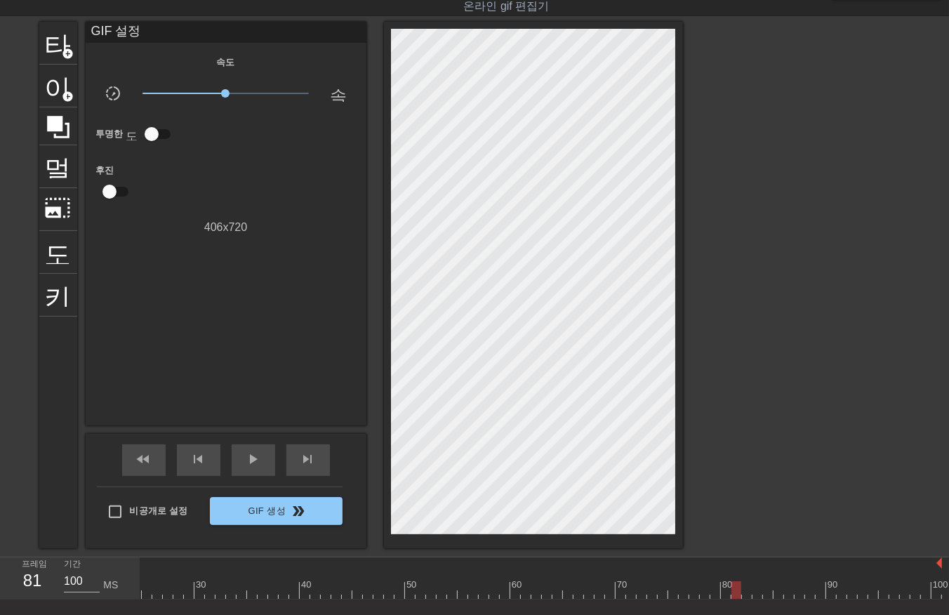
click at [733, 593] on div at bounding box center [415, 590] width 1053 height 18
click at [745, 590] on div at bounding box center [415, 590] width 1053 height 18
click at [756, 595] on div at bounding box center [415, 590] width 1053 height 18
click at [763, 592] on div at bounding box center [415, 590] width 1053 height 18
drag, startPoint x: 775, startPoint y: 587, endPoint x: 776, endPoint y: 595, distance: 8.5
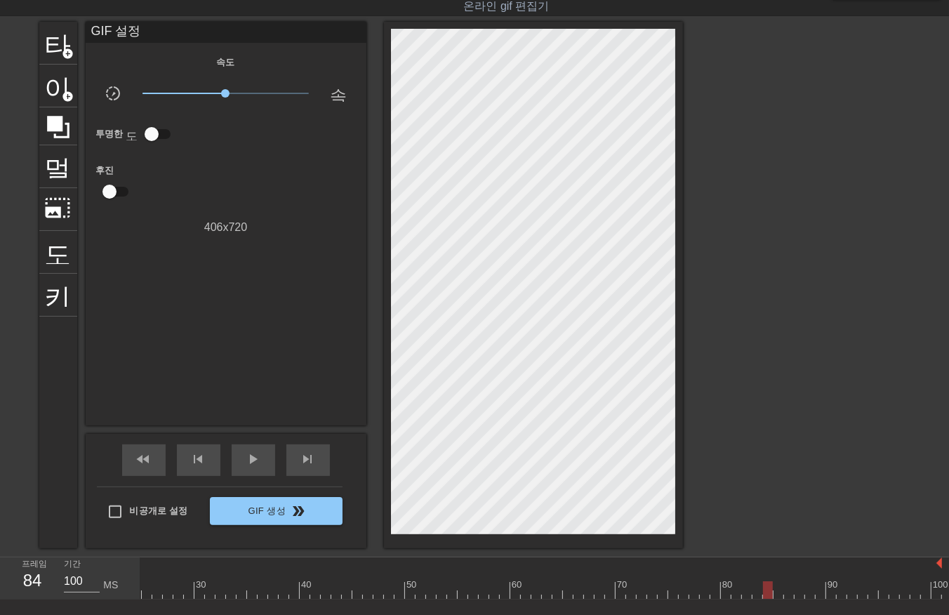
click at [776, 594] on div at bounding box center [415, 590] width 1053 height 18
drag, startPoint x: 786, startPoint y: 586, endPoint x: 792, endPoint y: 594, distance: 9.5
click at [786, 590] on div at bounding box center [415, 590] width 1053 height 18
click at [797, 593] on div at bounding box center [415, 590] width 1053 height 18
drag, startPoint x: 808, startPoint y: 590, endPoint x: 808, endPoint y: 597, distance: 7.1
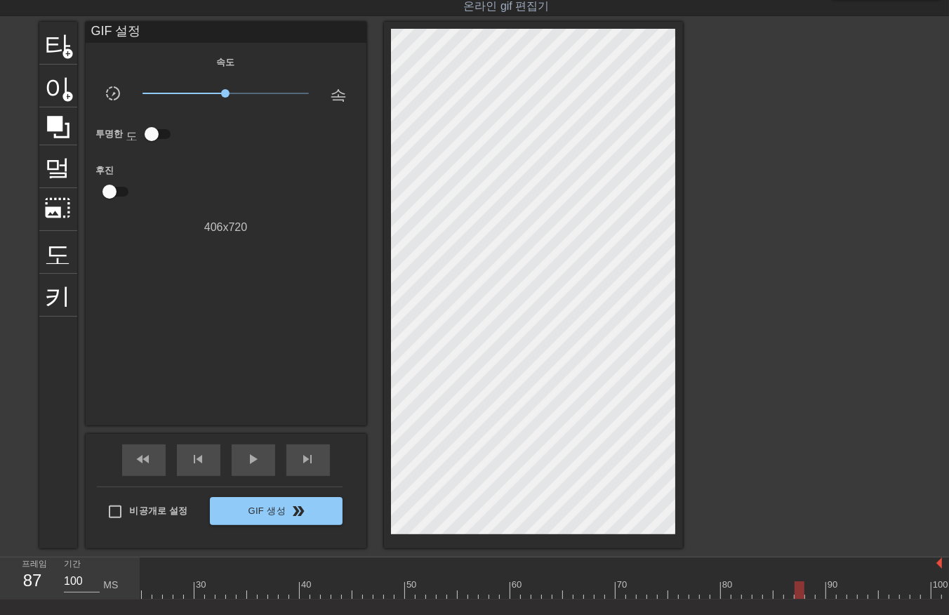
click at [808, 594] on div at bounding box center [415, 590] width 1053 height 18
click at [819, 594] on div at bounding box center [415, 590] width 1053 height 18
drag, startPoint x: 824, startPoint y: 587, endPoint x: 829, endPoint y: 597, distance: 11.3
click at [824, 592] on div at bounding box center [415, 590] width 1053 height 18
drag, startPoint x: 831, startPoint y: 589, endPoint x: 833, endPoint y: 598, distance: 8.7
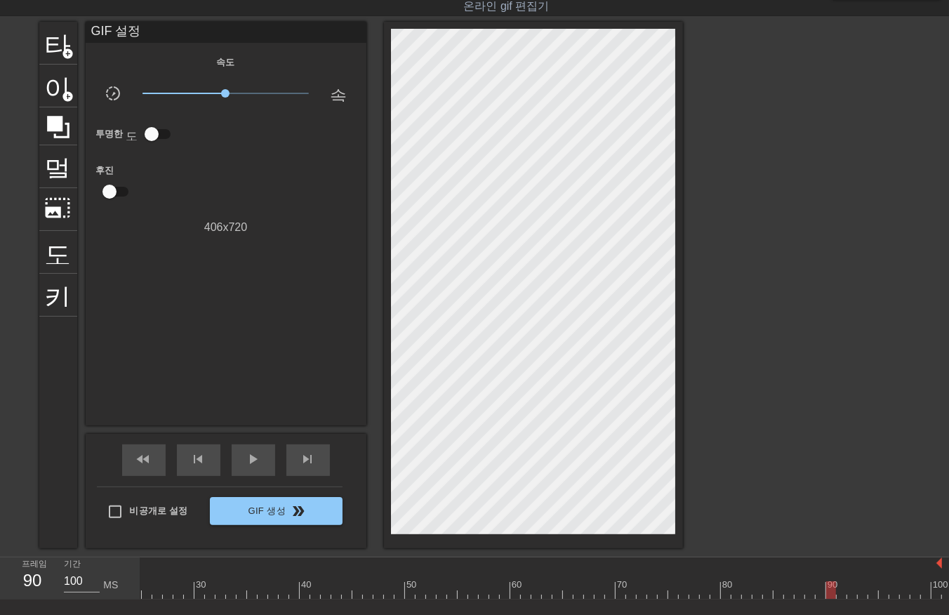
click at [832, 596] on div at bounding box center [415, 590] width 1053 height 18
drag, startPoint x: 837, startPoint y: 585, endPoint x: 847, endPoint y: 598, distance: 16.0
click at [843, 594] on div at bounding box center [415, 590] width 1053 height 18
drag, startPoint x: 851, startPoint y: 587, endPoint x: 859, endPoint y: 594, distance: 10.4
click at [854, 594] on div at bounding box center [415, 590] width 1053 height 18
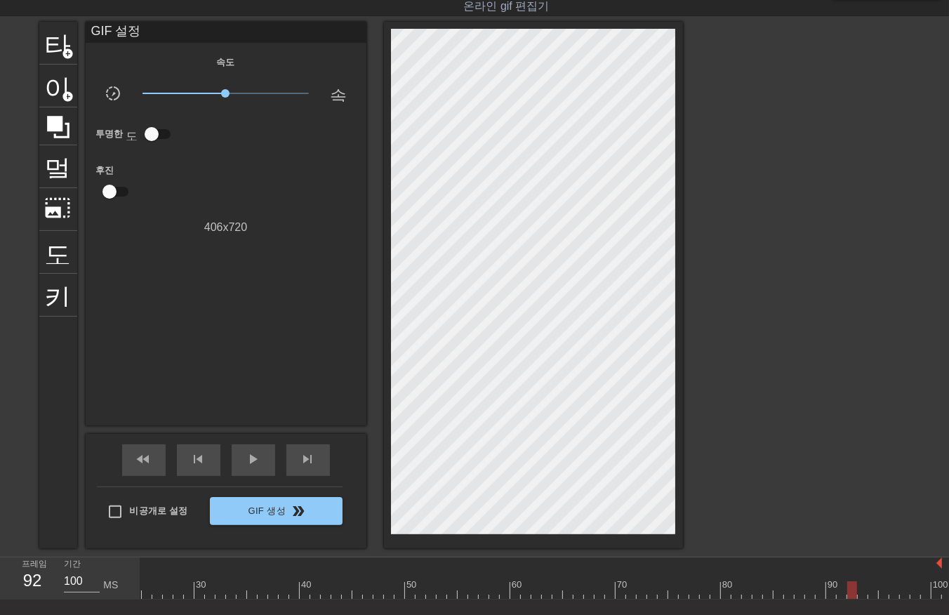
click at [863, 592] on div at bounding box center [415, 590] width 1053 height 18
click at [872, 593] on div at bounding box center [415, 590] width 1053 height 18
drag, startPoint x: 881, startPoint y: 588, endPoint x: 887, endPoint y: 595, distance: 9.0
click at [881, 593] on div at bounding box center [415, 590] width 1053 height 18
click at [891, 594] on div at bounding box center [415, 590] width 1053 height 18
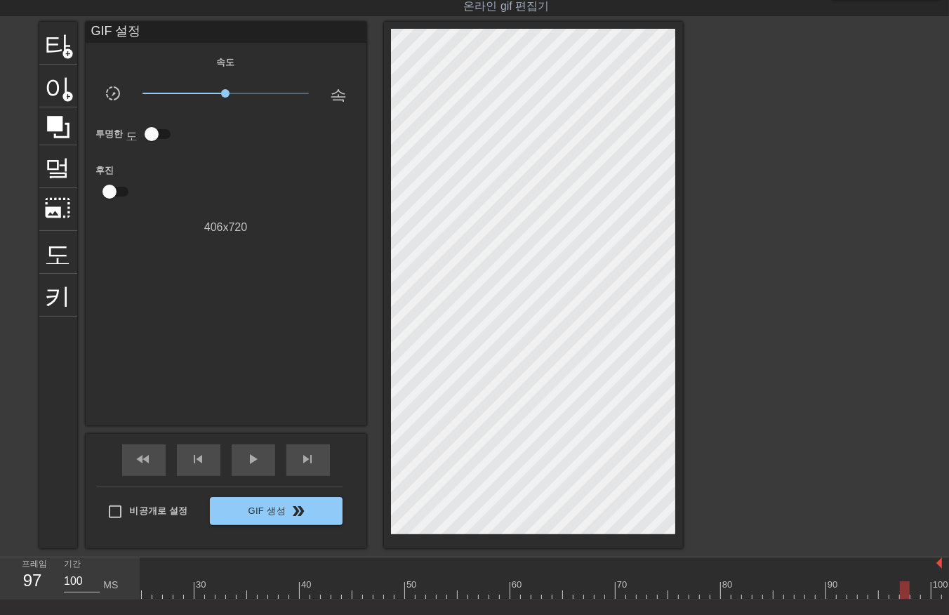
drag, startPoint x: 904, startPoint y: 589, endPoint x: 912, endPoint y: 592, distance: 8.9
click at [903, 591] on div at bounding box center [415, 590] width 1053 height 18
click at [913, 593] on div at bounding box center [415, 590] width 1053 height 18
drag, startPoint x: 926, startPoint y: 585, endPoint x: 931, endPoint y: 594, distance: 9.7
click at [929, 592] on div at bounding box center [415, 590] width 1053 height 18
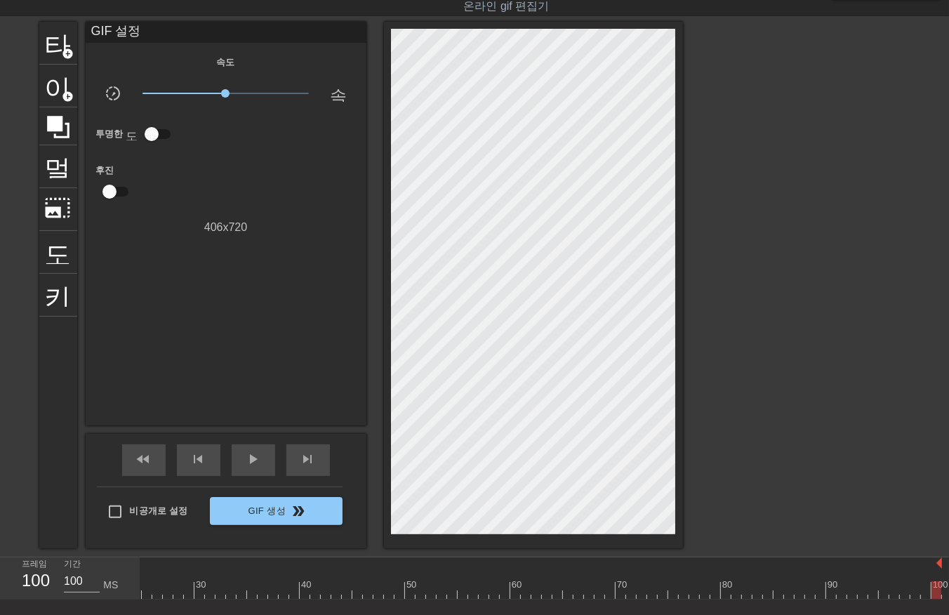
click at [933, 589] on div at bounding box center [415, 590] width 1053 height 18
